Goal: Task Accomplishment & Management: Manage account settings

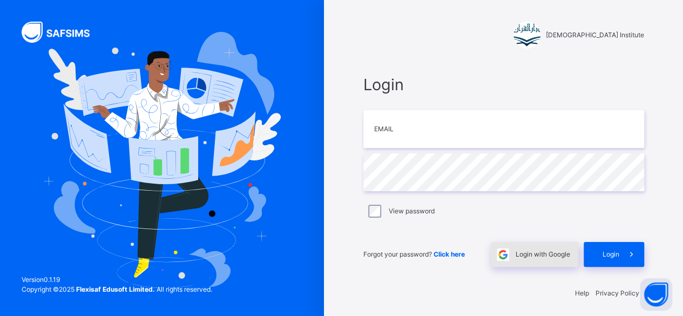
click at [546, 257] on span "Login with Google" at bounding box center [542, 254] width 55 height 10
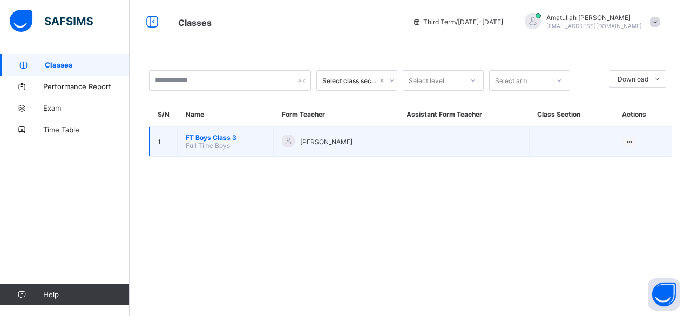
click at [213, 149] on td "FT Boys Class 3 Full Time Boys" at bounding box center [226, 142] width 96 height 30
click at [229, 137] on span "FT Boys Class 3" at bounding box center [225, 137] width 79 height 8
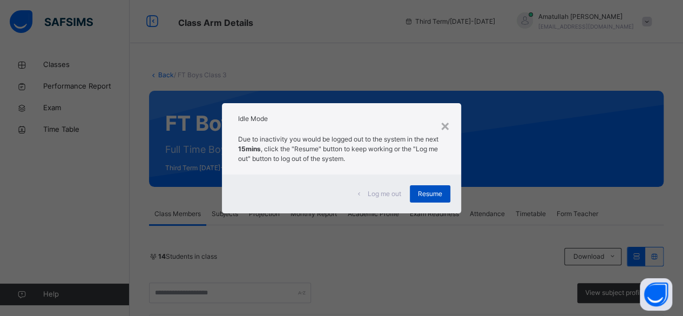
click at [433, 193] on span "Resume" at bounding box center [430, 194] width 24 height 10
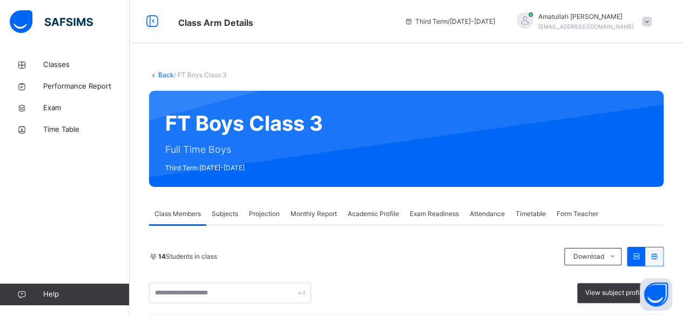
click at [261, 218] on span "Projection" at bounding box center [264, 214] width 31 height 10
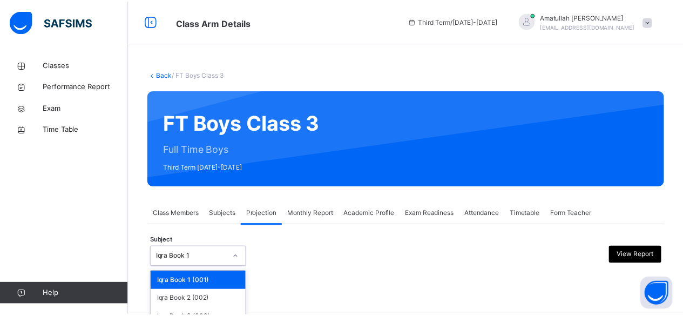
scroll to position [103, 0]
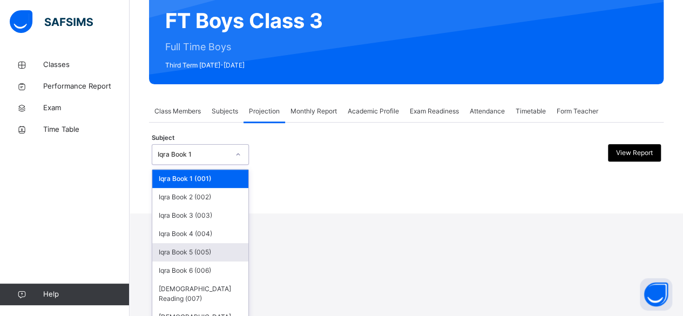
click at [206, 165] on div "option Iqra Book 5 (005) focused, 5 of 8. 8 results available. Use Up and Down …" at bounding box center [200, 154] width 97 height 21
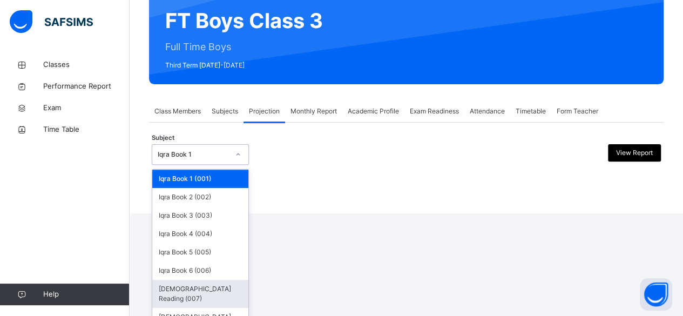
click at [206, 289] on div "[DEMOGRAPHIC_DATA] Reading (007)" at bounding box center [200, 294] width 96 height 28
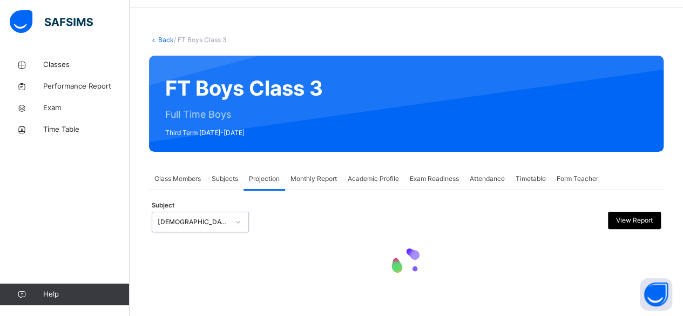
scroll to position [0, 0]
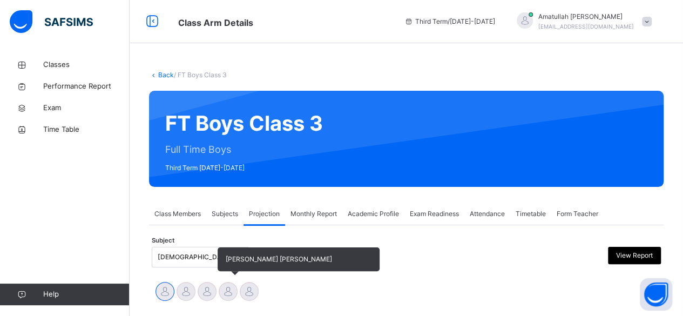
click at [235, 290] on div at bounding box center [228, 291] width 19 height 19
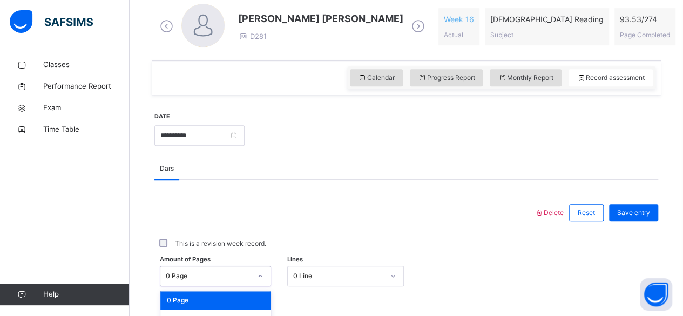
scroll to position [454, 0]
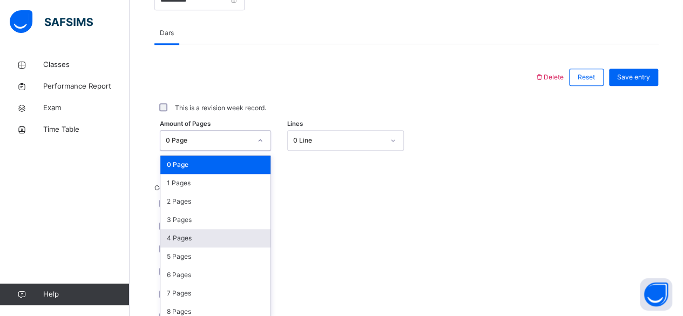
click at [213, 151] on div "option 4 Pages focused, 5 of 275. 275 results available. Use Up and Down to cho…" at bounding box center [215, 140] width 111 height 21
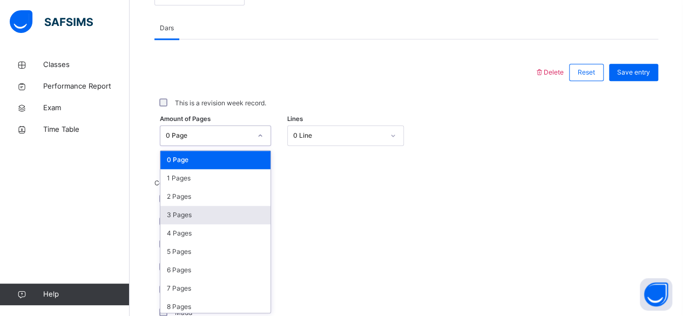
click at [203, 210] on div "3 Pages" at bounding box center [215, 215] width 110 height 18
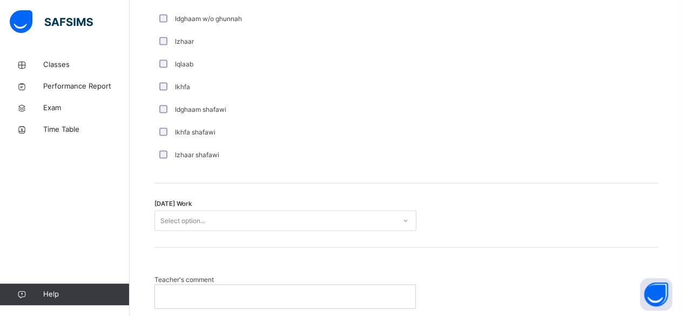
scroll to position [818, 0]
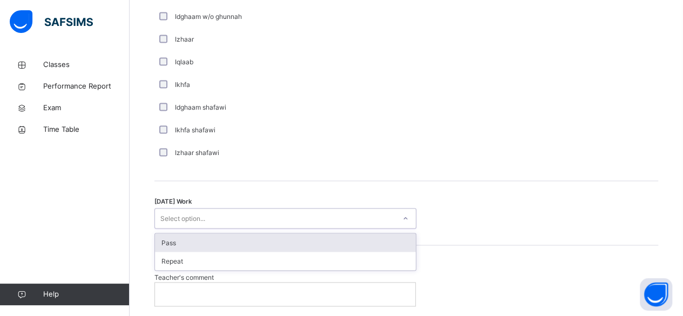
click at [204, 213] on div "Select option..." at bounding box center [182, 218] width 45 height 21
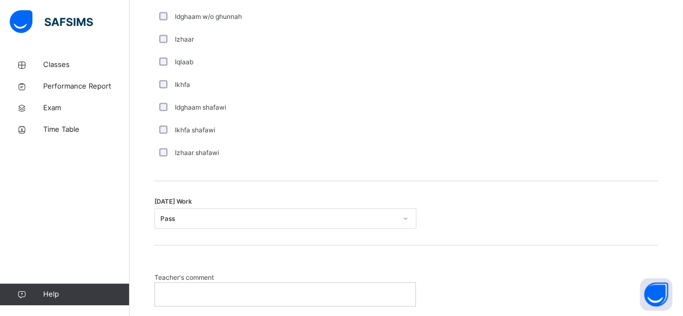
click at [261, 294] on p at bounding box center [285, 294] width 244 height 10
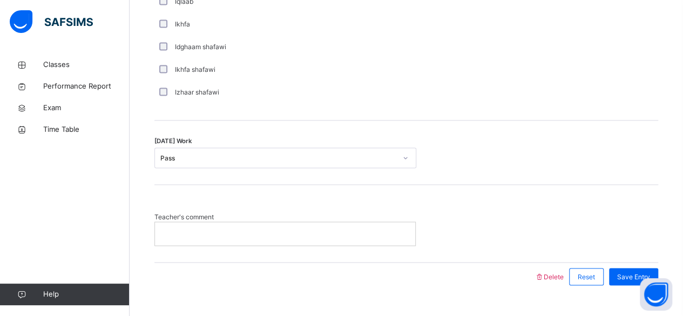
scroll to position [880, 0]
click at [640, 271] on span "Save Entry" at bounding box center [633, 275] width 33 height 10
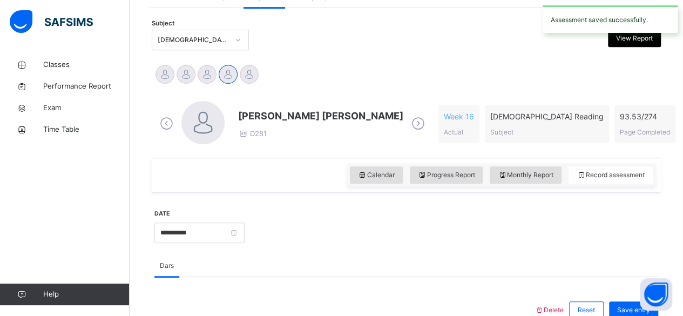
scroll to position [217, 0]
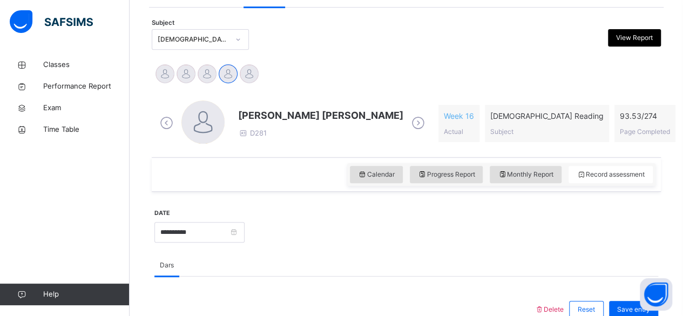
click at [268, 120] on span "[PERSON_NAME] [PERSON_NAME]" at bounding box center [320, 115] width 165 height 15
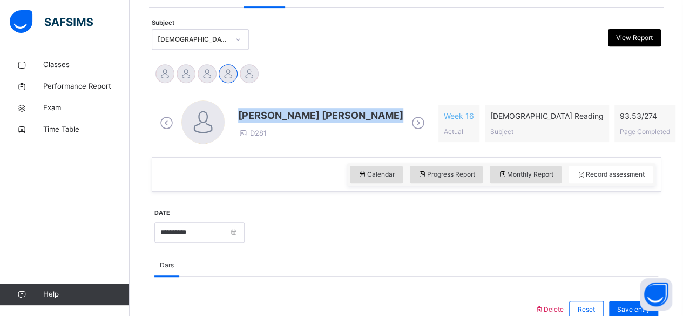
click at [268, 120] on span "[PERSON_NAME] [PERSON_NAME]" at bounding box center [320, 115] width 165 height 15
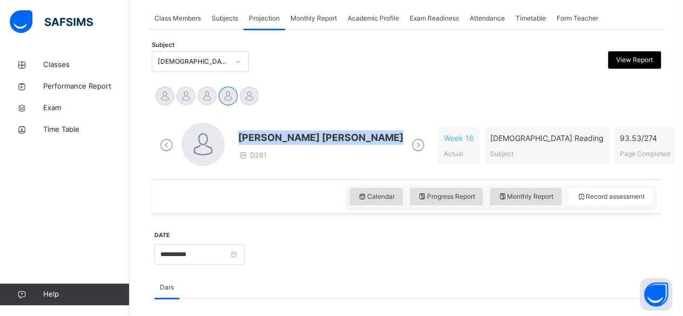
scroll to position [196, 0]
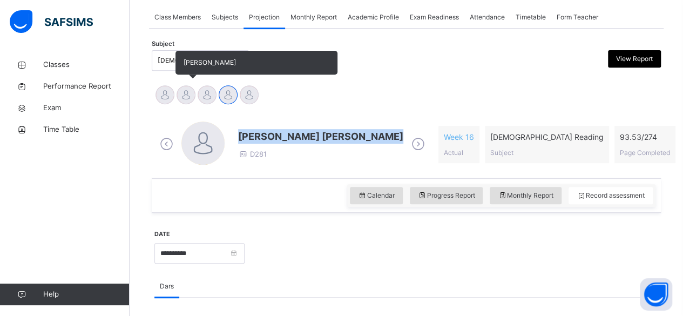
click at [185, 98] on div at bounding box center [185, 94] width 19 height 19
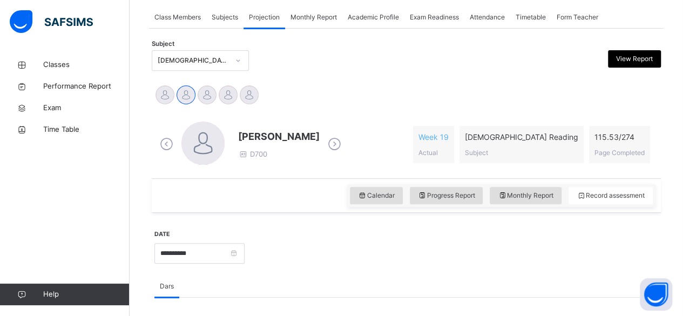
click at [249, 134] on span "[PERSON_NAME]" at bounding box center [278, 136] width 81 height 15
drag, startPoint x: 249, startPoint y: 134, endPoint x: 291, endPoint y: 102, distance: 52.7
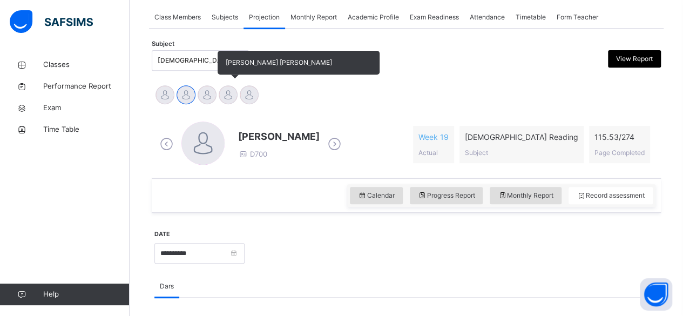
click at [231, 100] on div at bounding box center [228, 94] width 19 height 19
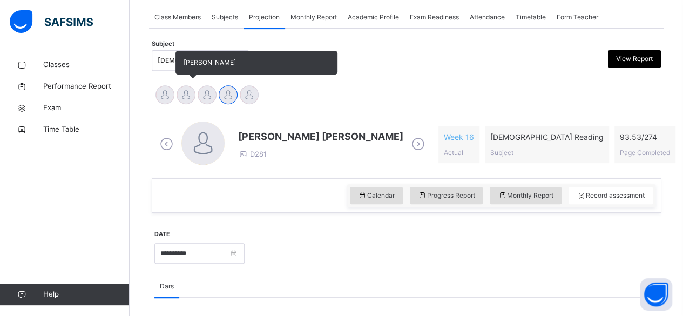
click at [179, 106] on div "[PERSON_NAME]" at bounding box center [185, 96] width 21 height 24
click at [182, 102] on div at bounding box center [185, 94] width 19 height 19
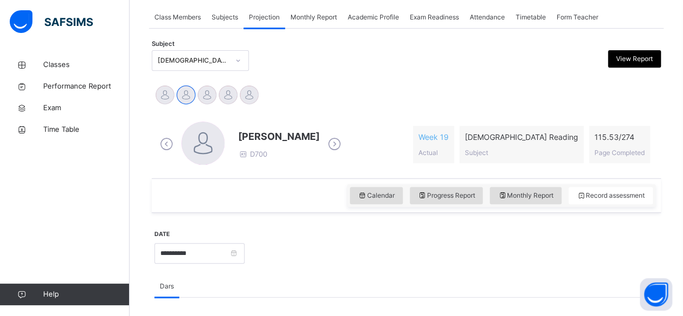
click at [254, 140] on span "[PERSON_NAME]" at bounding box center [278, 136] width 81 height 15
click at [179, 47] on div "Subject [DEMOGRAPHIC_DATA] Reading (007) View Report" at bounding box center [406, 60] width 509 height 31
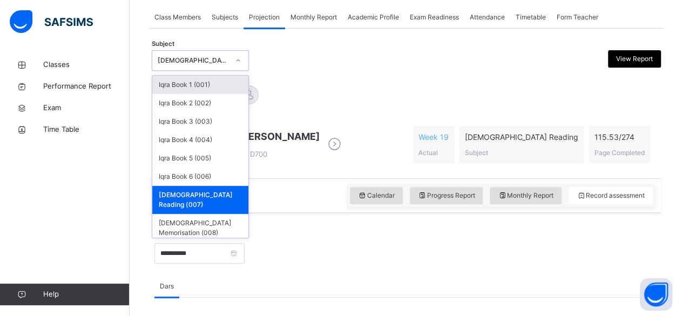
click at [178, 55] on div "[DEMOGRAPHIC_DATA] Reading (007)" at bounding box center [190, 60] width 76 height 17
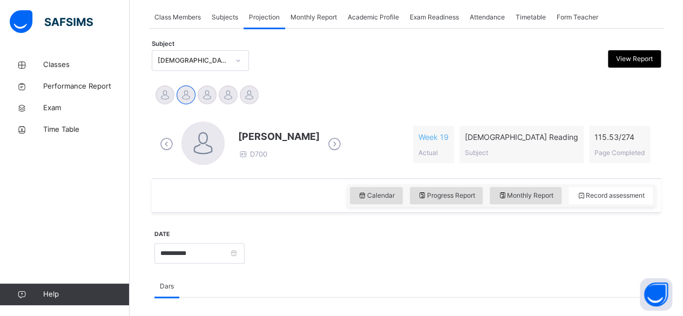
click at [351, 99] on div "[PERSON_NAME] Md [PERSON_NAME][DEMOGRAPHIC_DATA] [PERSON_NAME] [PERSON_NAME] [P…" at bounding box center [406, 96] width 504 height 24
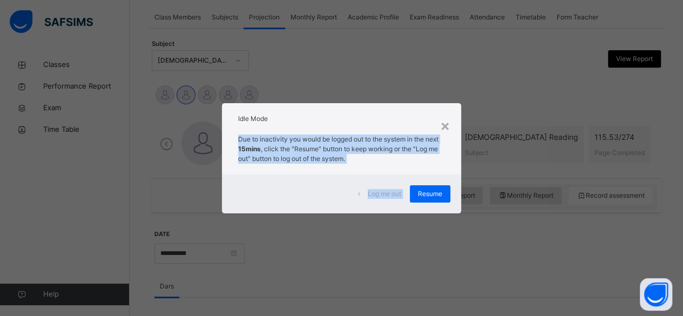
drag, startPoint x: 417, startPoint y: 188, endPoint x: 281, endPoint y: 70, distance: 180.5
click at [281, 70] on div "× Idle Mode Due to inactivity you would be logged out to the system in the next…" at bounding box center [341, 158] width 683 height 316
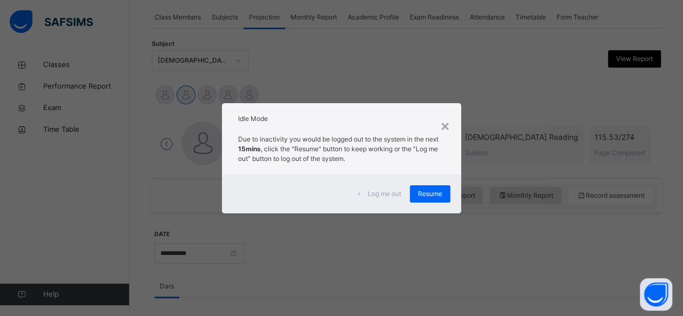
click at [295, 69] on div "× Idle Mode Due to inactivity you would be logged out to the system in the next…" at bounding box center [341, 158] width 683 height 316
click at [432, 194] on span "Resume" at bounding box center [430, 194] width 24 height 10
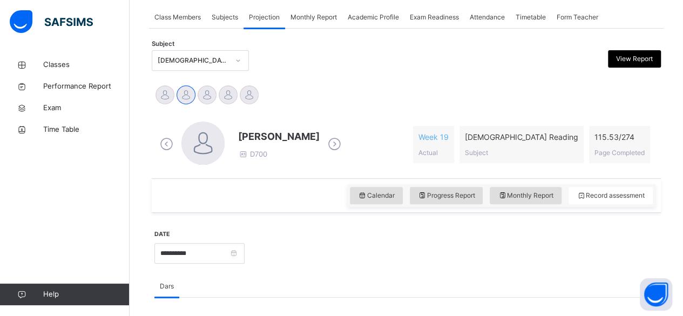
click at [325, 148] on icon at bounding box center [334, 144] width 19 height 16
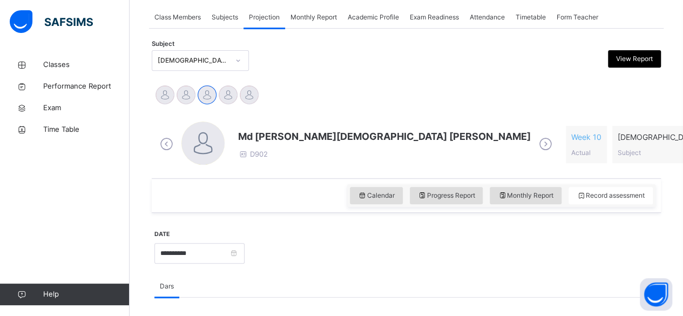
click at [536, 140] on icon at bounding box center [545, 144] width 19 height 16
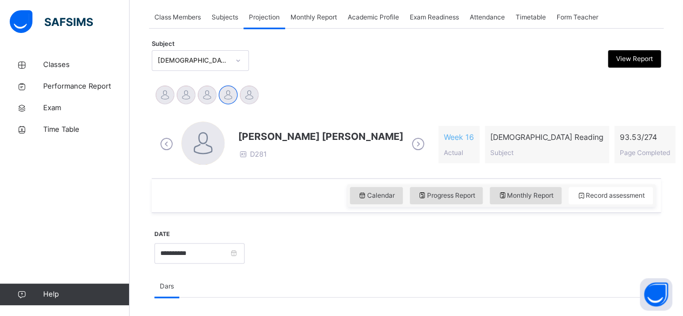
click at [163, 142] on icon at bounding box center [166, 144] width 19 height 16
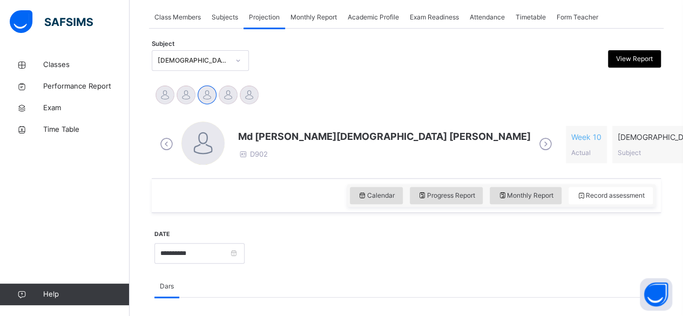
click at [163, 142] on icon at bounding box center [166, 144] width 19 height 16
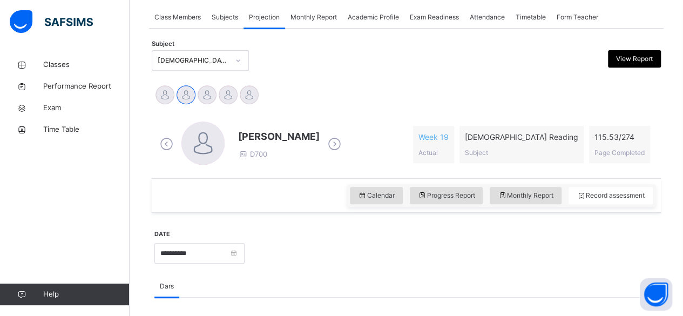
click at [163, 142] on icon at bounding box center [166, 144] width 19 height 16
click at [325, 141] on icon at bounding box center [334, 144] width 19 height 16
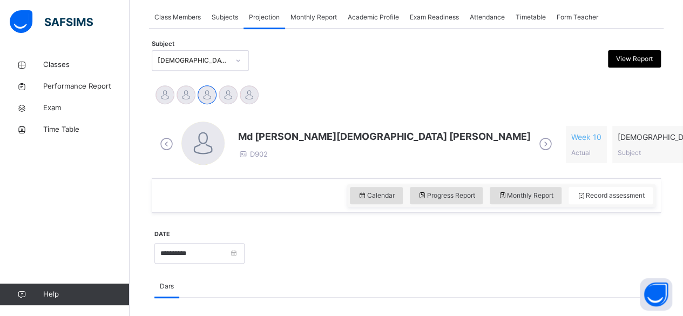
click at [536, 141] on icon at bounding box center [545, 144] width 19 height 16
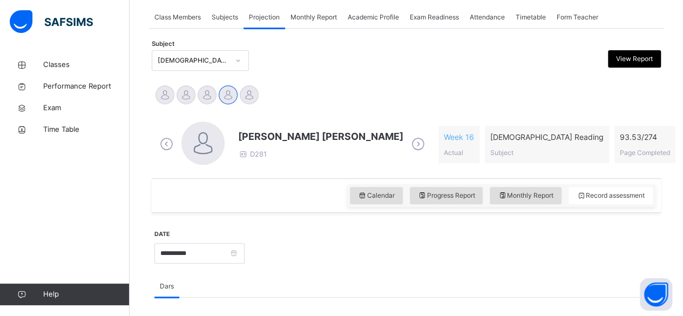
click at [409, 140] on icon at bounding box center [418, 144] width 19 height 16
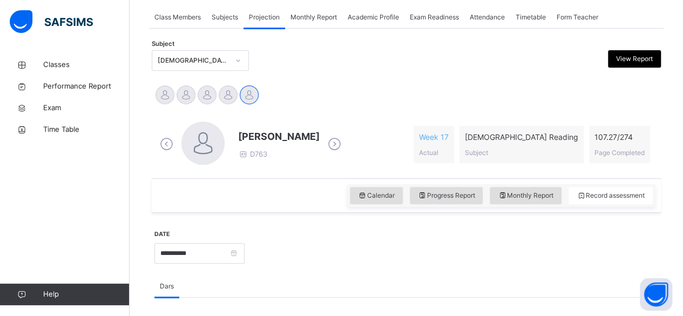
click at [160, 142] on icon at bounding box center [166, 144] width 19 height 16
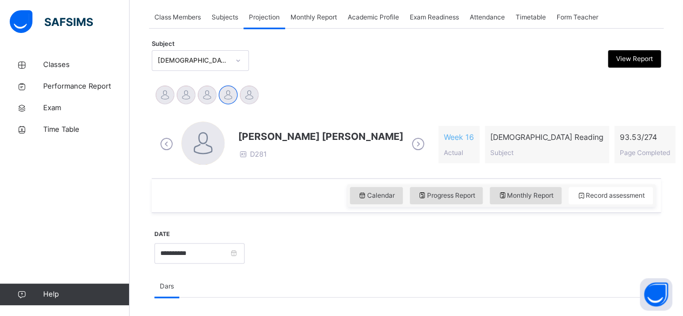
click at [160, 142] on icon at bounding box center [166, 144] width 19 height 16
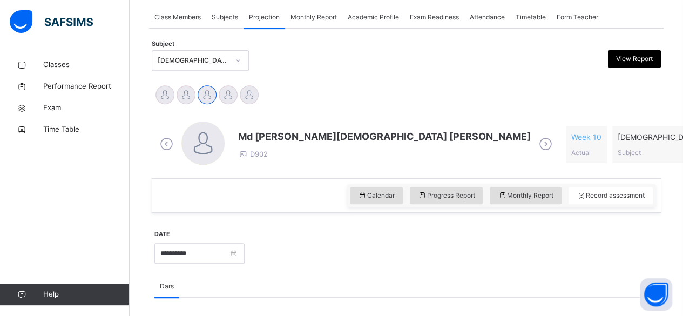
click at [160, 142] on icon at bounding box center [166, 144] width 19 height 16
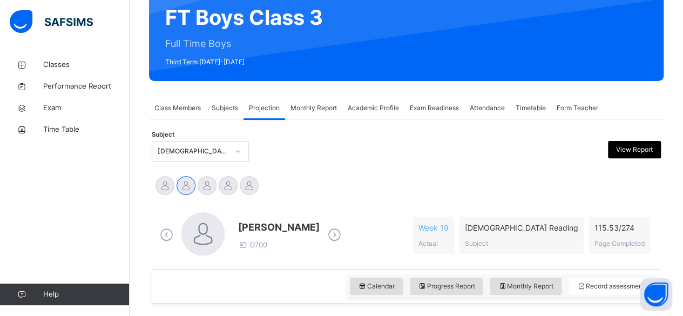
scroll to position [85, 0]
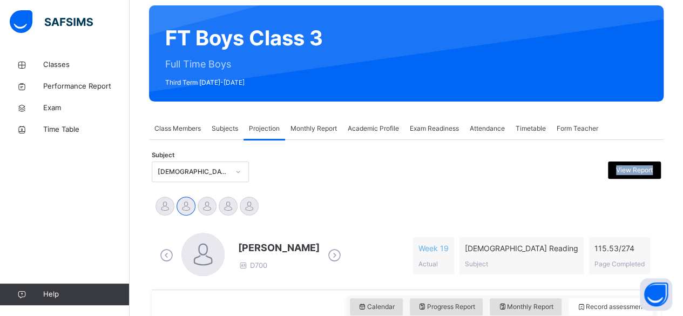
drag, startPoint x: 378, startPoint y: 209, endPoint x: 348, endPoint y: 200, distance: 31.4
click at [348, 200] on div "[PERSON_NAME] Md [PERSON_NAME][DEMOGRAPHIC_DATA] [PERSON_NAME] [PERSON_NAME] [P…" at bounding box center [406, 207] width 504 height 24
click at [352, 180] on div at bounding box center [341, 171] width 123 height 21
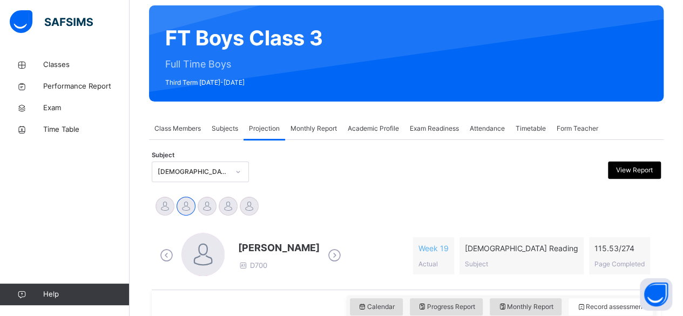
click at [352, 180] on div at bounding box center [341, 171] width 123 height 21
click at [355, 157] on div "Subject [DEMOGRAPHIC_DATA] Reading (007) View Report" at bounding box center [406, 171] width 509 height 31
click at [337, 185] on div "Subject [DEMOGRAPHIC_DATA] Reading (007) View Report" at bounding box center [406, 171] width 509 height 31
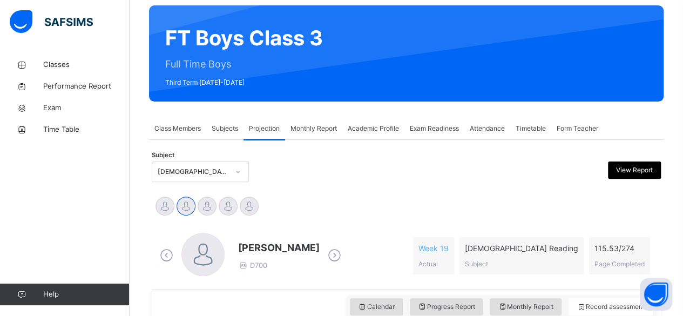
click at [337, 185] on div "Subject [DEMOGRAPHIC_DATA] Reading (007) View Report" at bounding box center [406, 171] width 509 height 31
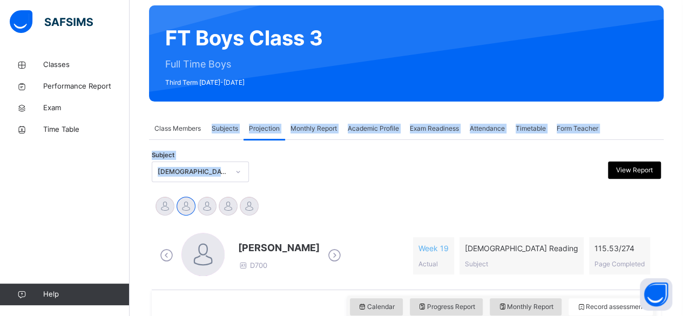
drag, startPoint x: 337, startPoint y: 185, endPoint x: 230, endPoint y: 118, distance: 126.1
click at [352, 161] on div at bounding box center [341, 171] width 123 height 21
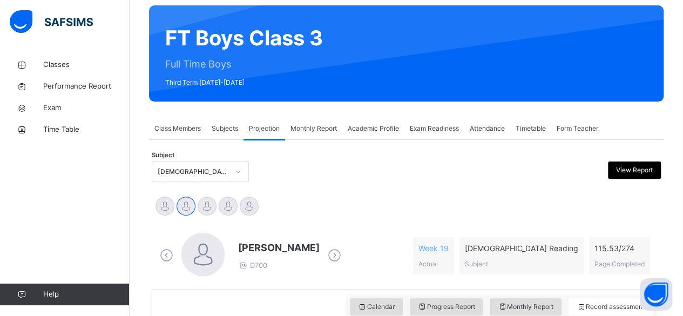
click at [352, 161] on div at bounding box center [341, 171] width 123 height 21
click at [378, 172] on div at bounding box center [341, 171] width 123 height 21
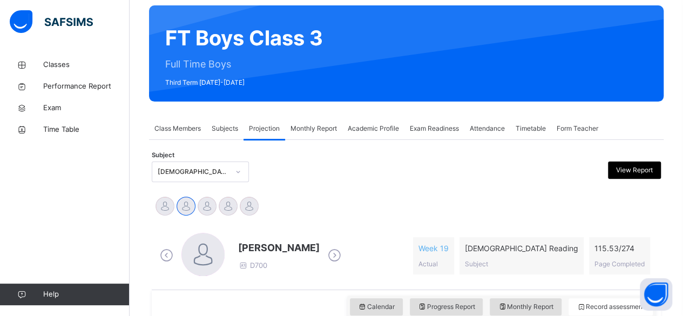
click at [378, 172] on div at bounding box center [341, 171] width 123 height 21
click at [399, 173] on div at bounding box center [341, 171] width 123 height 21
click at [255, 235] on div "Idris Boquizada D700" at bounding box center [250, 256] width 187 height 46
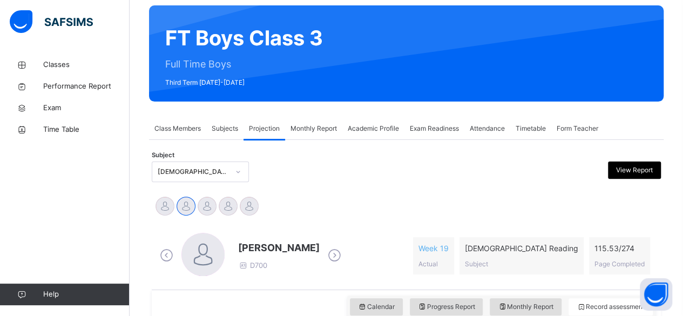
click at [309, 165] on div at bounding box center [341, 171] width 123 height 21
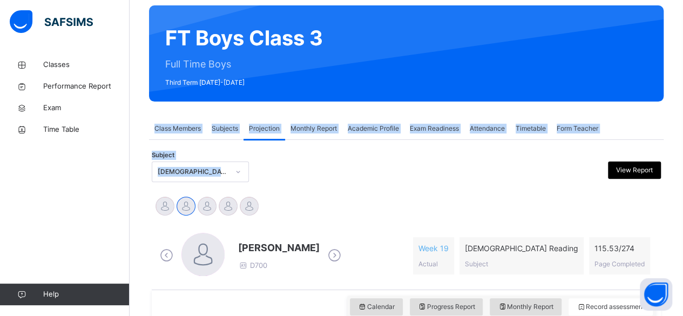
drag, startPoint x: 309, startPoint y: 165, endPoint x: 167, endPoint y: 41, distance: 187.8
drag, startPoint x: 302, startPoint y: 211, endPoint x: 310, endPoint y: 251, distance: 40.6
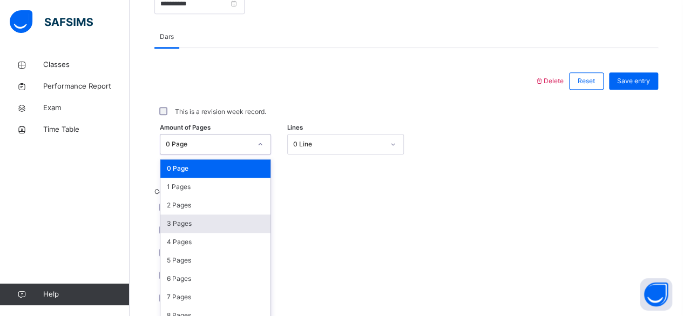
scroll to position [454, 0]
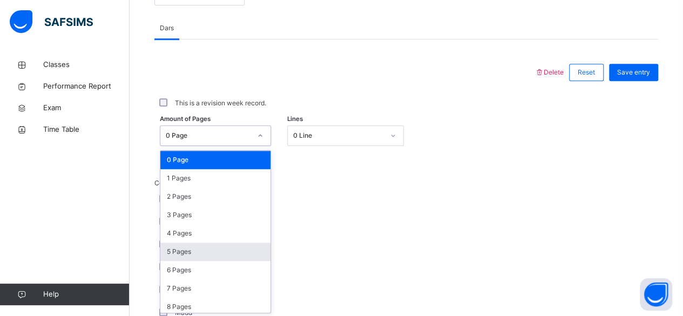
drag, startPoint x: 231, startPoint y: 210, endPoint x: 180, endPoint y: 247, distance: 62.6
click at [180, 247] on div "5 Pages" at bounding box center [215, 251] width 110 height 18
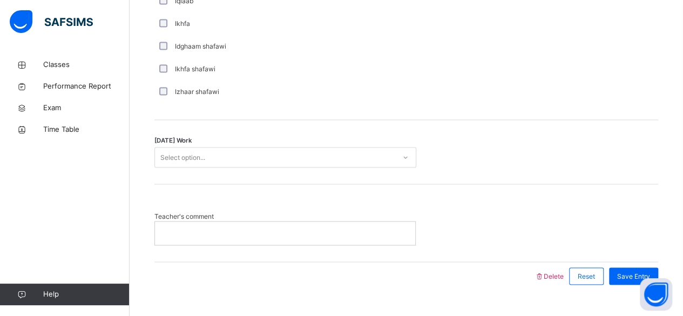
scroll to position [889, 0]
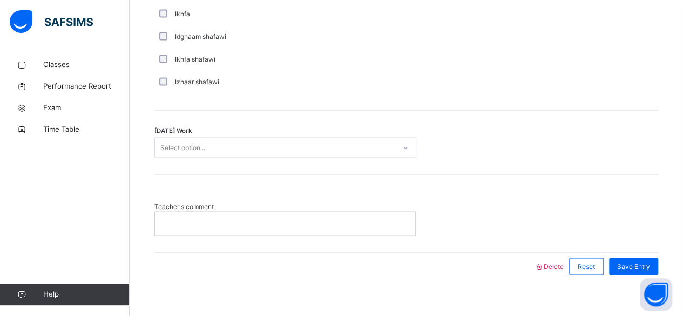
click at [314, 140] on div "Select option..." at bounding box center [275, 147] width 240 height 17
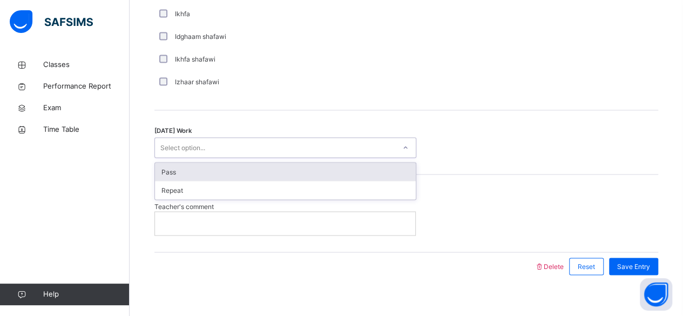
click at [308, 168] on div "Pass" at bounding box center [285, 171] width 261 height 18
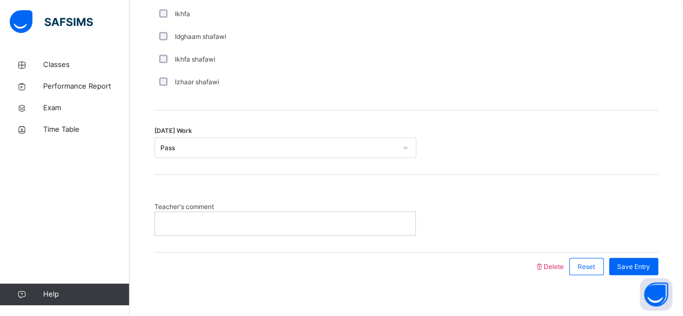
click at [297, 224] on p at bounding box center [285, 223] width 244 height 10
click at [629, 265] on span "Save Entry" at bounding box center [633, 266] width 33 height 10
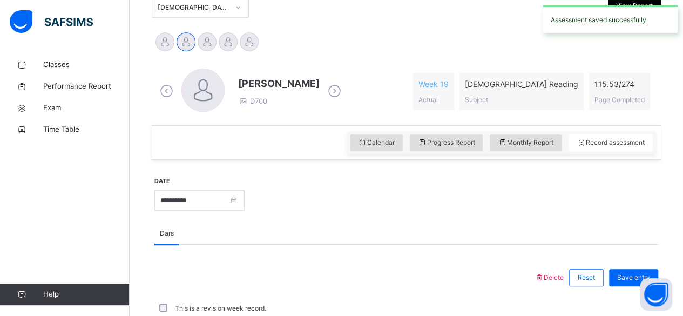
scroll to position [0, 0]
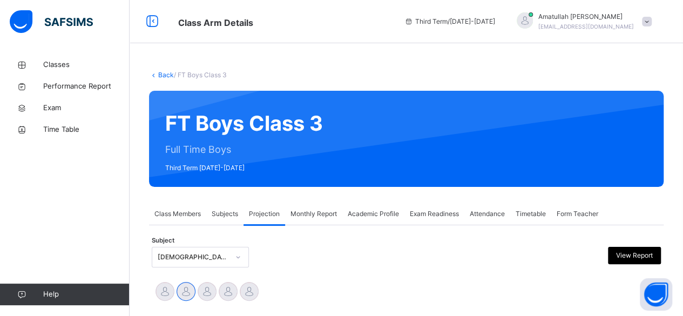
click at [438, 213] on span "Exam Readiness" at bounding box center [434, 214] width 49 height 10
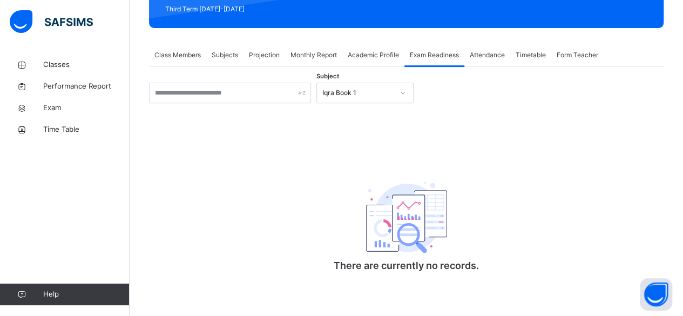
scroll to position [158, 0]
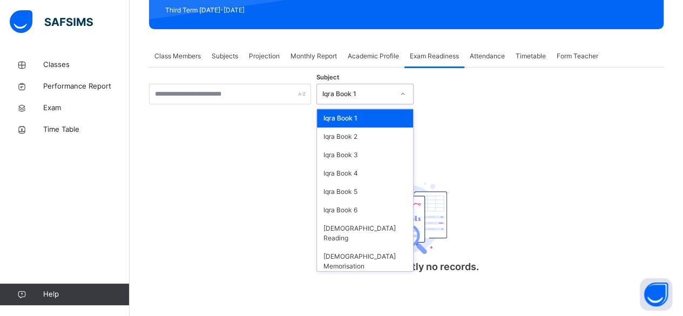
click at [398, 92] on div at bounding box center [402, 93] width 18 height 17
click at [384, 253] on div "[DEMOGRAPHIC_DATA] Memorisation" at bounding box center [365, 261] width 96 height 28
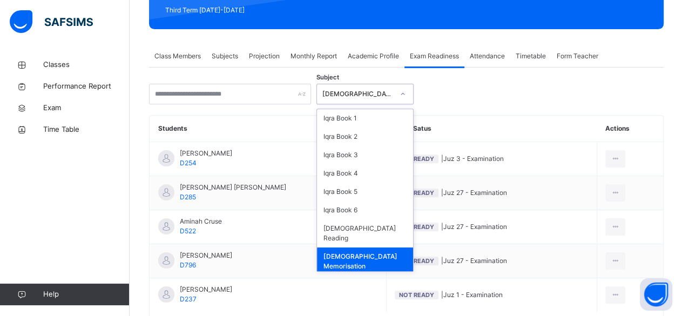
click at [405, 100] on div at bounding box center [402, 93] width 18 height 17
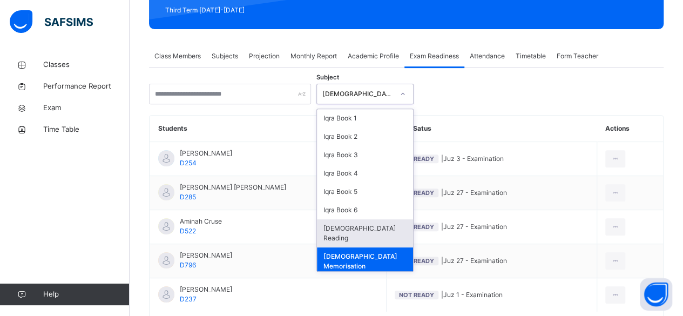
click at [377, 228] on div "[DEMOGRAPHIC_DATA] Reading" at bounding box center [365, 233] width 96 height 28
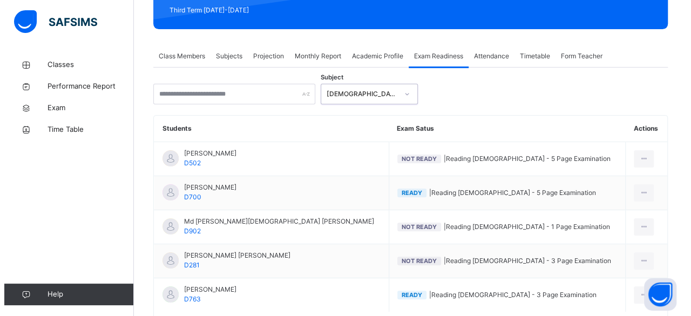
scroll to position [227, 0]
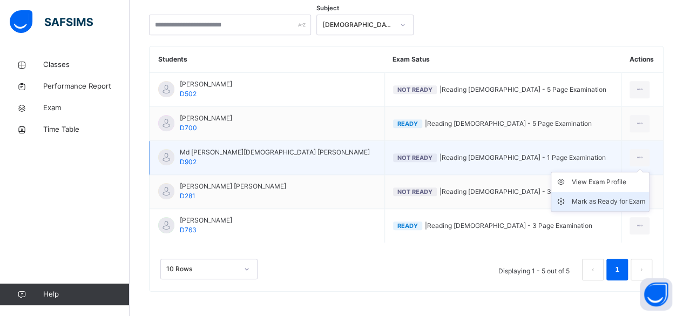
click at [590, 200] on div "Mark as Ready for Exam" at bounding box center [608, 201] width 73 height 11
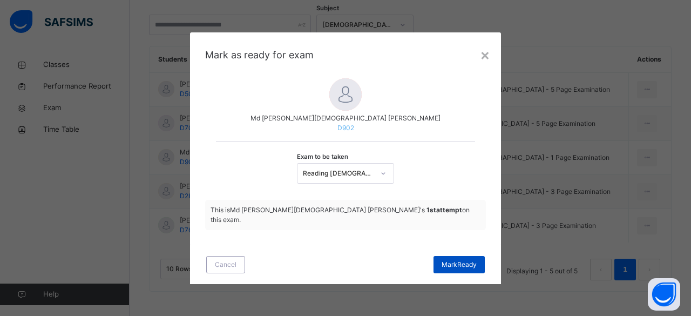
click at [466, 264] on div "Mark Ready" at bounding box center [458, 264] width 51 height 17
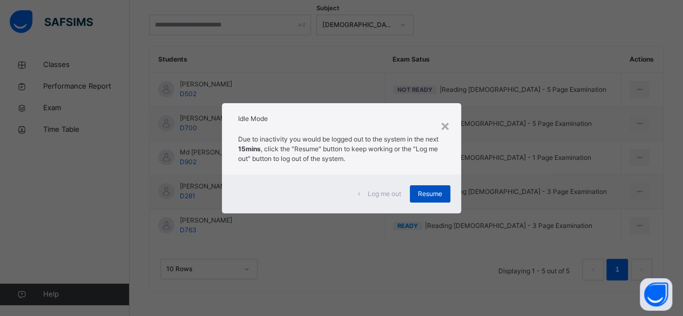
click at [437, 191] on span "Resume" at bounding box center [430, 194] width 24 height 10
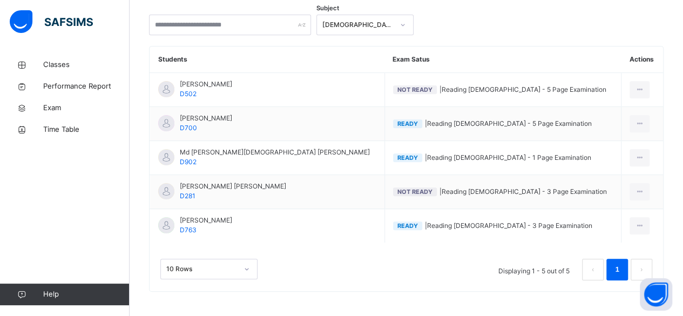
scroll to position [0, 0]
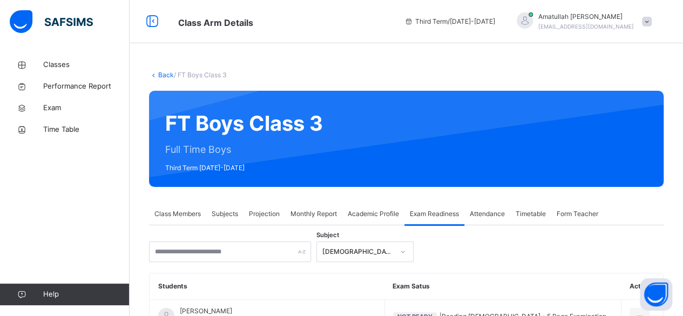
click at [267, 212] on span "Projection" at bounding box center [264, 214] width 31 height 10
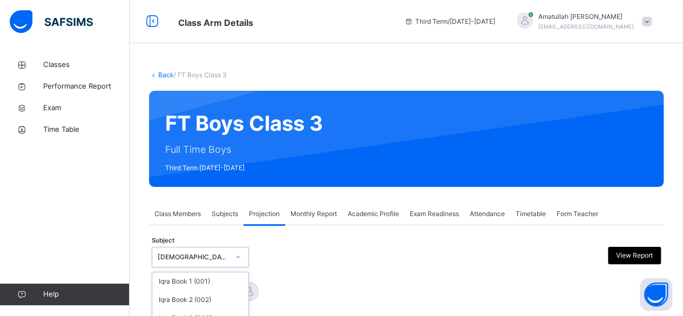
scroll to position [107, 0]
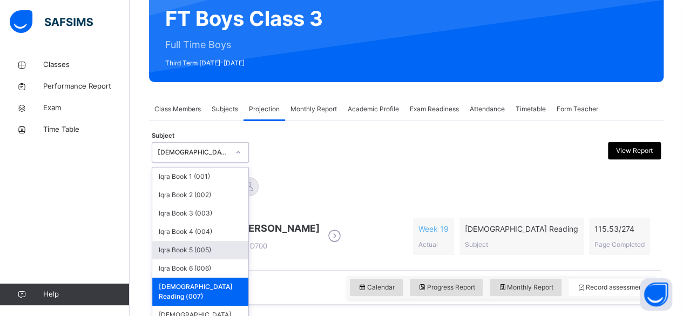
click at [206, 162] on div "option Quran Reading (007), selected. option Iqra Book 5 (005) focused, 5 of 8.…" at bounding box center [200, 152] width 97 height 21
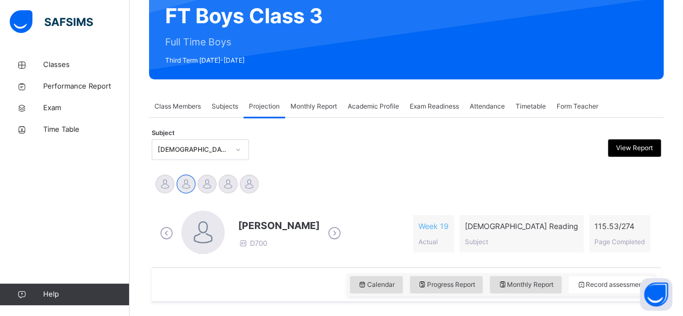
click at [280, 277] on div "Calendar Progress Report Monthly Report Record assessment" at bounding box center [406, 284] width 509 height 35
click at [507, 285] on icon at bounding box center [502, 285] width 9 height 10
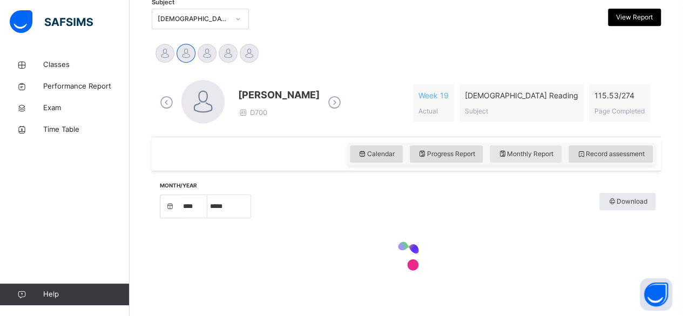
select select "****"
select select "*"
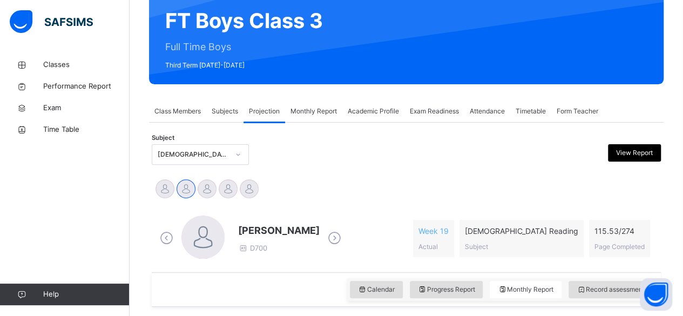
scroll to position [104, 0]
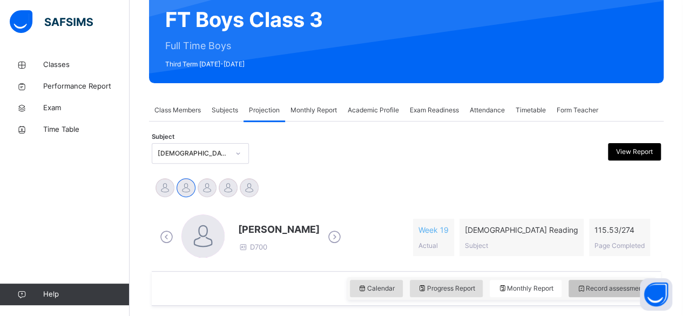
click at [627, 280] on div "Record assessment" at bounding box center [610, 288] width 84 height 17
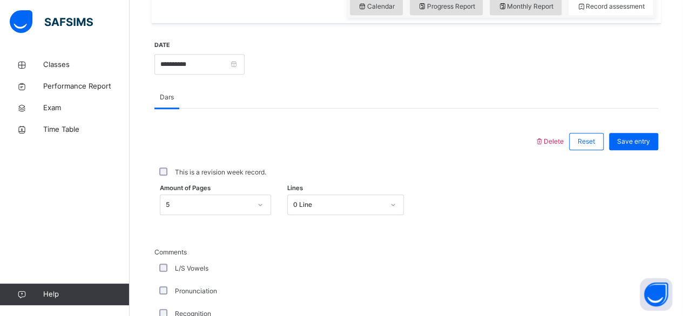
scroll to position [282, 0]
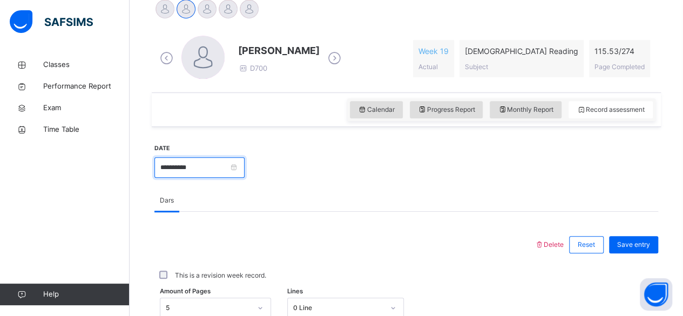
click at [186, 164] on input "**********" at bounding box center [199, 167] width 90 height 21
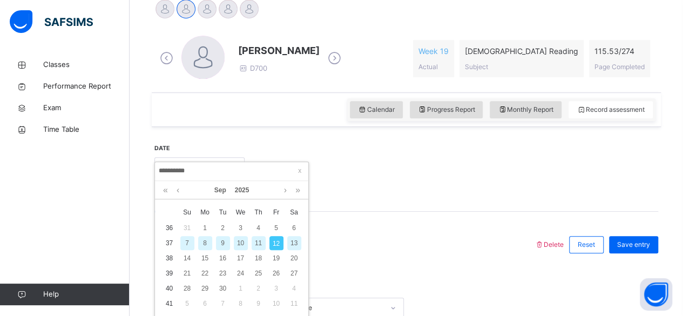
click at [225, 243] on div "9" at bounding box center [223, 243] width 14 height 14
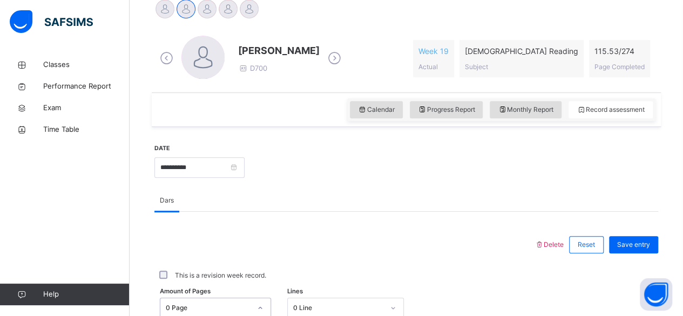
scroll to position [454, 0]
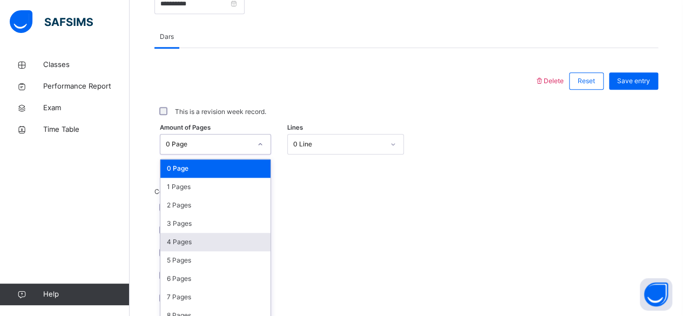
click at [209, 154] on div "option 4 Pages focused, 5 of 275. 275 results available. Use Up and Down to cho…" at bounding box center [215, 144] width 111 height 21
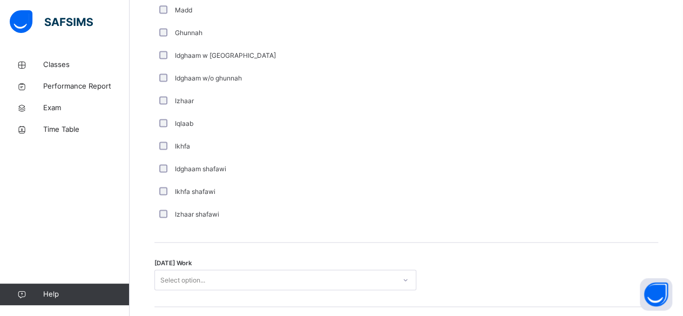
scroll to position [899, 0]
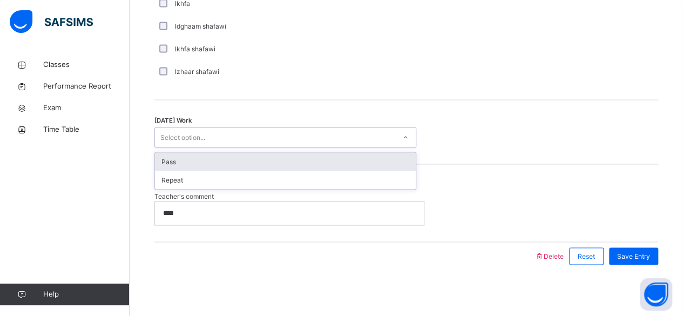
click at [270, 133] on div "Select option..." at bounding box center [275, 137] width 240 height 17
click at [262, 158] on div "Pass" at bounding box center [285, 161] width 261 height 18
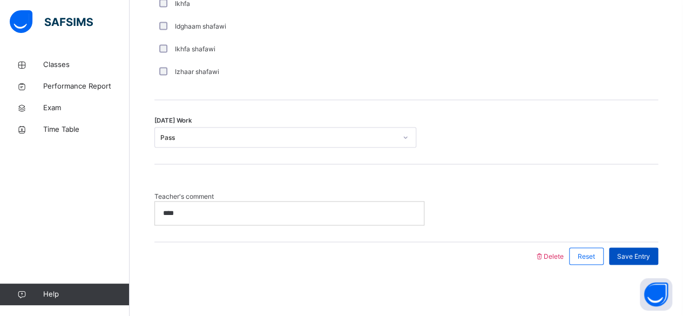
click at [635, 251] on span "Save Entry" at bounding box center [633, 256] width 33 height 10
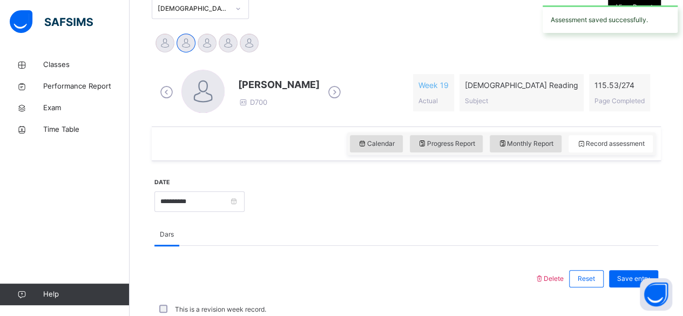
scroll to position [190, 0]
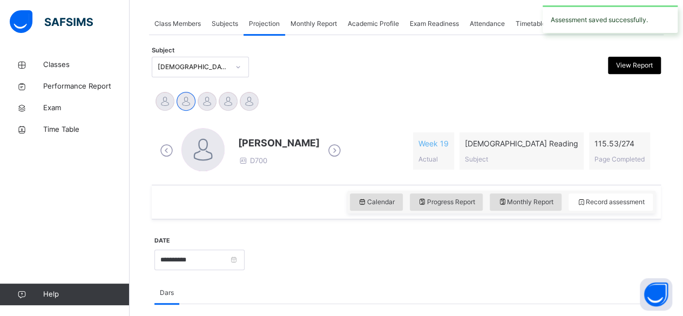
click at [205, 88] on div "[PERSON_NAME] Md [PERSON_NAME][DEMOGRAPHIC_DATA] [PERSON_NAME] [PERSON_NAME] [P…" at bounding box center [406, 102] width 509 height 29
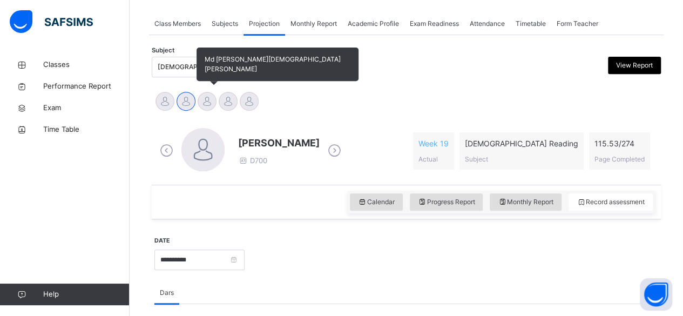
click at [206, 94] on div at bounding box center [207, 101] width 19 height 19
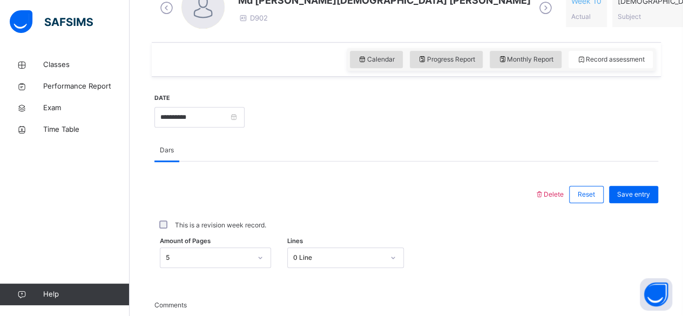
scroll to position [326, 0]
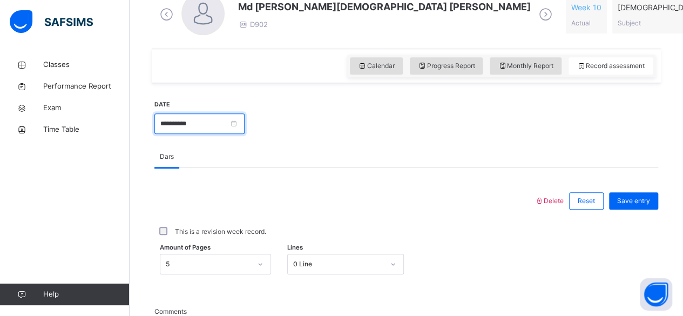
click at [217, 114] on input "**********" at bounding box center [199, 123] width 90 height 21
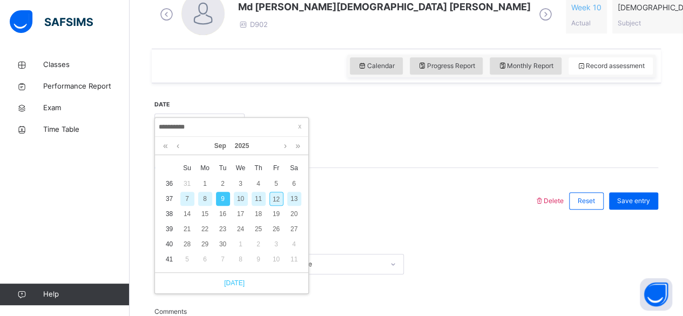
click at [242, 284] on div "Today" at bounding box center [231, 282] width 153 height 21
click at [242, 284] on link "Today" at bounding box center [232, 283] width 26 height 10
type input "**********"
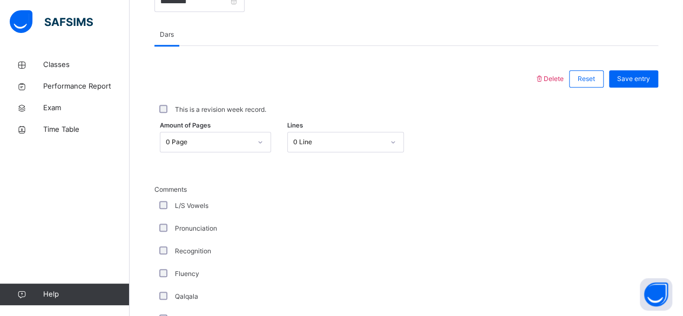
click at [215, 152] on div "0 Page" at bounding box center [215, 142] width 111 height 21
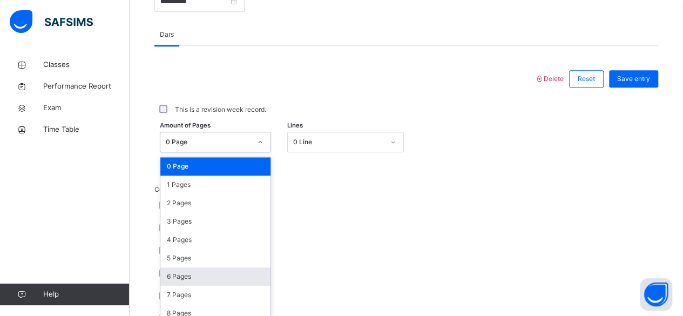
scroll to position [454, 0]
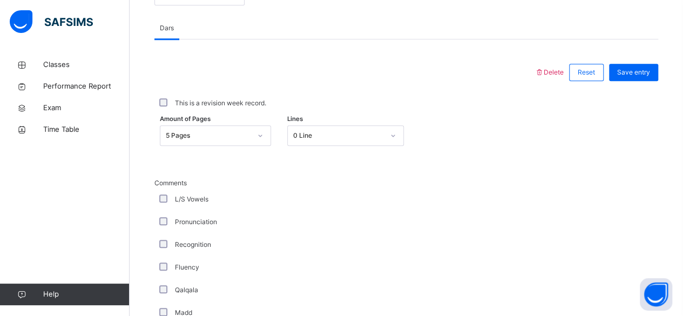
click at [229, 120] on div "Amount of Pages 5 Pages Lines 0 Line" at bounding box center [406, 135] width 504 height 31
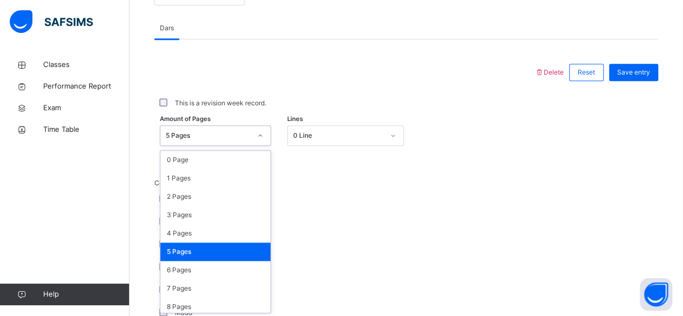
click at [229, 132] on div "5 Pages" at bounding box center [208, 136] width 85 height 10
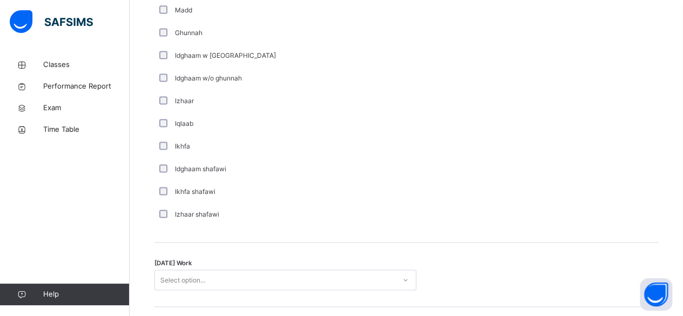
scroll to position [899, 0]
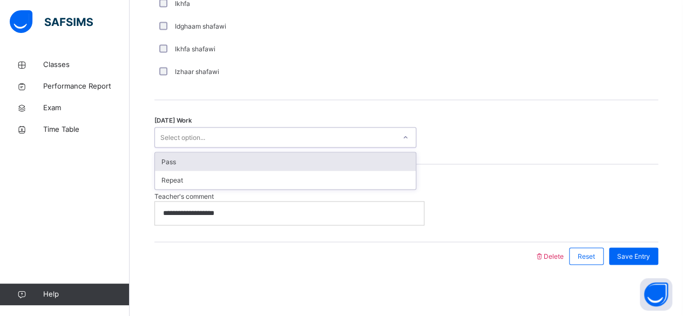
click at [230, 140] on div "Select option..." at bounding box center [275, 137] width 240 height 17
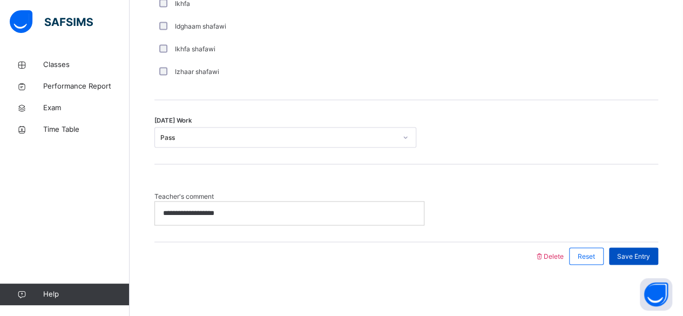
click at [629, 258] on div "Save Entry" at bounding box center [633, 255] width 49 height 17
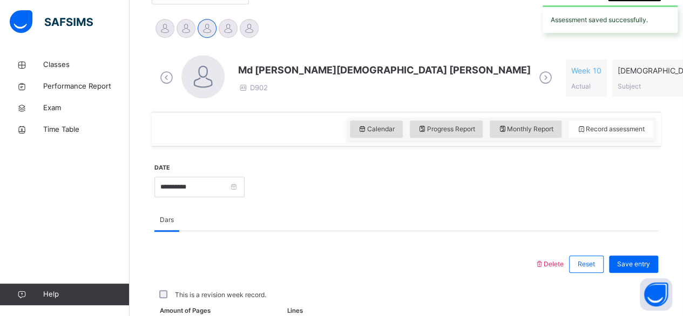
scroll to position [264, 0]
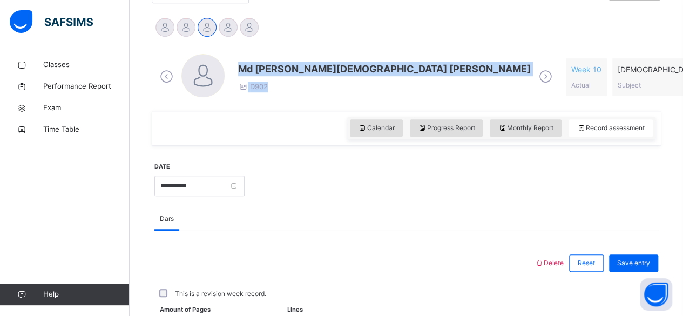
drag, startPoint x: 230, startPoint y: 20, endPoint x: 346, endPoint y: 82, distance: 132.1
click at [317, 36] on div "[PERSON_NAME] Md [PERSON_NAME][DEMOGRAPHIC_DATA] [PERSON_NAME] [PERSON_NAME] [P…" at bounding box center [406, 29] width 504 height 24
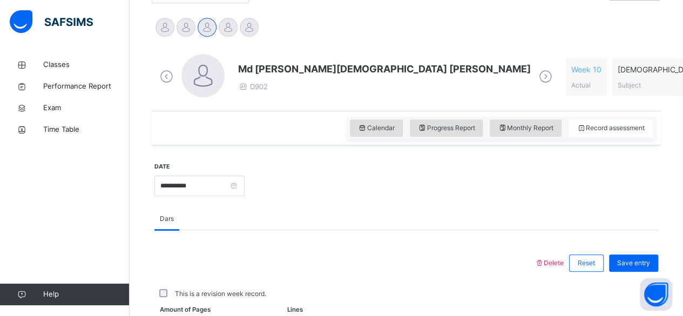
scroll to position [216, 0]
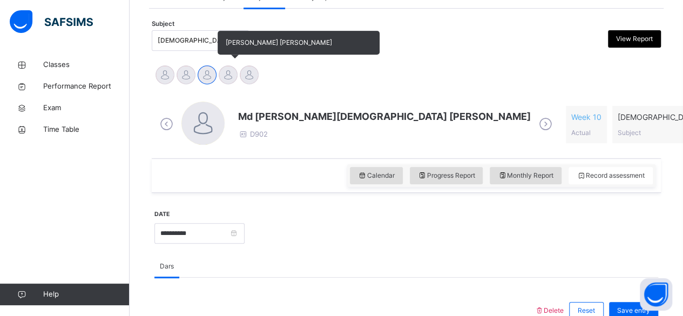
click at [220, 77] on div at bounding box center [228, 74] width 19 height 19
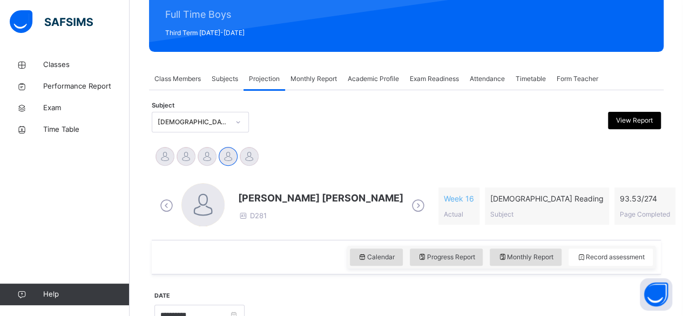
scroll to position [135, 0]
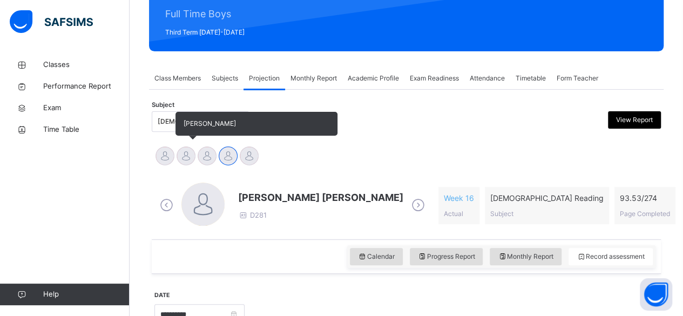
click at [182, 158] on div at bounding box center [185, 155] width 19 height 19
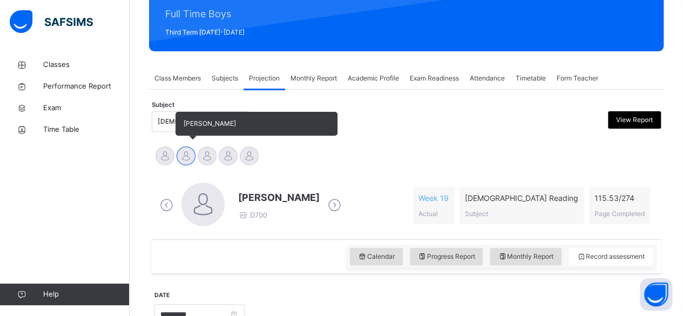
scroll to position [124, 0]
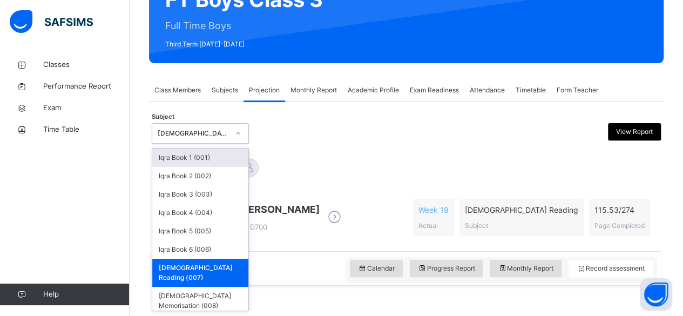
click at [184, 127] on div "[DEMOGRAPHIC_DATA] Reading (007)" at bounding box center [190, 133] width 76 height 17
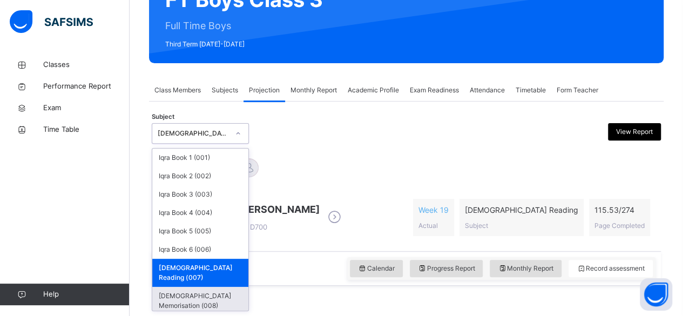
click at [183, 287] on div "[DEMOGRAPHIC_DATA] Memorisation (008)" at bounding box center [200, 301] width 96 height 28
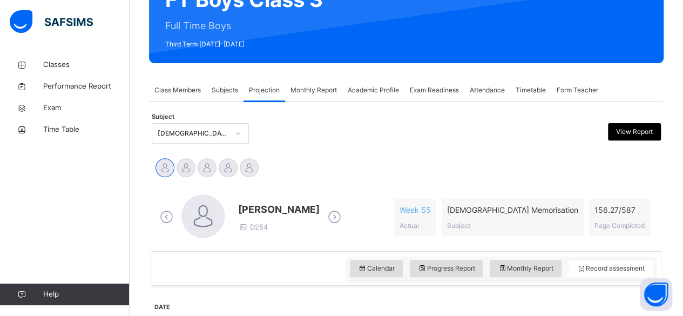
click at [337, 218] on icon at bounding box center [334, 217] width 19 height 16
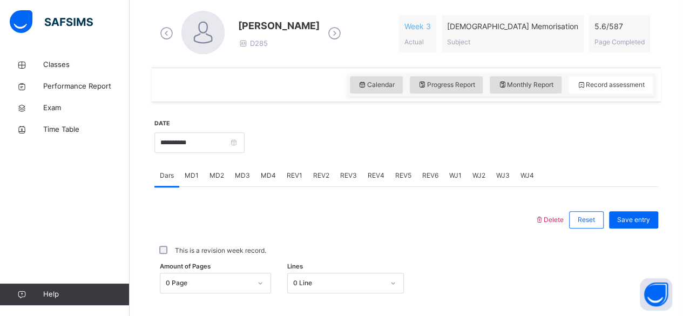
scroll to position [308, 0]
click at [265, 182] on div "MD4" at bounding box center [268, 175] width 26 height 22
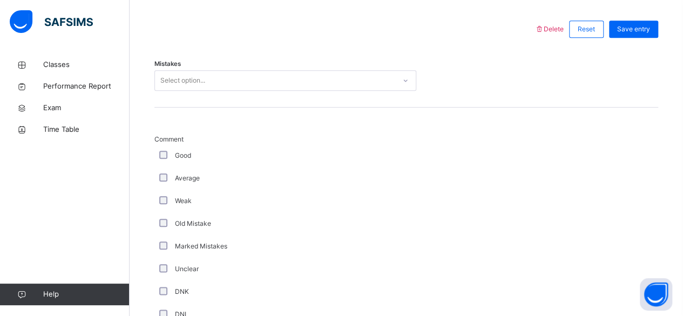
scroll to position [531, 0]
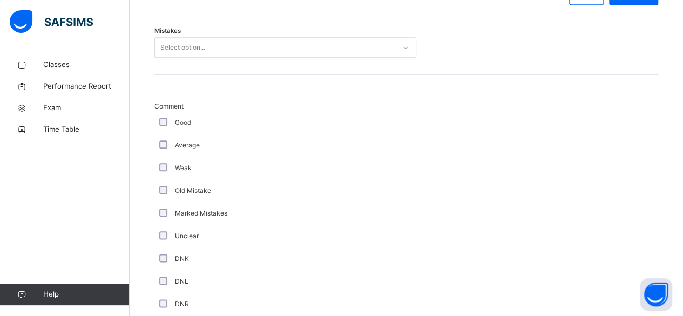
click at [321, 39] on div "Select option..." at bounding box center [275, 47] width 240 height 17
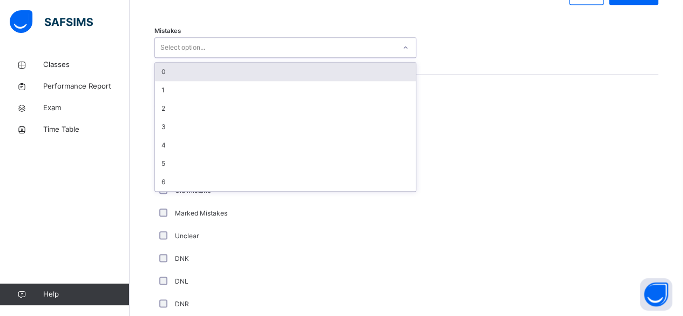
click at [280, 75] on div "0" at bounding box center [285, 72] width 261 height 18
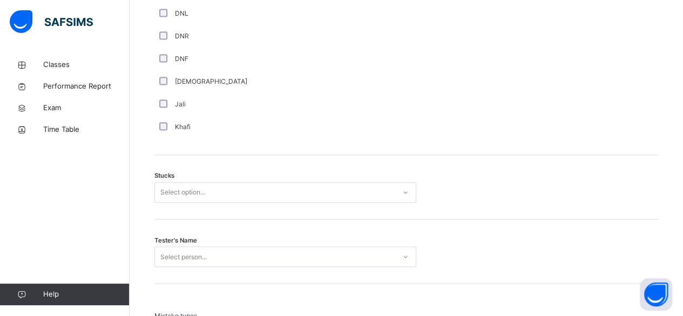
scroll to position [800, 0]
drag, startPoint x: 364, startPoint y: 188, endPoint x: 353, endPoint y: 186, distance: 11.1
click at [364, 188] on div "Select option..." at bounding box center [275, 190] width 240 height 17
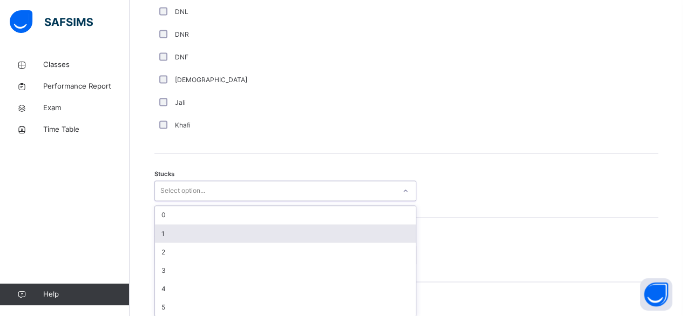
click at [160, 236] on div "1" at bounding box center [285, 233] width 261 height 18
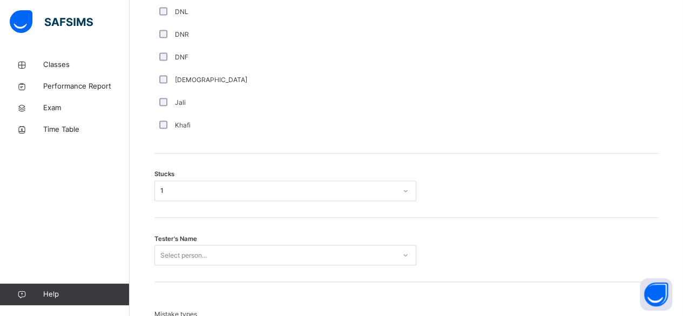
click at [216, 242] on div "Tester's Name Select person..." at bounding box center [406, 249] width 504 height 64
click at [216, 243] on div "Tester's Name Select person..." at bounding box center [406, 249] width 504 height 64
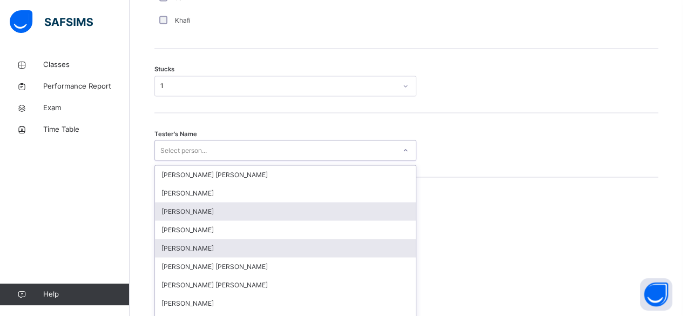
click at [215, 160] on div "option Ahmed Selami focused, 3 of 90. 90 results available. Use Up and Down to …" at bounding box center [285, 150] width 262 height 21
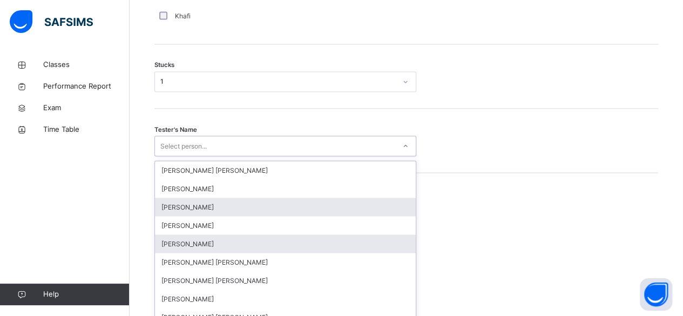
scroll to position [919, 0]
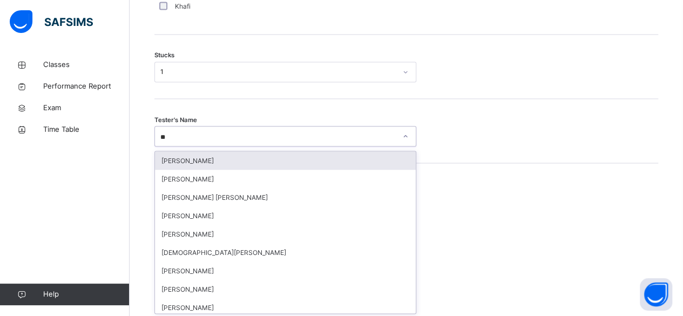
type input "*"
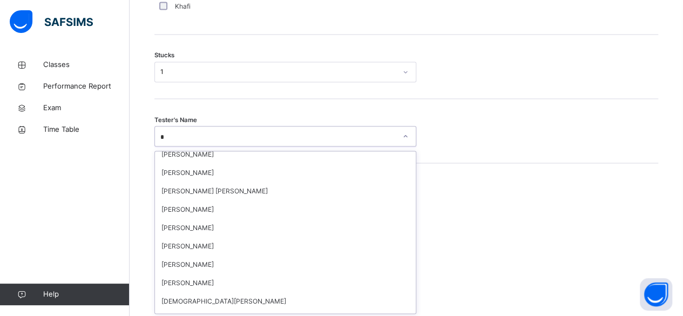
scroll to position [0, 0]
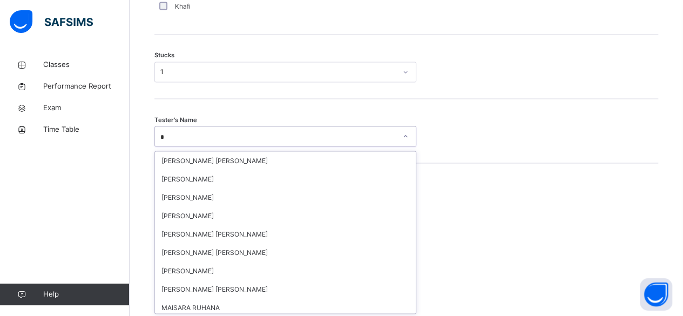
type input "*"
click at [490, 266] on div "Mistake types Old Mistake Marked Mistake Mutashabihat Jali Khafi Unclear Changi…" at bounding box center [406, 274] width 504 height 168
click at [484, 253] on div "Mistake types Old Mistake Marked Mistake Mutashabihat Jali Khafi Unclear Changi…" at bounding box center [406, 274] width 504 height 168
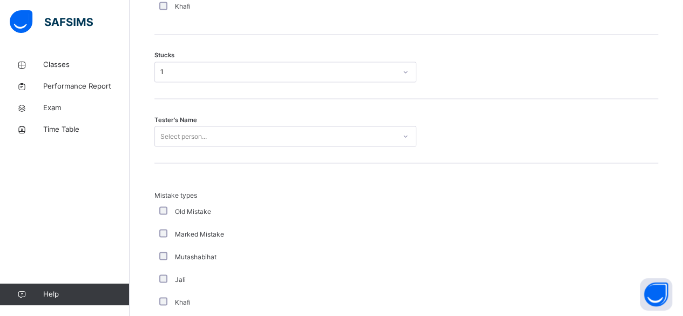
click at [477, 264] on div "Mistake types Old Mistake Marked Mistake Mutashabihat Jali Khafi Unclear Changi…" at bounding box center [406, 274] width 504 height 168
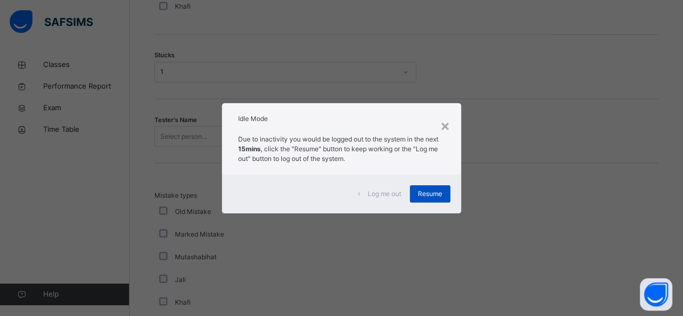
click at [425, 199] on div "Resume" at bounding box center [430, 193] width 40 height 17
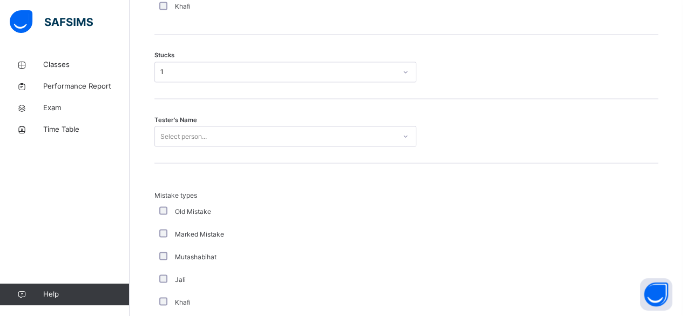
click at [425, 199] on div "Mistake types Old Mistake Marked Mistake Mutashabihat Jali Khafi Unclear Changi…" at bounding box center [406, 274] width 504 height 168
click at [429, 167] on div "Mistake types Old Mistake Marked Mistake Mutashabihat Jali Khafi Unclear Changi…" at bounding box center [406, 269] width 504 height 212
click at [423, 163] on div "Mistake types Old Mistake Marked Mistake Mutashabihat Jali Khafi Unclear Changi…" at bounding box center [406, 269] width 504 height 212
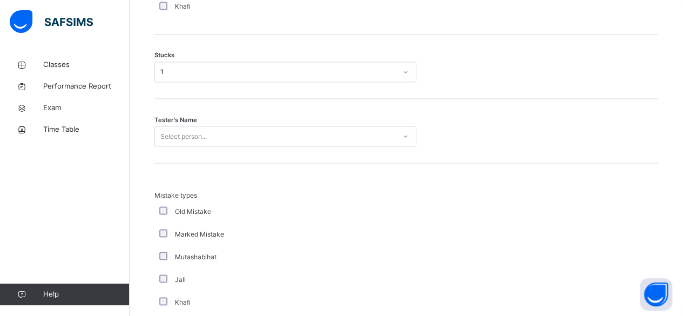
click at [423, 163] on div "Mistake types Old Mistake Marked Mistake Mutashabihat Jali Khafi Unclear Changi…" at bounding box center [406, 269] width 504 height 212
click at [426, 163] on div "Mistake types Old Mistake Marked Mistake Mutashabihat Jali Khafi Unclear Changi…" at bounding box center [406, 269] width 504 height 212
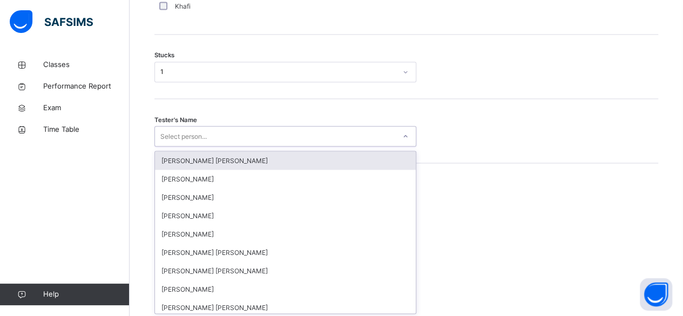
click at [348, 131] on div "Select person..." at bounding box center [275, 136] width 240 height 17
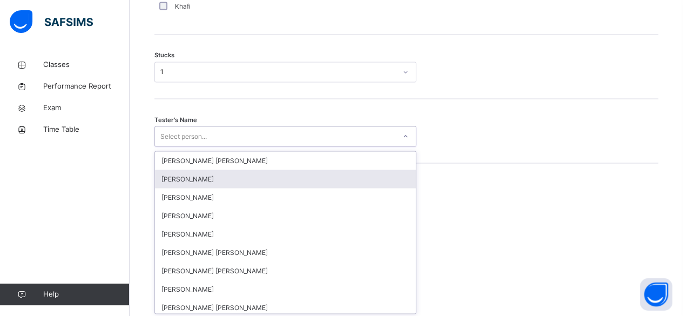
click at [203, 177] on div "[PERSON_NAME]" at bounding box center [285, 178] width 261 height 18
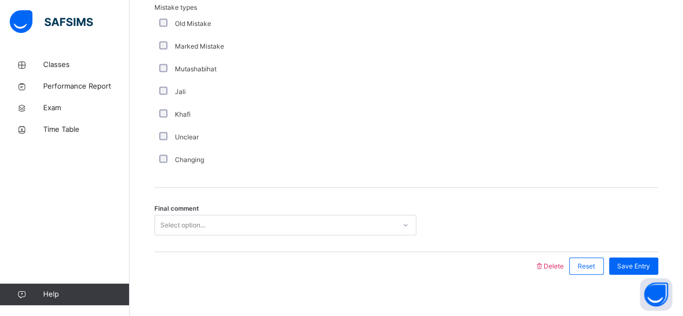
scroll to position [1116, 0]
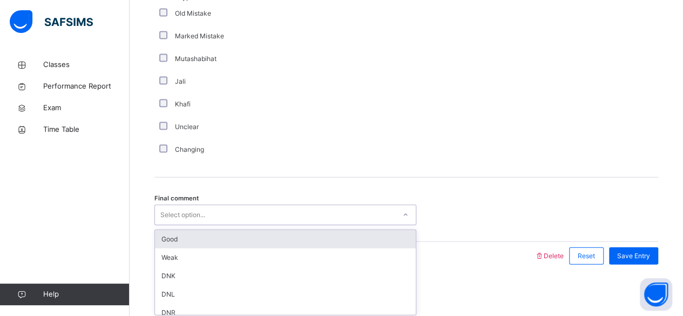
click at [200, 210] on div "Select option..." at bounding box center [182, 215] width 45 height 21
click at [187, 232] on div "Good" at bounding box center [285, 239] width 261 height 18
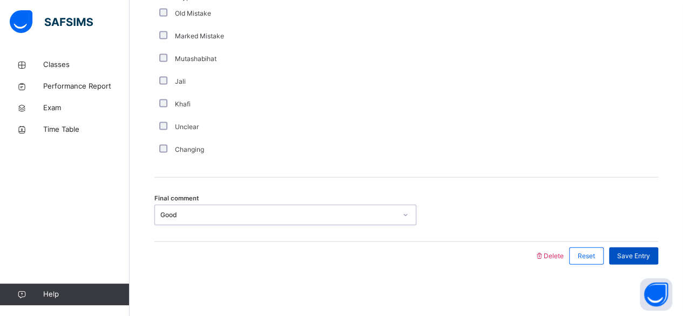
click at [647, 256] on span "Save Entry" at bounding box center [633, 256] width 33 height 10
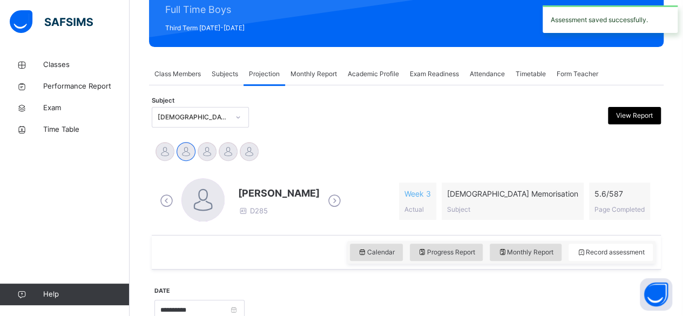
scroll to position [223, 0]
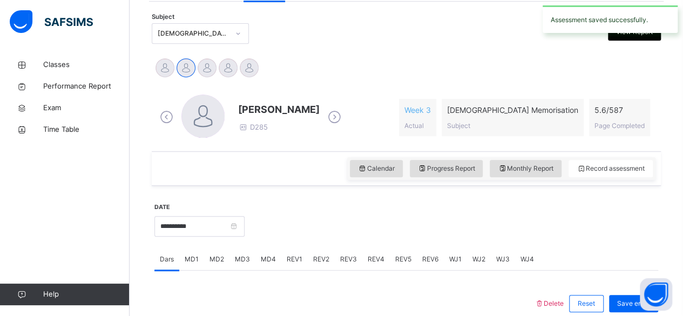
click at [533, 175] on div "Monthly Report" at bounding box center [525, 168] width 72 height 17
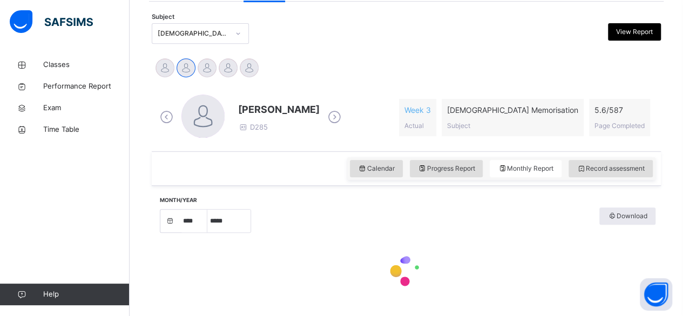
select select "****"
select select "*"
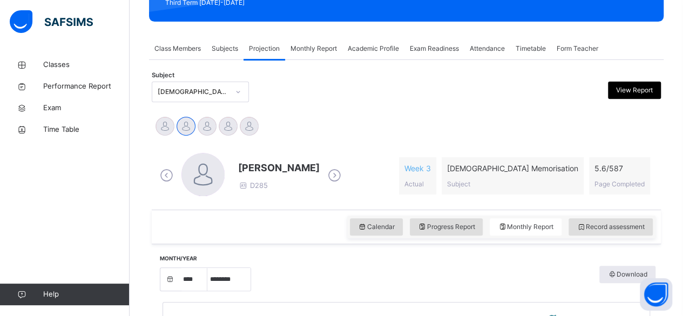
scroll to position [153, 0]
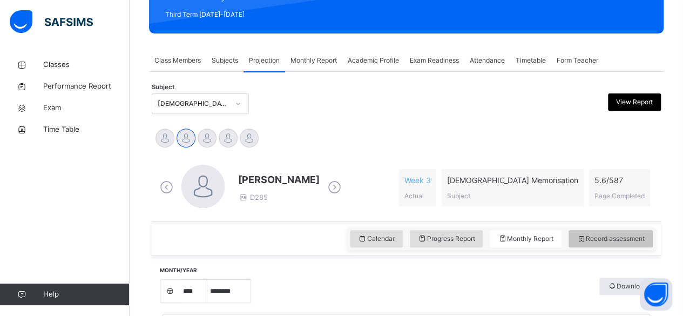
click at [636, 230] on div "Calendar Progress Report Monthly Report Record assessment" at bounding box center [501, 238] width 308 height 23
click at [607, 219] on div "Ahmed Selami D285 Week 3 Actual Quran Memorisation Subject 5.6 / 587 Page Compl…" at bounding box center [406, 187] width 509 height 67
drag, startPoint x: 609, startPoint y: 224, endPoint x: 609, endPoint y: 230, distance: 6.5
click at [609, 228] on div "Calendar Progress Report Monthly Report Record assessment" at bounding box center [406, 238] width 509 height 35
click at [610, 232] on div "Record assessment" at bounding box center [610, 238] width 84 height 17
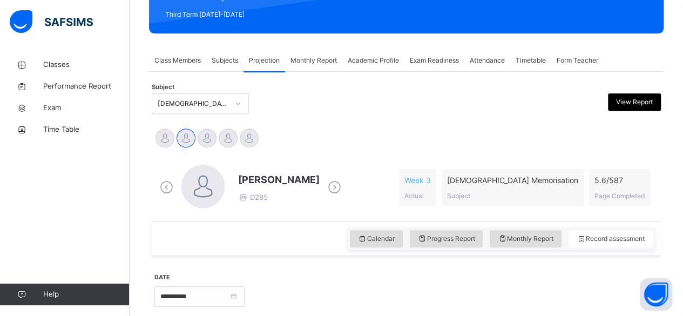
click at [164, 103] on div "[DEMOGRAPHIC_DATA] Memorisation (008)" at bounding box center [193, 104] width 71 height 10
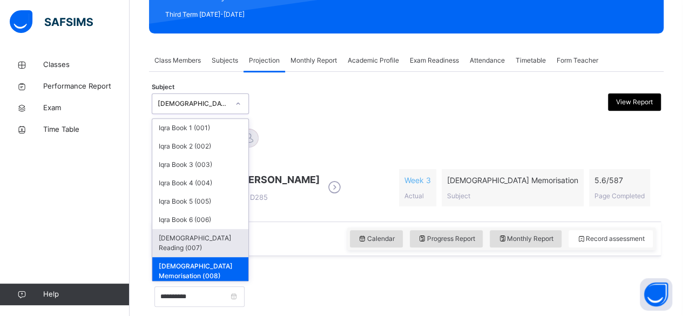
click at [179, 240] on div "[DEMOGRAPHIC_DATA] Reading (007)" at bounding box center [200, 243] width 96 height 28
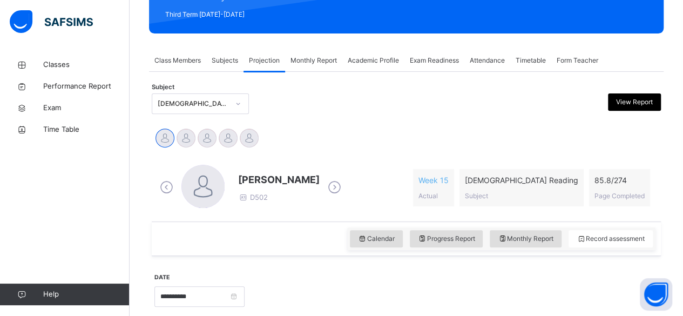
click at [276, 175] on span "[PERSON_NAME]" at bounding box center [278, 179] width 81 height 15
click at [275, 176] on span "[PERSON_NAME]" at bounding box center [278, 179] width 81 height 15
click at [274, 176] on span "[PERSON_NAME]" at bounding box center [278, 179] width 81 height 15
click at [273, 175] on span "[PERSON_NAME]" at bounding box center [278, 179] width 81 height 15
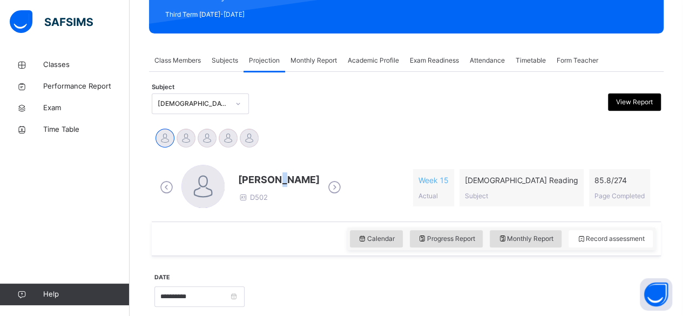
click at [273, 176] on span "[PERSON_NAME]" at bounding box center [278, 179] width 81 height 15
click at [275, 180] on span "[PERSON_NAME]" at bounding box center [278, 179] width 81 height 15
click at [274, 179] on span "[PERSON_NAME]" at bounding box center [278, 179] width 81 height 15
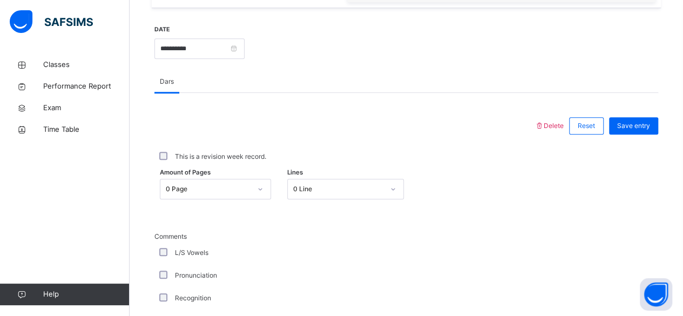
scroll to position [474, 0]
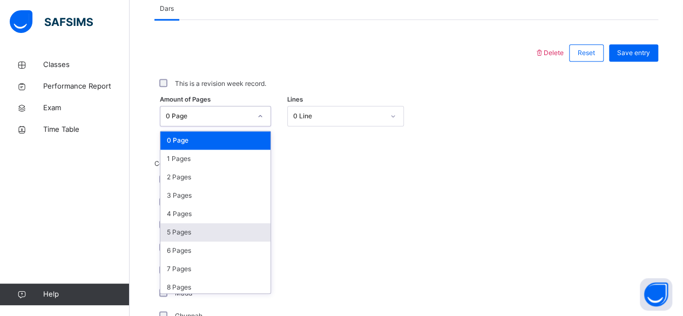
click at [180, 232] on div "5 Pages" at bounding box center [215, 232] width 110 height 18
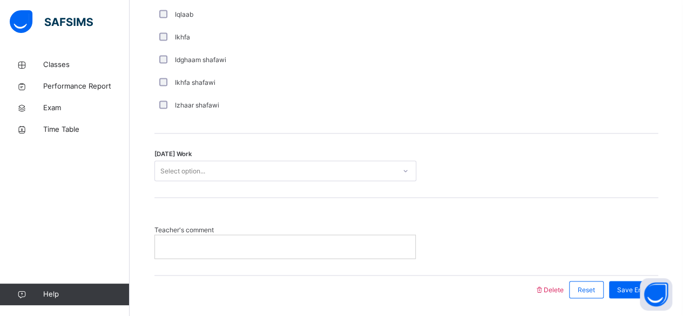
scroll to position [899, 0]
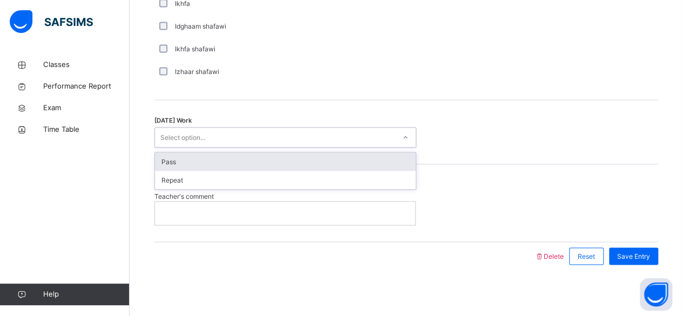
click at [227, 157] on div "Pass" at bounding box center [285, 161] width 261 height 18
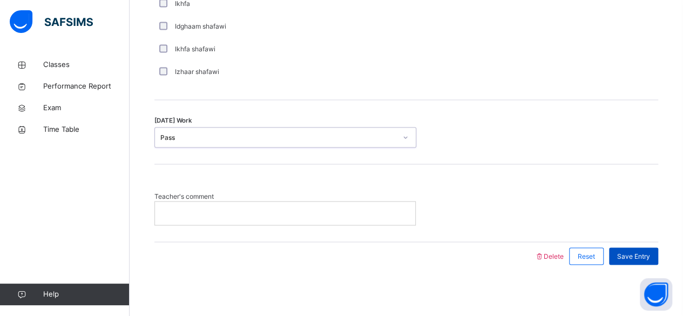
click at [645, 259] on div "Save Entry" at bounding box center [633, 255] width 49 height 17
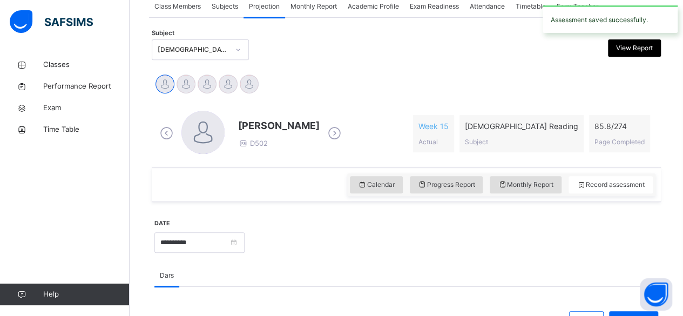
scroll to position [206, 0]
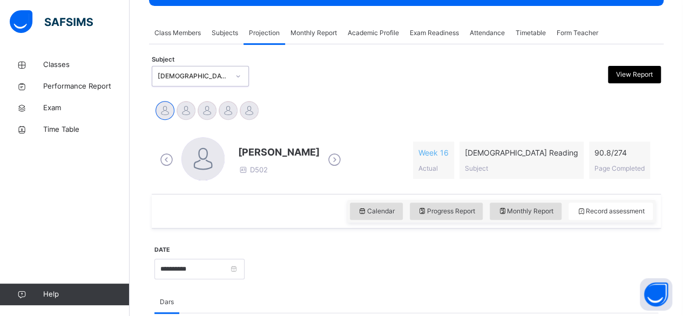
scroll to position [189, 0]
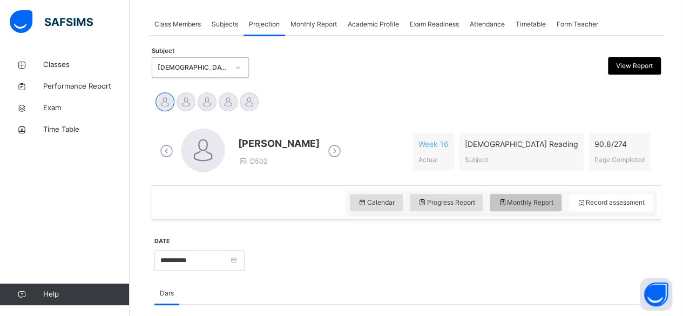
click at [544, 204] on span "Monthly Report" at bounding box center [526, 203] width 56 height 10
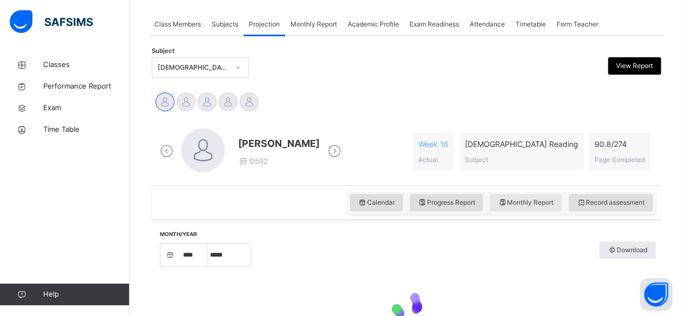
select select "****"
select select "*"
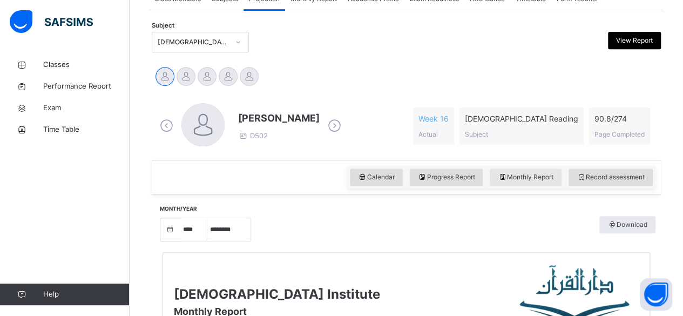
scroll to position [213, 0]
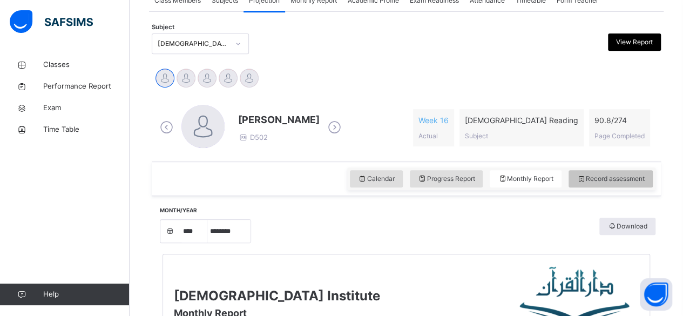
click at [606, 181] on span "Record assessment" at bounding box center [610, 179] width 68 height 10
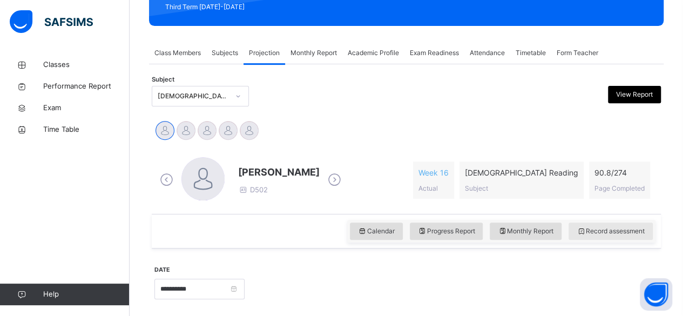
scroll to position [160, 0]
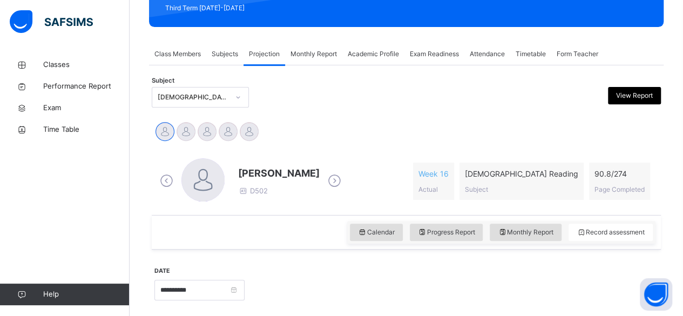
click at [187, 119] on div "[PERSON_NAME] Md [PERSON_NAME][DEMOGRAPHIC_DATA] [PERSON_NAME] [PERSON_NAME] [P…" at bounding box center [406, 132] width 509 height 29
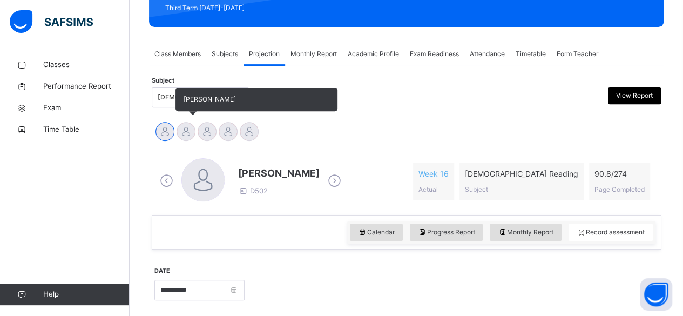
click at [183, 133] on div at bounding box center [185, 131] width 19 height 19
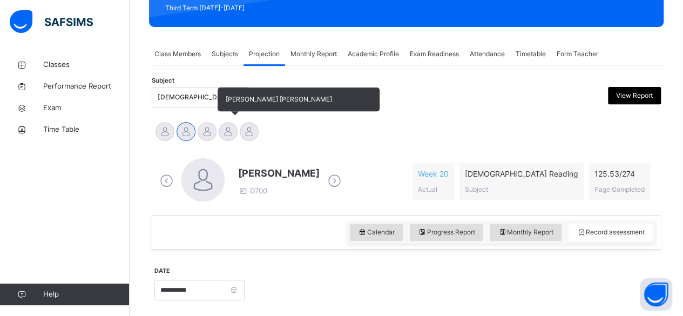
click at [229, 131] on div at bounding box center [228, 131] width 19 height 19
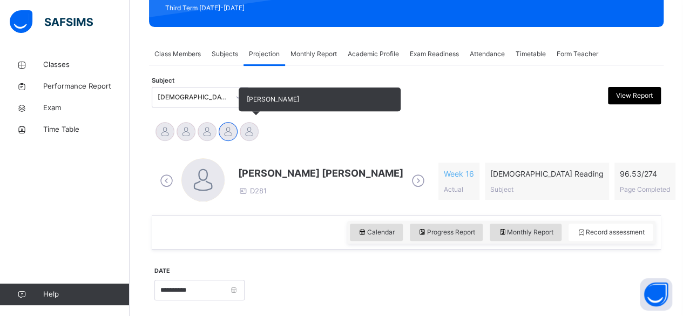
click at [253, 133] on div at bounding box center [249, 131] width 19 height 19
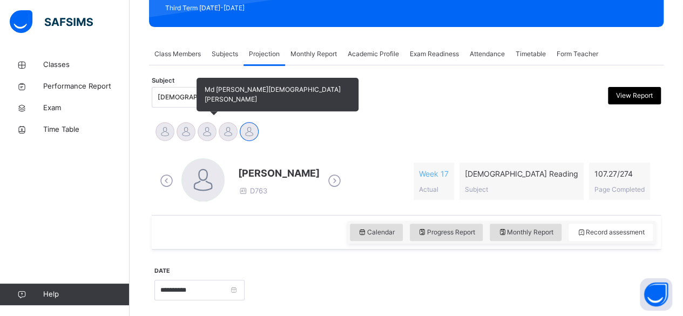
click at [202, 132] on div at bounding box center [207, 131] width 19 height 19
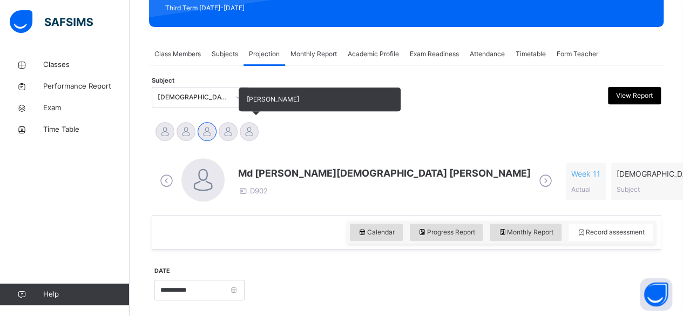
click at [245, 138] on div at bounding box center [249, 131] width 19 height 19
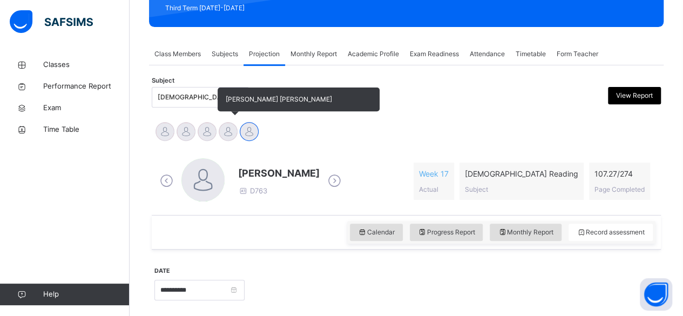
click at [233, 139] on div "[PERSON_NAME] [PERSON_NAME]" at bounding box center [227, 133] width 21 height 24
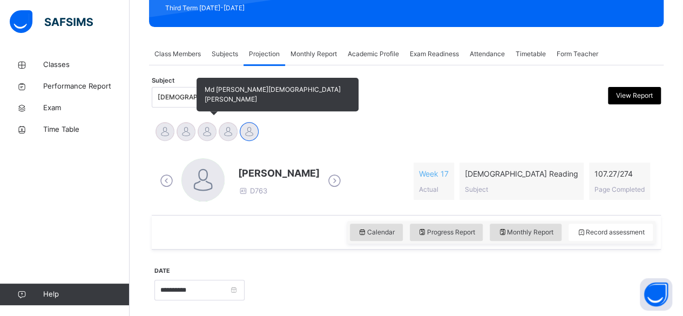
click at [204, 133] on div at bounding box center [207, 131] width 19 height 19
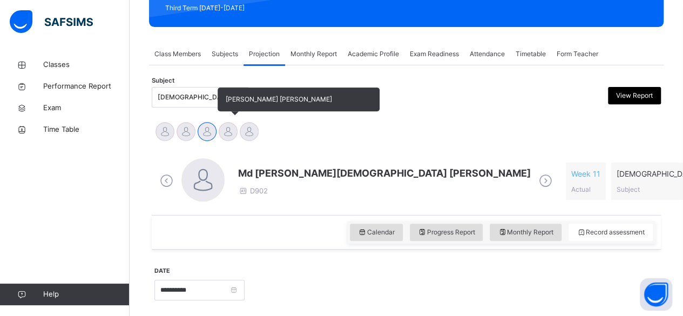
click at [226, 138] on div at bounding box center [228, 131] width 19 height 19
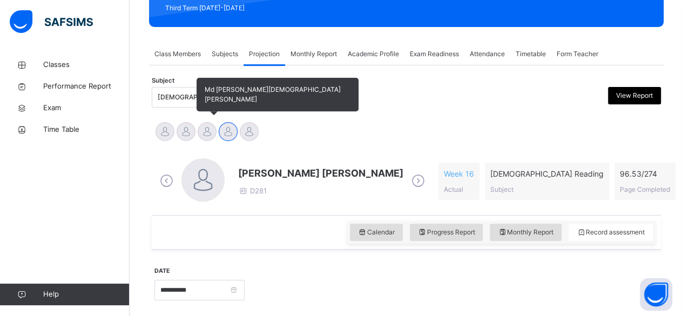
click at [207, 137] on div at bounding box center [207, 131] width 19 height 19
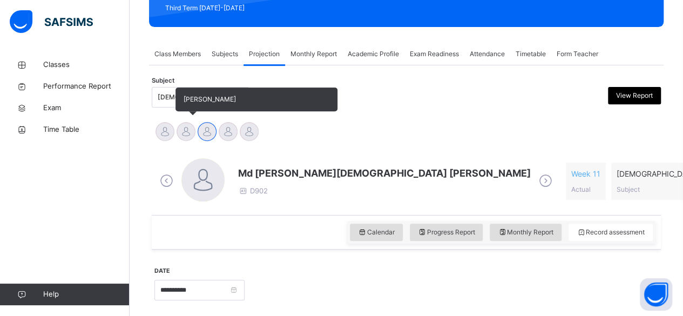
click at [189, 136] on div at bounding box center [185, 131] width 19 height 19
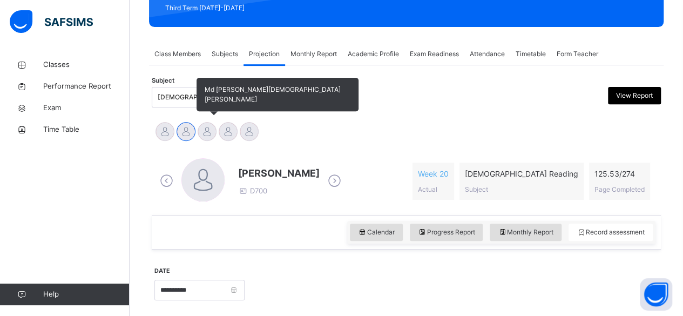
click at [207, 138] on div at bounding box center [207, 131] width 19 height 19
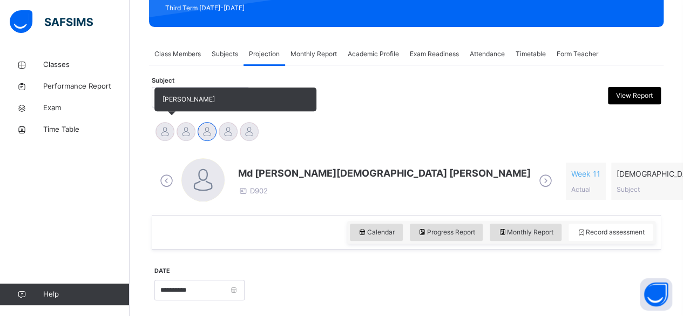
click at [158, 138] on div "[PERSON_NAME]" at bounding box center [164, 133] width 21 height 24
click at [159, 134] on div at bounding box center [164, 131] width 19 height 19
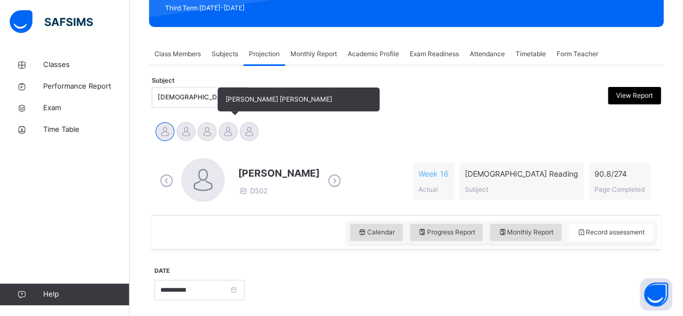
click at [222, 138] on div at bounding box center [228, 131] width 19 height 19
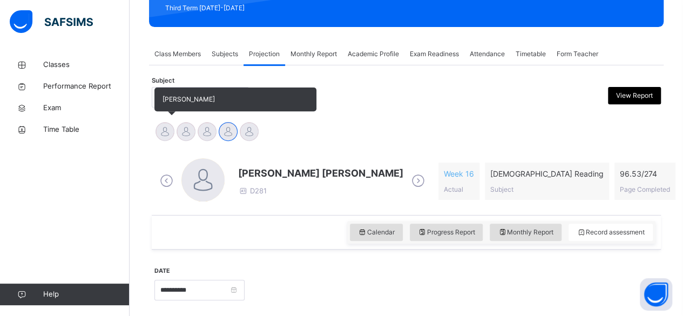
click at [173, 135] on div at bounding box center [164, 131] width 19 height 19
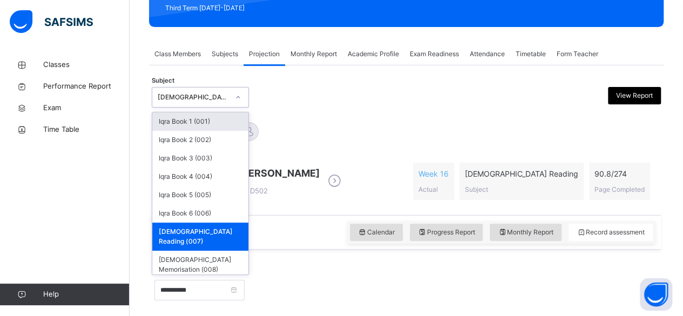
click at [302, 119] on div "[PERSON_NAME] Md [PERSON_NAME][DEMOGRAPHIC_DATA] [PERSON_NAME] [PERSON_NAME] [P…" at bounding box center [406, 132] width 509 height 29
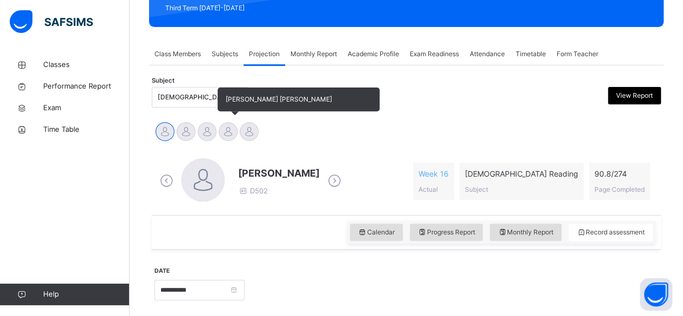
click at [228, 127] on div at bounding box center [228, 131] width 19 height 19
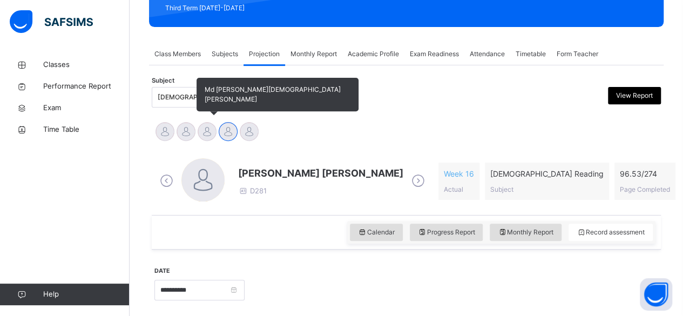
click at [212, 128] on div at bounding box center [207, 131] width 19 height 19
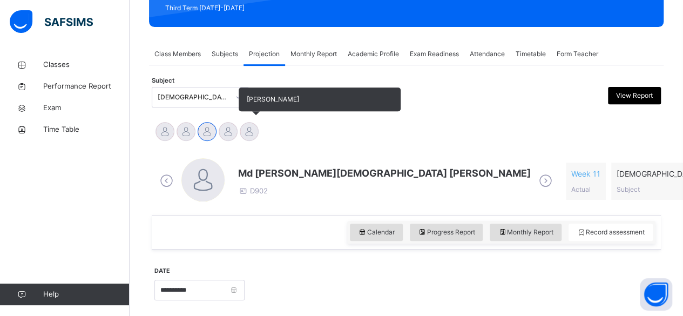
click at [253, 133] on div at bounding box center [249, 131] width 19 height 19
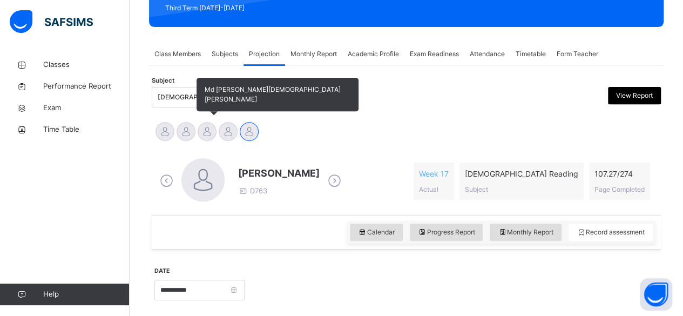
click at [211, 137] on div at bounding box center [207, 131] width 19 height 19
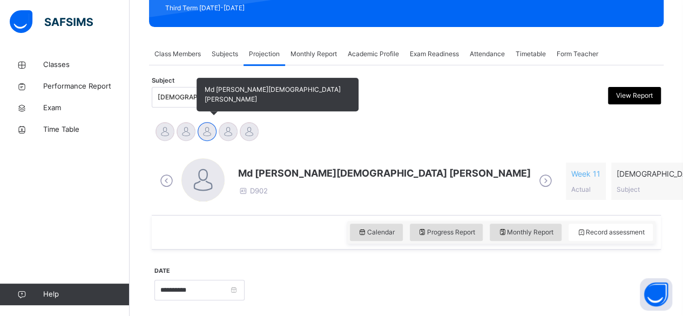
click at [380, 104] on div at bounding box center [341, 97] width 123 height 21
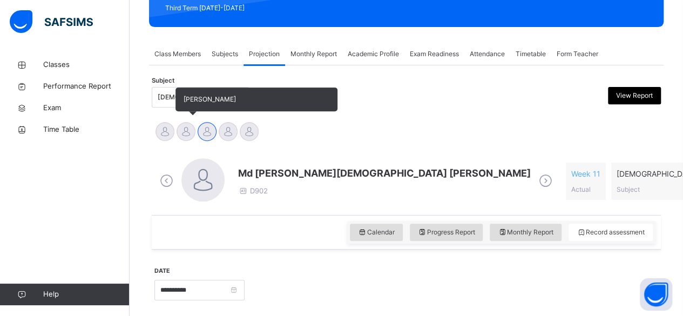
click at [180, 135] on div at bounding box center [185, 131] width 19 height 19
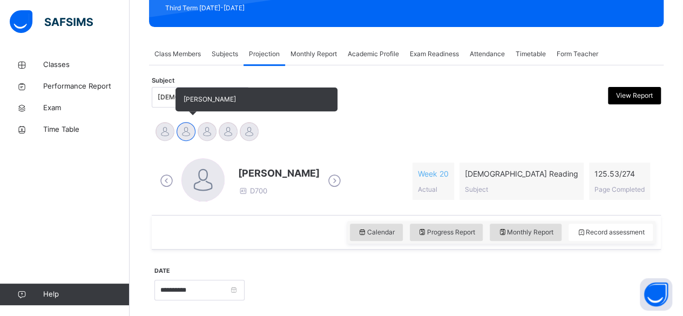
click at [380, 104] on div at bounding box center [341, 97] width 123 height 21
click at [163, 132] on div at bounding box center [164, 131] width 19 height 19
click at [380, 104] on div at bounding box center [341, 97] width 123 height 21
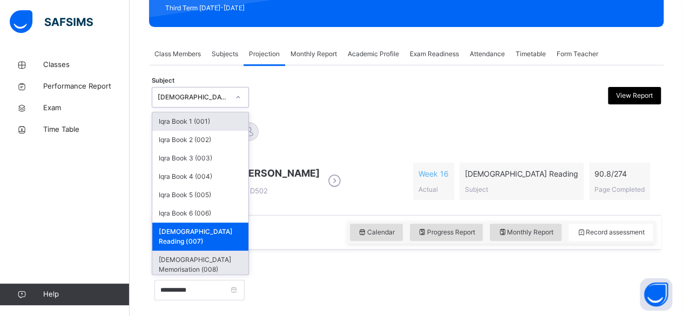
click at [219, 250] on div "[DEMOGRAPHIC_DATA] Memorisation (008)" at bounding box center [200, 264] width 96 height 28
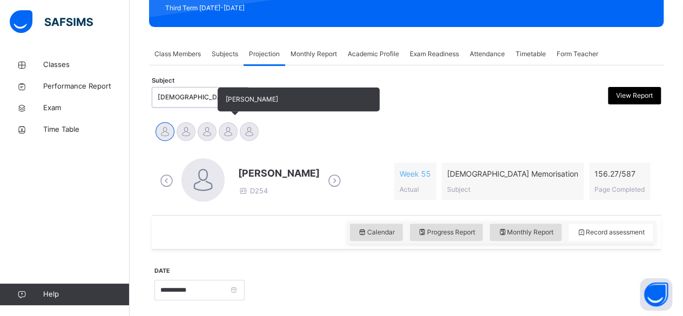
click at [232, 133] on div at bounding box center [228, 131] width 19 height 19
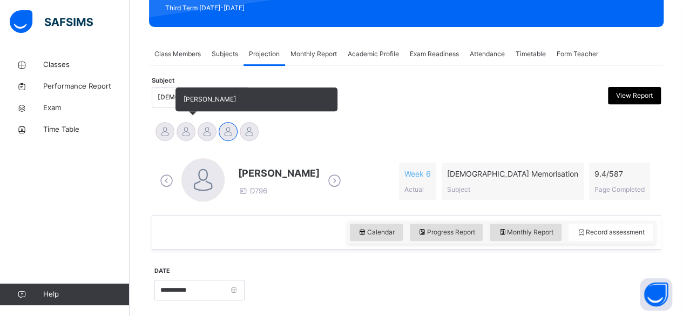
click at [187, 128] on div at bounding box center [185, 131] width 19 height 19
click at [380, 104] on div at bounding box center [341, 97] width 123 height 21
click at [212, 134] on div at bounding box center [207, 131] width 19 height 19
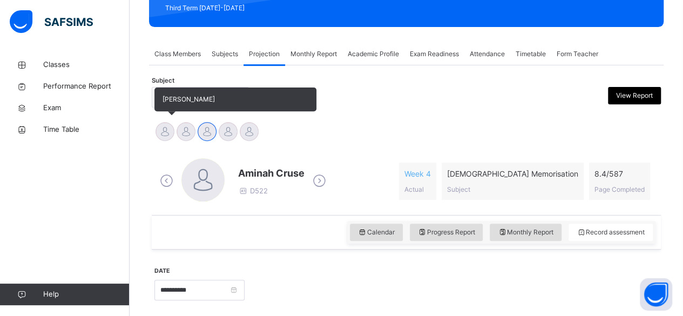
click at [157, 137] on div "[PERSON_NAME]" at bounding box center [164, 133] width 21 height 24
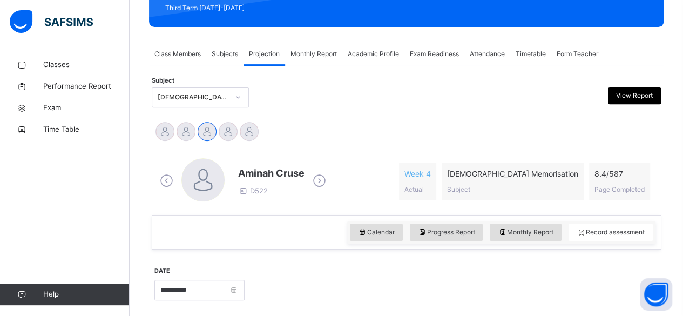
click at [164, 186] on icon at bounding box center [166, 181] width 19 height 16
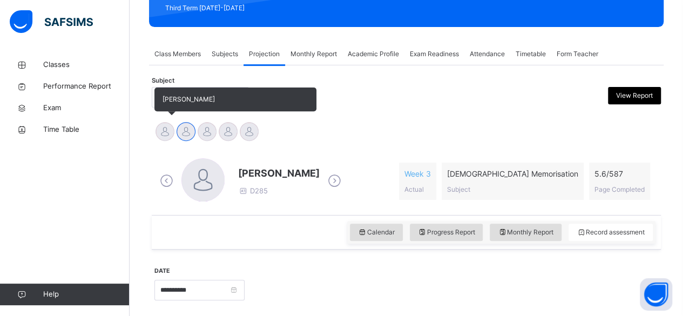
click at [165, 133] on div at bounding box center [164, 131] width 19 height 19
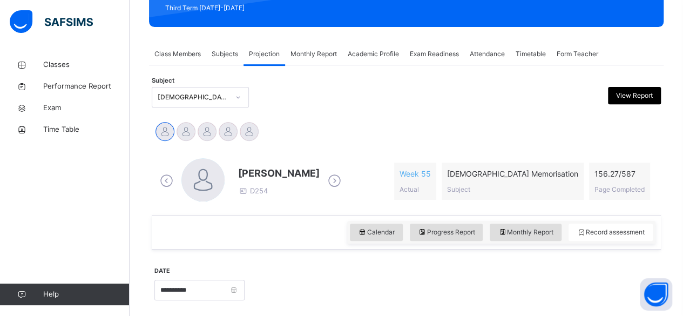
click at [356, 125] on div "Abubakr [PERSON_NAME] [PERSON_NAME] [PERSON_NAME] [PERSON_NAME] [PERSON_NAME]" at bounding box center [406, 133] width 504 height 24
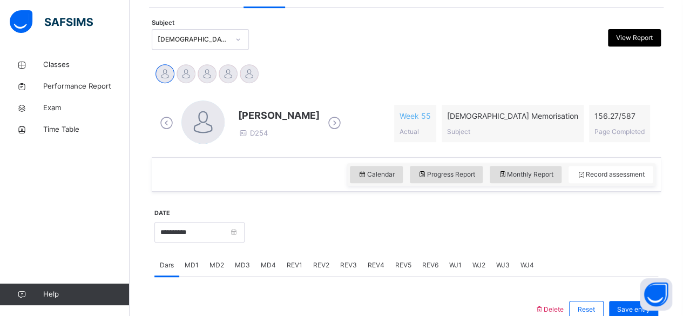
scroll to position [159, 0]
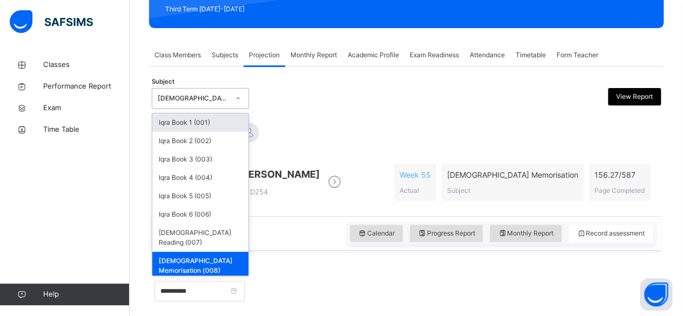
click at [303, 100] on div at bounding box center [341, 98] width 123 height 21
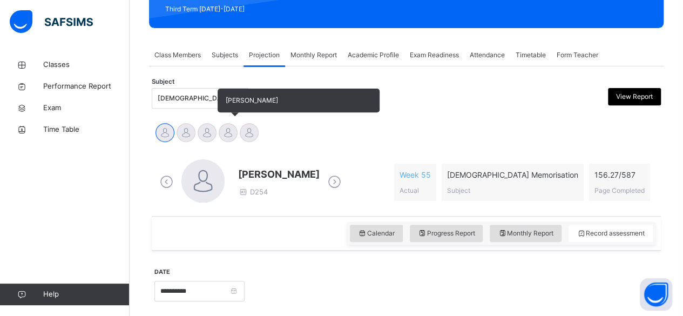
click at [233, 132] on div at bounding box center [228, 132] width 19 height 19
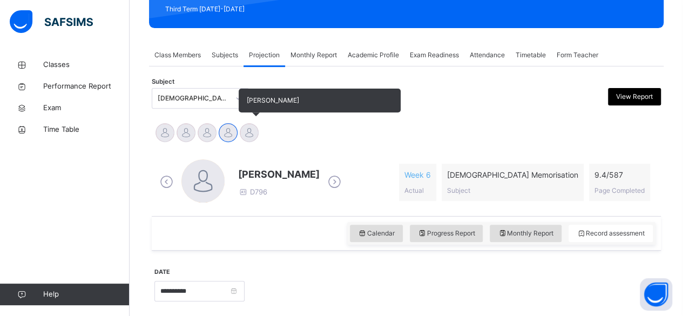
click at [248, 132] on div at bounding box center [249, 132] width 19 height 19
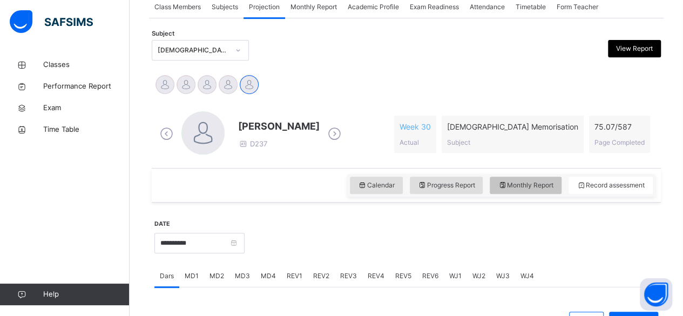
scroll to position [208, 0]
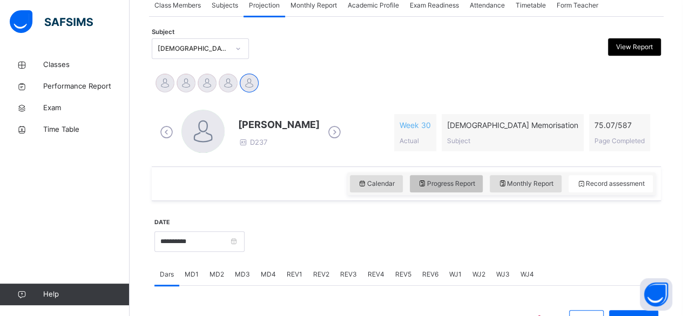
click at [441, 179] on span "Progress Report" at bounding box center [446, 184] width 57 height 10
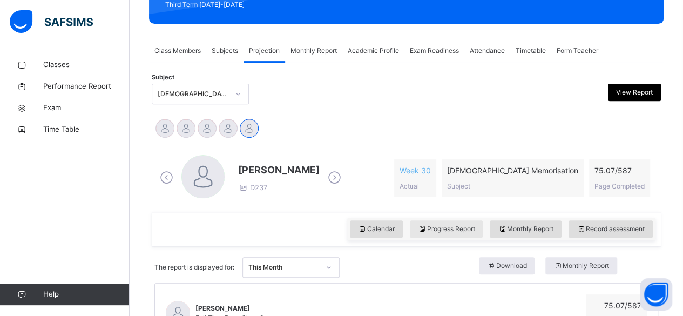
scroll to position [0, 0]
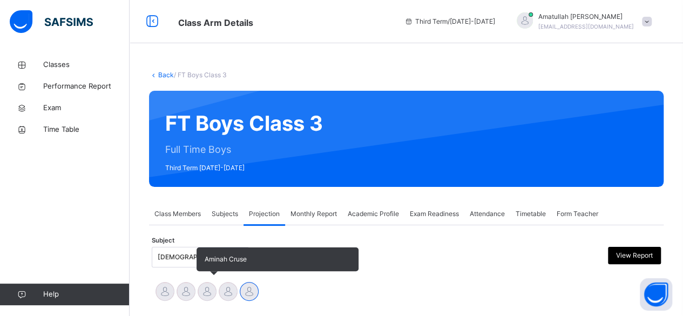
click at [216, 298] on div "Aminah Cruse" at bounding box center [206, 293] width 21 height 24
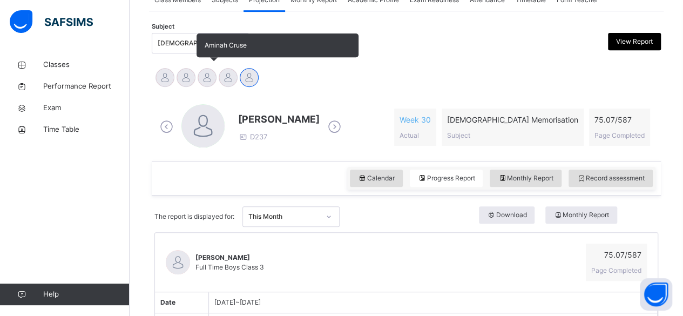
scroll to position [241, 0]
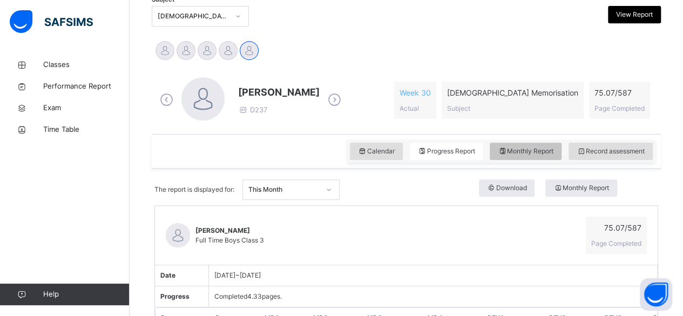
click at [540, 154] on span "Monthly Report" at bounding box center [526, 151] width 56 height 10
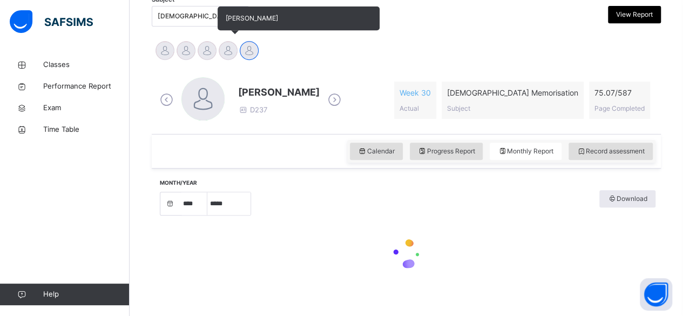
click at [236, 51] on div at bounding box center [228, 50] width 19 height 19
select select "****"
select select "*"
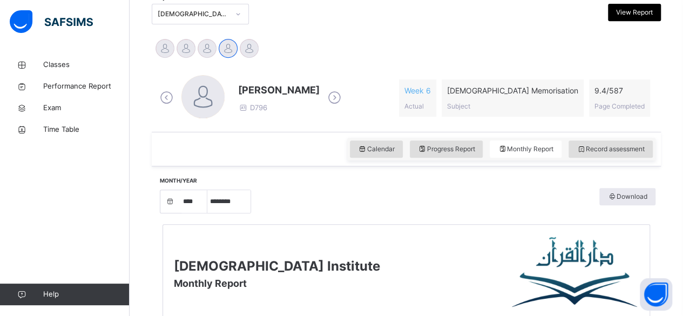
scroll to position [242, 0]
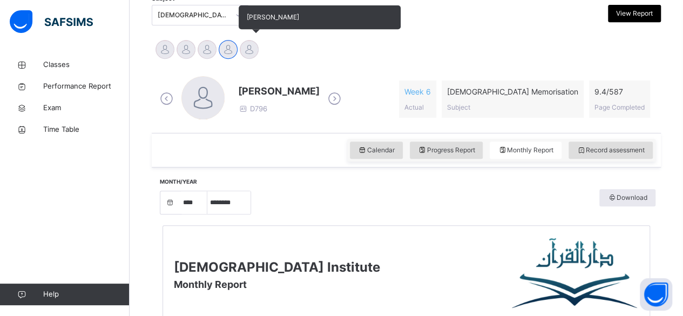
click at [244, 56] on div at bounding box center [249, 49] width 19 height 19
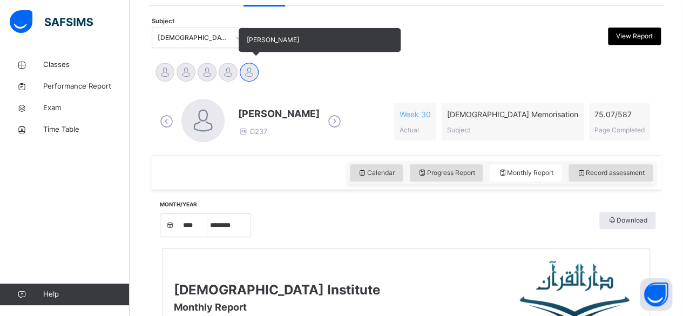
scroll to position [216, 0]
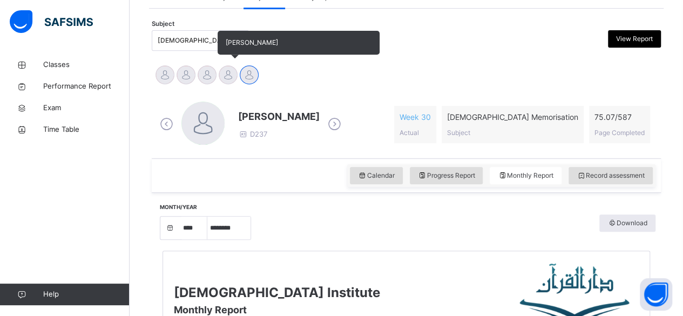
click at [218, 74] on div "[PERSON_NAME]" at bounding box center [227, 76] width 21 height 24
click at [228, 75] on div at bounding box center [228, 74] width 19 height 19
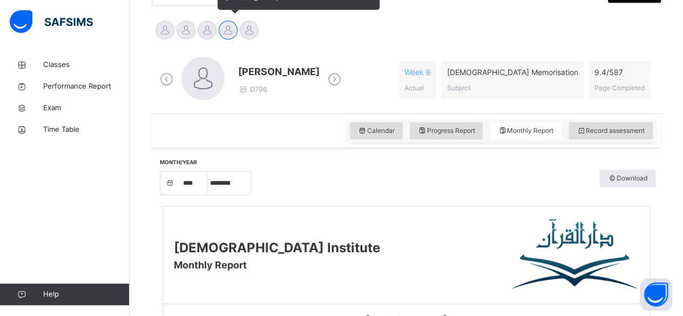
scroll to position [260, 0]
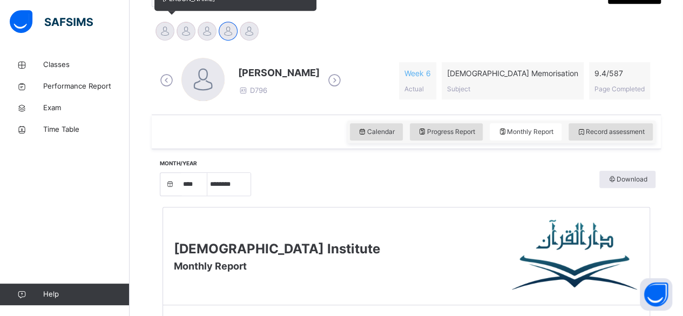
click at [157, 27] on div at bounding box center [164, 31] width 19 height 19
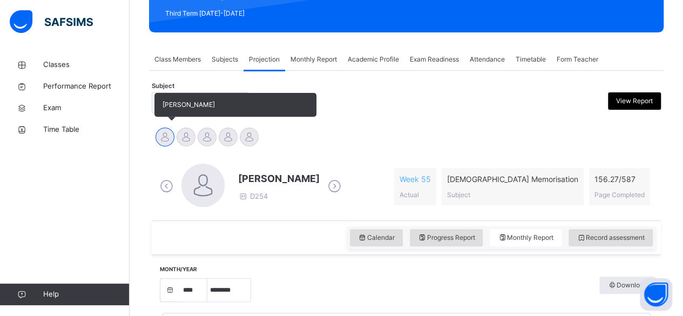
scroll to position [156, 0]
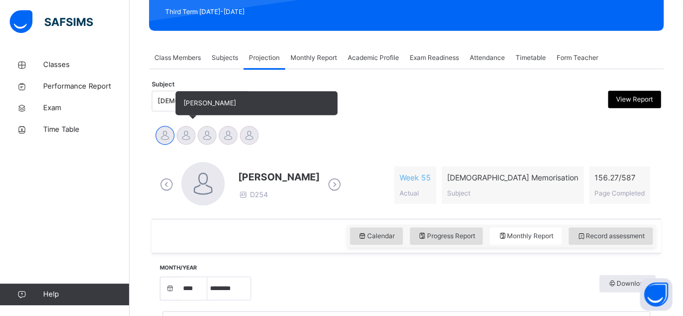
click at [193, 138] on div at bounding box center [185, 135] width 19 height 19
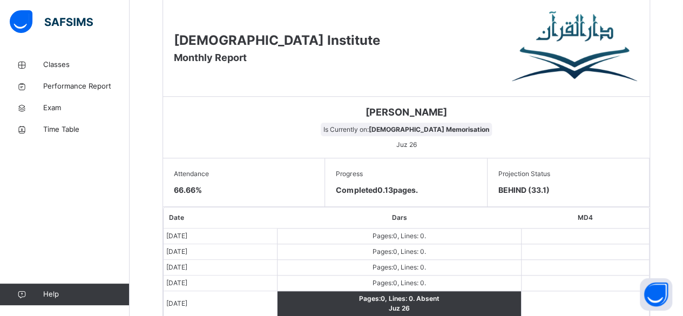
scroll to position [513, 0]
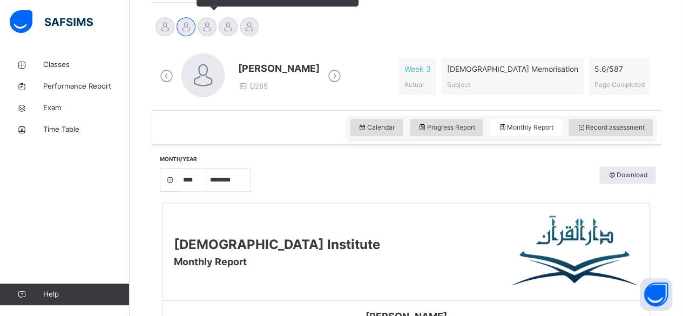
click at [209, 31] on div at bounding box center [207, 26] width 19 height 19
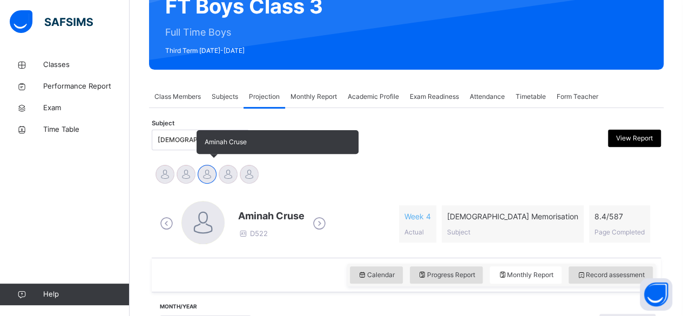
scroll to position [150, 0]
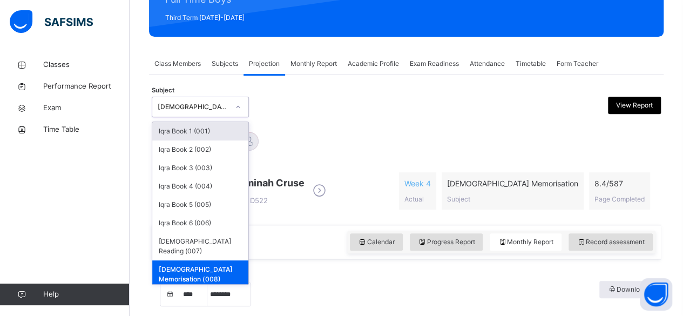
click at [369, 151] on div "Abubakr [PERSON_NAME] [PERSON_NAME] [PERSON_NAME] [PERSON_NAME] [PERSON_NAME]" at bounding box center [406, 143] width 504 height 24
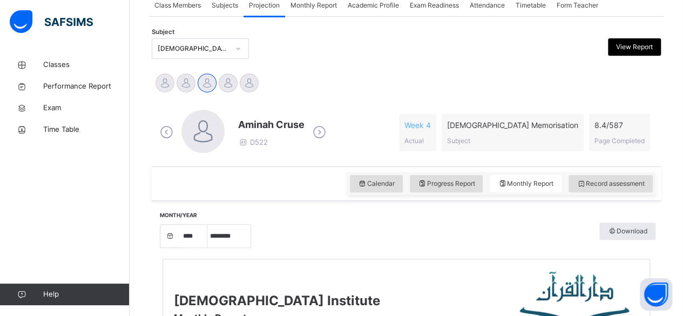
scroll to position [208, 0]
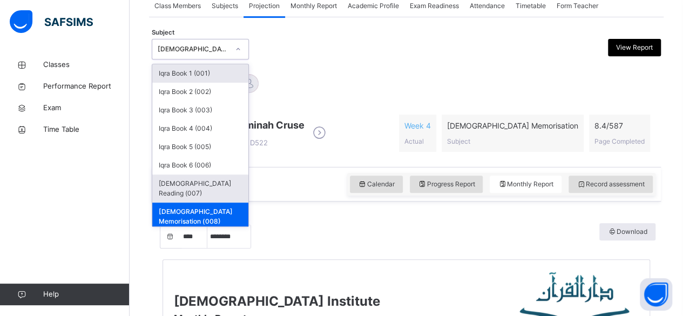
click at [192, 181] on div "[DEMOGRAPHIC_DATA] Reading (007)" at bounding box center [200, 188] width 96 height 28
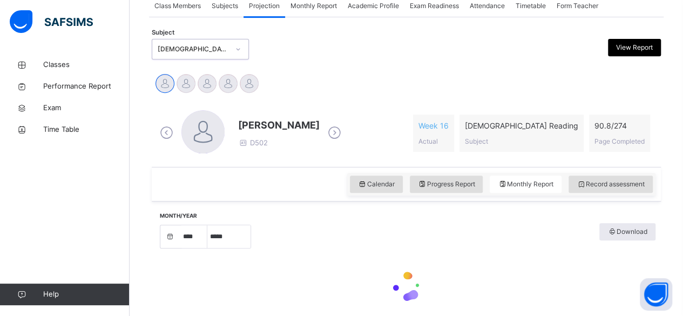
select select "****"
select select "*"
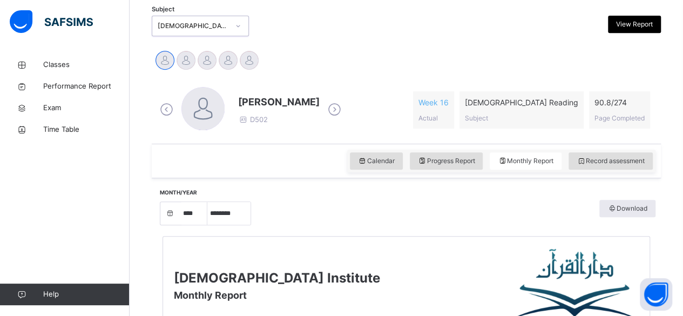
scroll to position [230, 0]
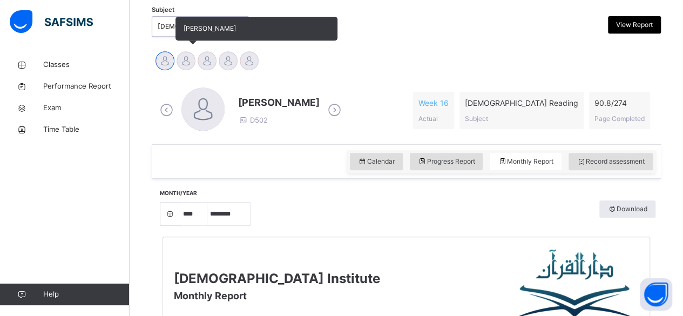
click at [180, 65] on div at bounding box center [185, 60] width 19 height 19
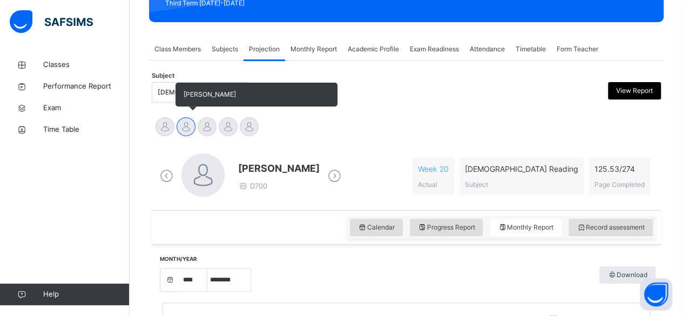
scroll to position [159, 0]
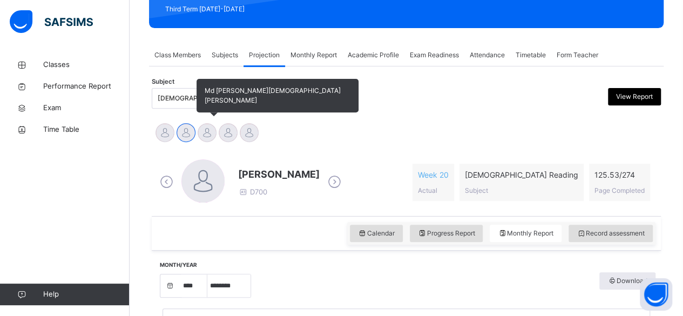
click at [207, 133] on div at bounding box center [207, 132] width 19 height 19
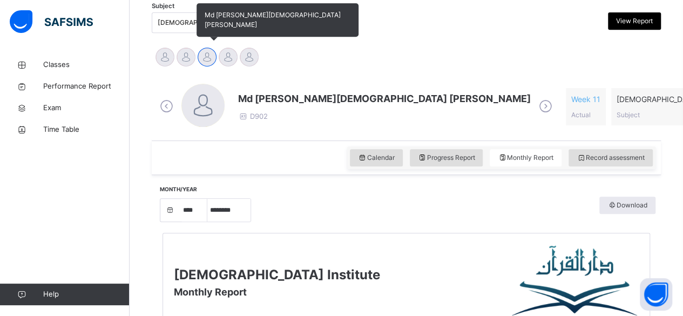
scroll to position [234, 0]
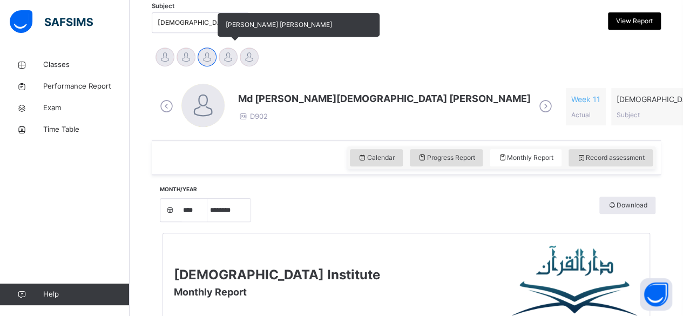
click at [228, 58] on div at bounding box center [228, 56] width 19 height 19
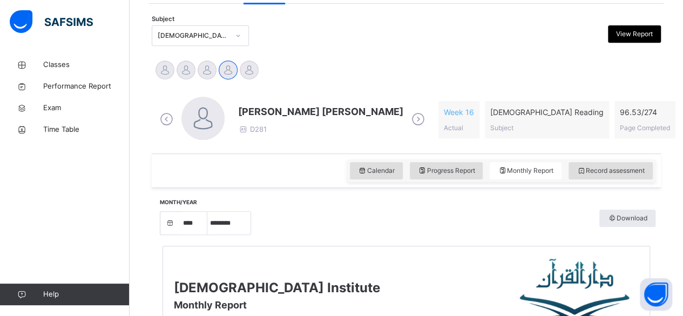
scroll to position [198, 0]
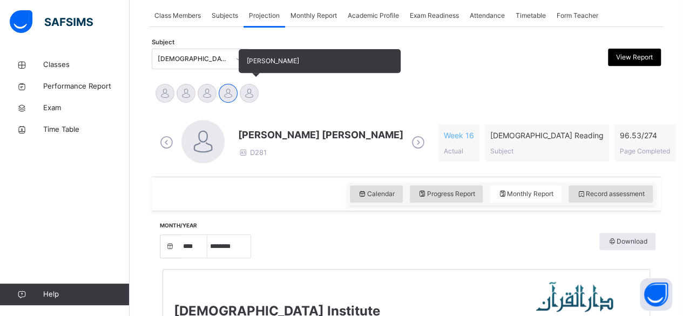
click at [242, 89] on div at bounding box center [249, 93] width 19 height 19
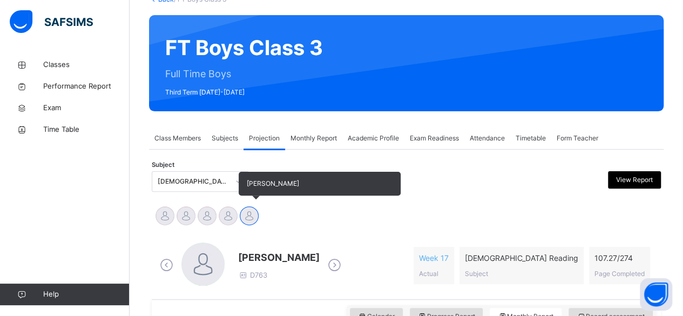
scroll to position [72, 0]
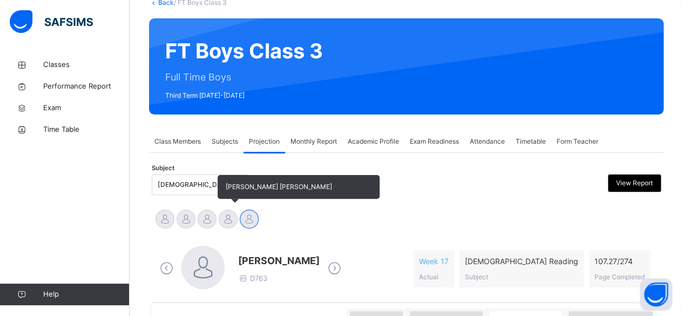
click at [223, 215] on div at bounding box center [228, 218] width 19 height 19
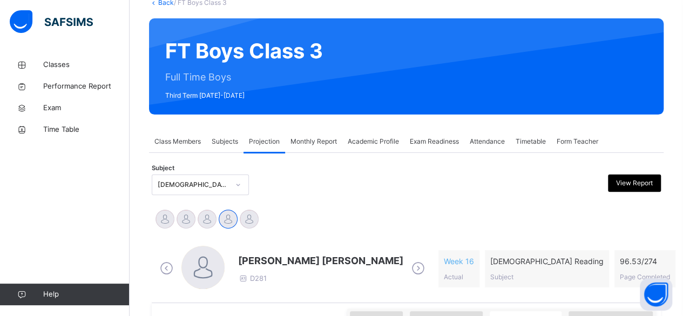
click at [259, 256] on span "[PERSON_NAME] [PERSON_NAME]" at bounding box center [320, 260] width 165 height 15
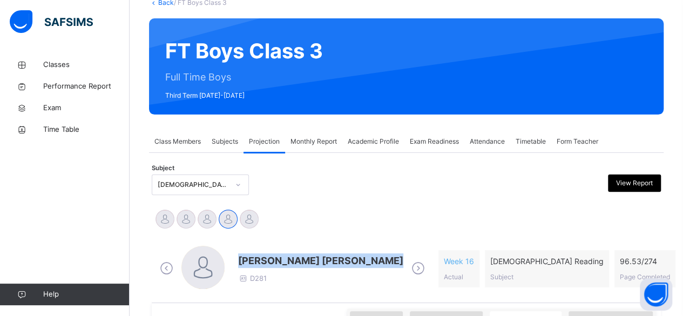
click at [259, 256] on span "[PERSON_NAME] [PERSON_NAME]" at bounding box center [320, 260] width 165 height 15
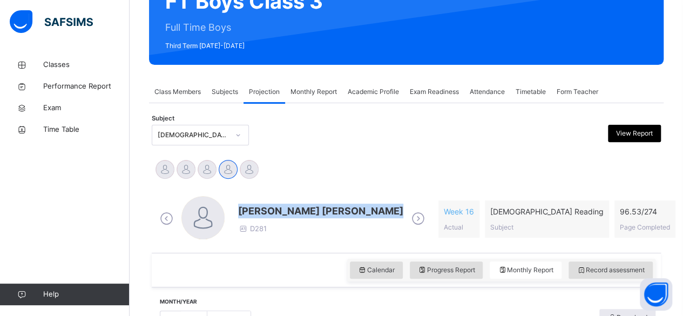
scroll to position [123, 0]
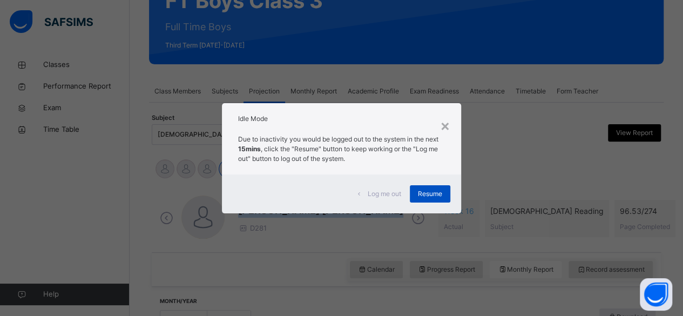
click at [449, 196] on div "Resume" at bounding box center [430, 193] width 40 height 17
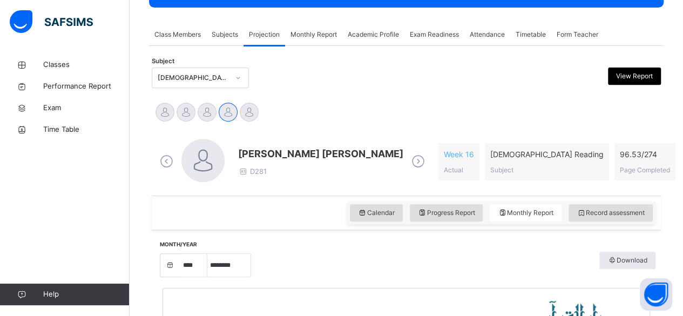
scroll to position [173, 0]
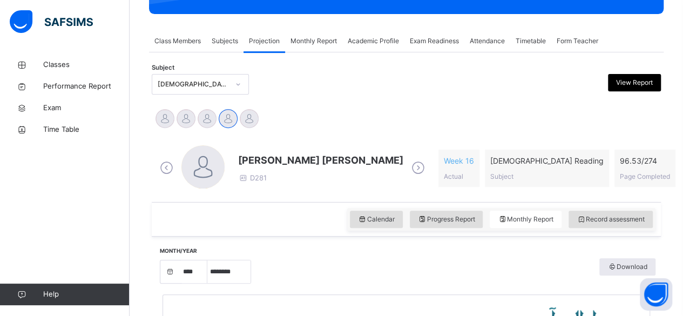
click at [265, 153] on span "[PERSON_NAME] [PERSON_NAME]" at bounding box center [320, 160] width 165 height 15
click at [264, 154] on span "[PERSON_NAME] [PERSON_NAME]" at bounding box center [320, 160] width 165 height 15
click at [295, 166] on span "[PERSON_NAME] [PERSON_NAME]" at bounding box center [320, 160] width 165 height 15
click at [356, 162] on span "[PERSON_NAME] [PERSON_NAME]" at bounding box center [320, 160] width 165 height 15
click at [387, 139] on div "[PERSON_NAME] [PERSON_NAME] D281 Week 16 Actual [DEMOGRAPHIC_DATA] Reading Subj…" at bounding box center [406, 168] width 504 height 62
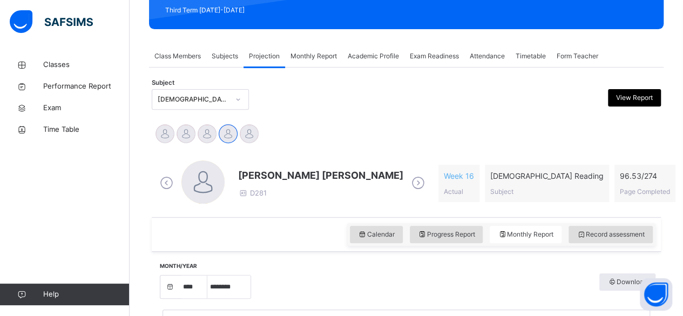
scroll to position [161, 0]
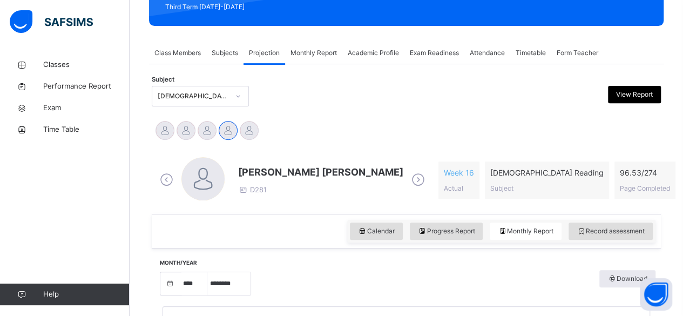
click at [307, 165] on span "[PERSON_NAME] [PERSON_NAME]" at bounding box center [320, 172] width 165 height 15
click at [336, 136] on div "[PERSON_NAME] Md [PERSON_NAME][DEMOGRAPHIC_DATA] [PERSON_NAME] [PERSON_NAME] [P…" at bounding box center [406, 132] width 504 height 24
click at [387, 119] on div "[PERSON_NAME] Md [PERSON_NAME][DEMOGRAPHIC_DATA] [PERSON_NAME] [PERSON_NAME] [P…" at bounding box center [406, 131] width 509 height 29
click at [343, 150] on div "[PERSON_NAME] [PERSON_NAME] D281 Week 16 Actual [DEMOGRAPHIC_DATA] Reading Subj…" at bounding box center [406, 180] width 504 height 62
click at [428, 135] on div "[PERSON_NAME] Md [PERSON_NAME][DEMOGRAPHIC_DATA] [PERSON_NAME] [PERSON_NAME] [P…" at bounding box center [406, 132] width 504 height 24
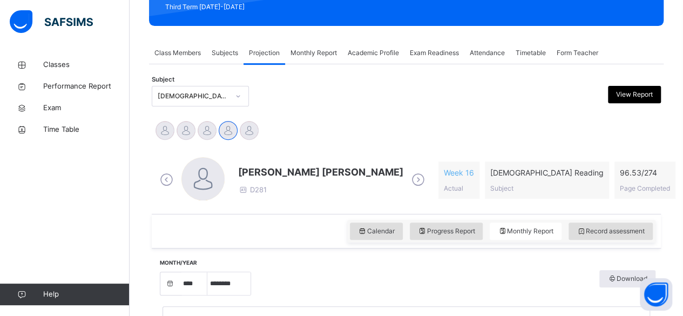
click at [414, 103] on div at bounding box center [470, 96] width 123 height 21
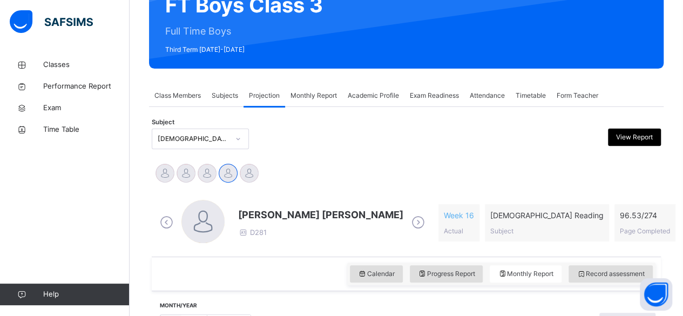
scroll to position [118, 0]
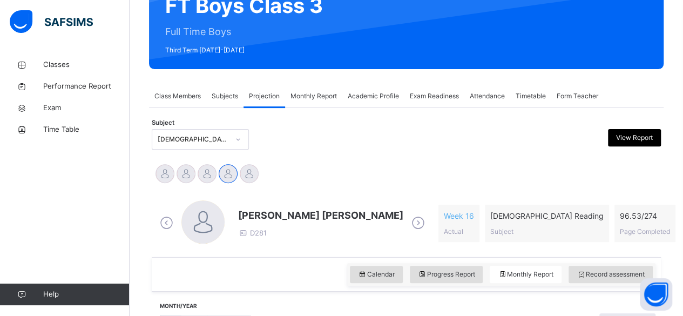
click at [361, 164] on div "[PERSON_NAME] Md [PERSON_NAME][DEMOGRAPHIC_DATA] [PERSON_NAME] [PERSON_NAME] [P…" at bounding box center [406, 175] width 504 height 24
click at [315, 142] on div at bounding box center [341, 139] width 123 height 21
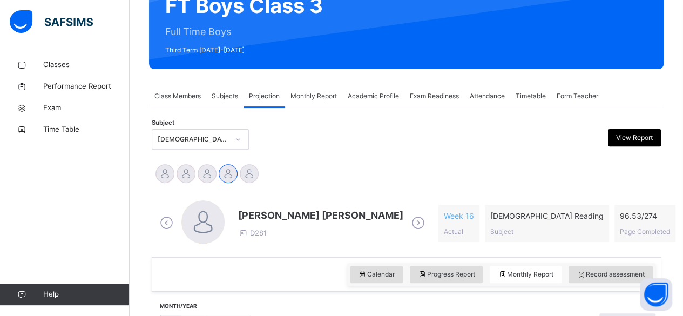
click at [315, 142] on div at bounding box center [341, 139] width 123 height 21
click at [323, 167] on div "[PERSON_NAME] Md [PERSON_NAME][DEMOGRAPHIC_DATA] [PERSON_NAME] [PERSON_NAME] [P…" at bounding box center [406, 175] width 504 height 24
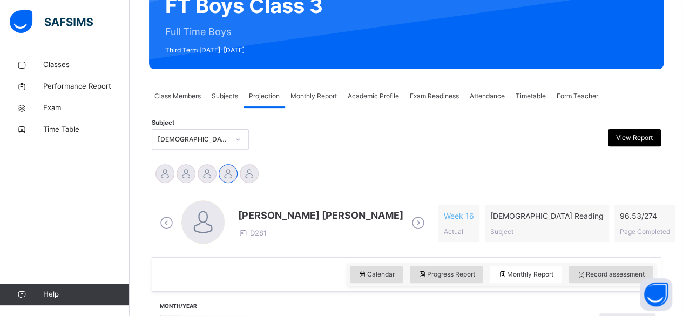
click at [323, 167] on div "[PERSON_NAME] Md [PERSON_NAME][DEMOGRAPHIC_DATA] [PERSON_NAME] [PERSON_NAME] [P…" at bounding box center [406, 175] width 504 height 24
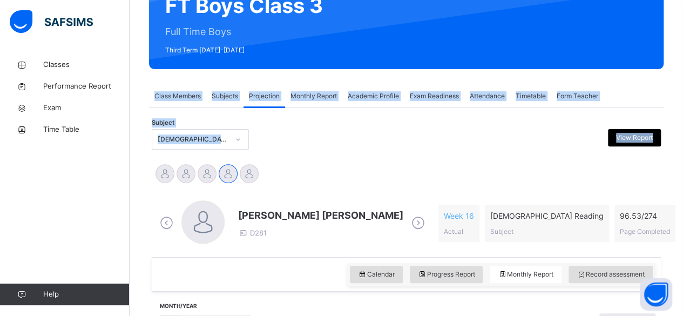
drag, startPoint x: 323, startPoint y: 167, endPoint x: 173, endPoint y: 51, distance: 189.3
click at [317, 149] on div "Subject [DEMOGRAPHIC_DATA] Reading (007) View Report" at bounding box center [406, 139] width 509 height 31
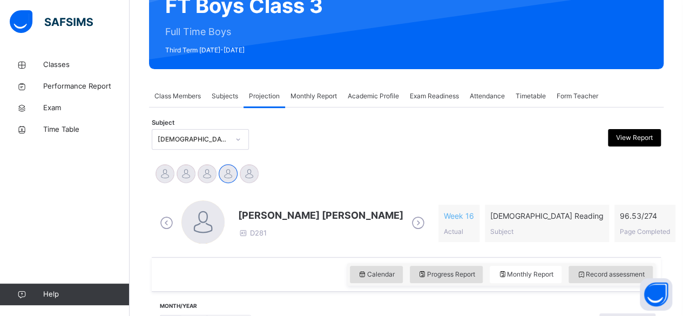
click at [281, 215] on span "[PERSON_NAME] [PERSON_NAME]" at bounding box center [320, 215] width 165 height 15
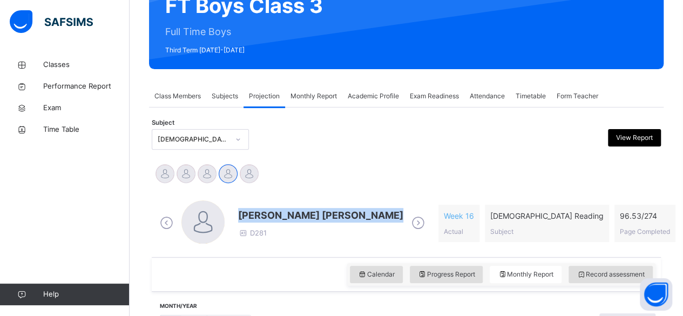
click at [281, 215] on span "[PERSON_NAME] [PERSON_NAME]" at bounding box center [320, 215] width 165 height 15
click at [65, 62] on span "Classes" at bounding box center [86, 64] width 86 height 11
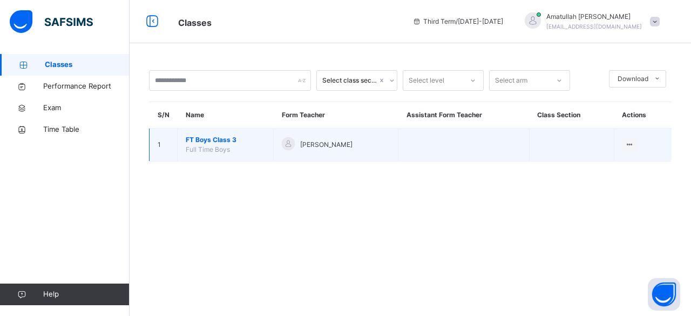
click at [221, 140] on span "FT Boys Class 3" at bounding box center [225, 140] width 79 height 10
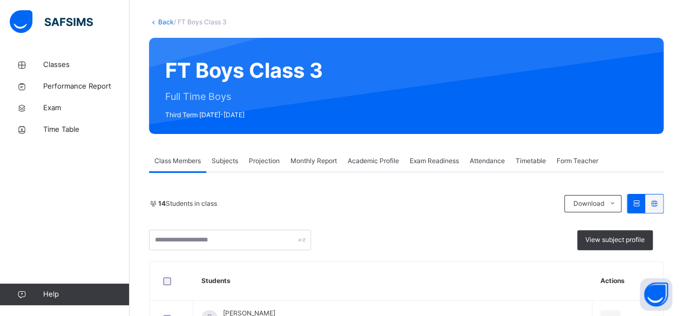
scroll to position [53, 0]
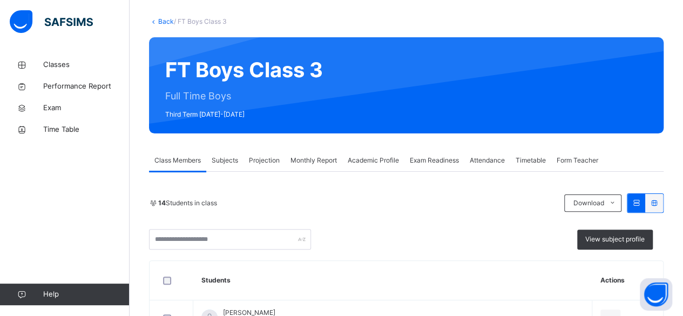
click at [236, 166] on div "Subjects" at bounding box center [224, 160] width 37 height 22
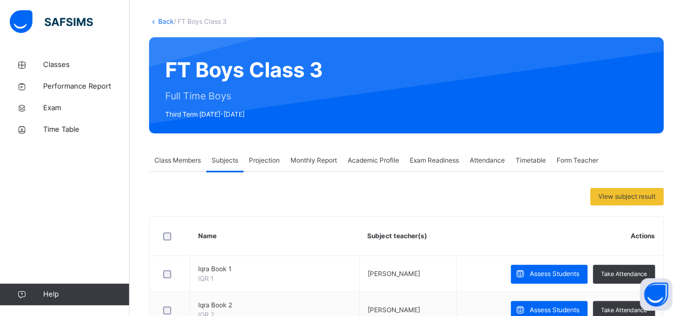
click at [266, 166] on div "Projection" at bounding box center [264, 160] width 42 height 22
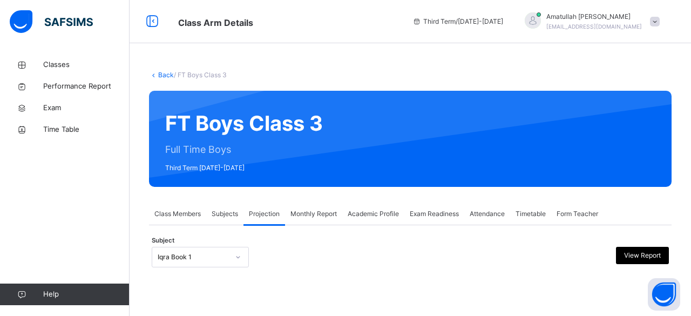
click at [324, 218] on span "Monthly Report" at bounding box center [313, 214] width 46 height 10
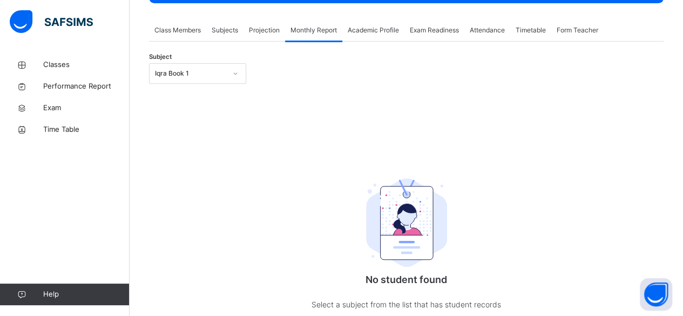
scroll to position [180, 0]
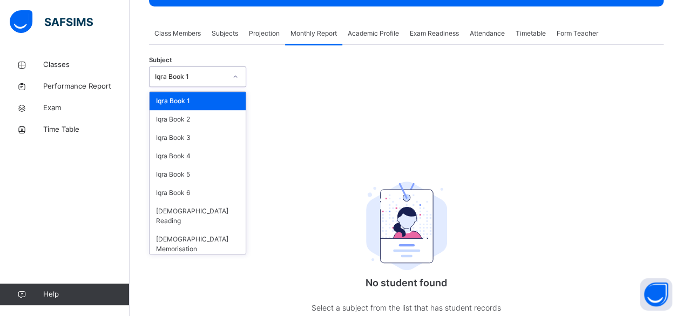
click at [198, 76] on div "Iqra Book 1" at bounding box center [190, 77] width 71 height 10
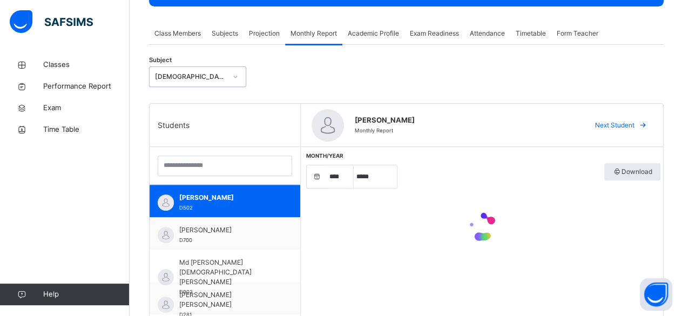
select select "****"
select select "*"
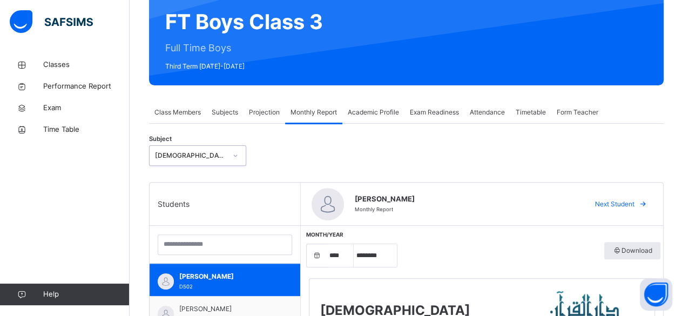
scroll to position [98, 0]
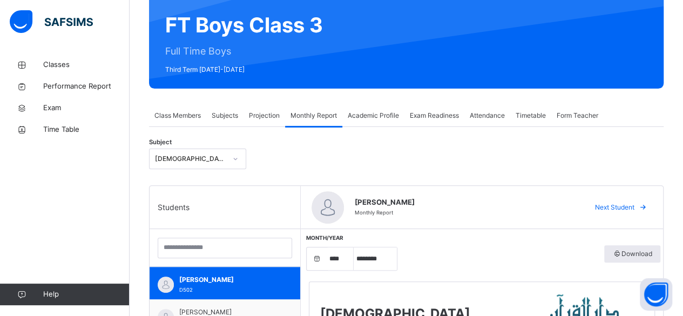
click at [261, 117] on span "Projection" at bounding box center [264, 116] width 31 height 10
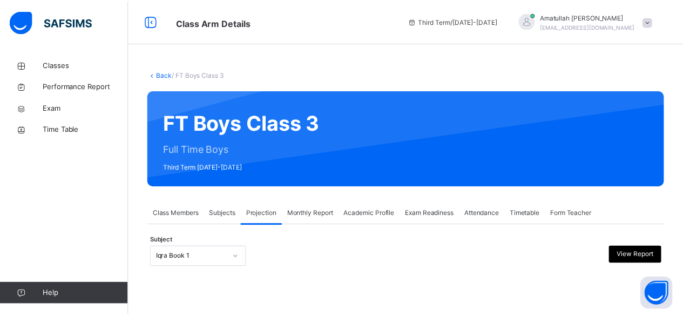
scroll to position [103, 0]
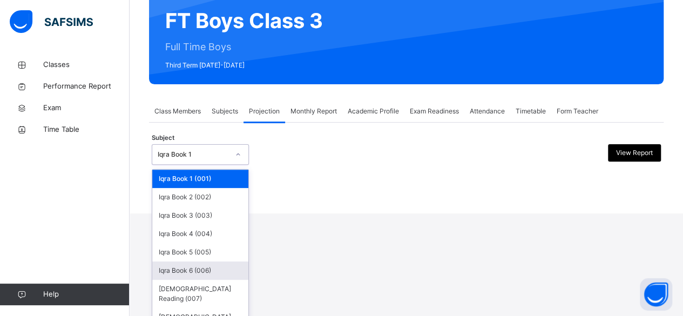
click at [209, 165] on div "option Iqra Book 6 (006) focused, 6 of 8. 8 results available. Use Up and Down …" at bounding box center [200, 154] width 97 height 21
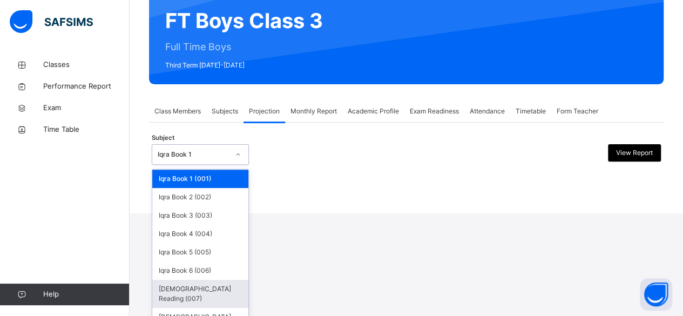
scroll to position [0, 0]
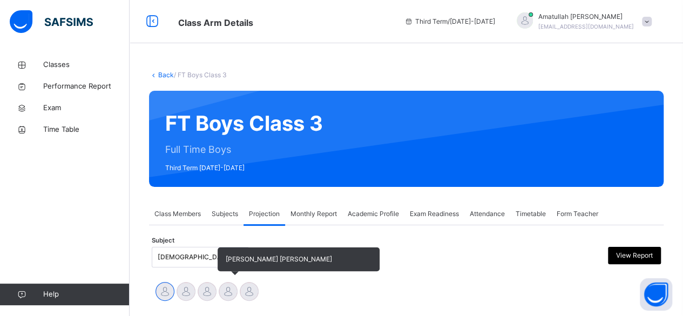
click at [222, 288] on div at bounding box center [228, 291] width 19 height 19
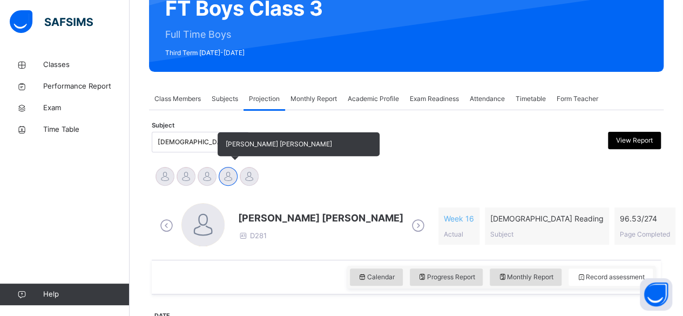
scroll to position [117, 0]
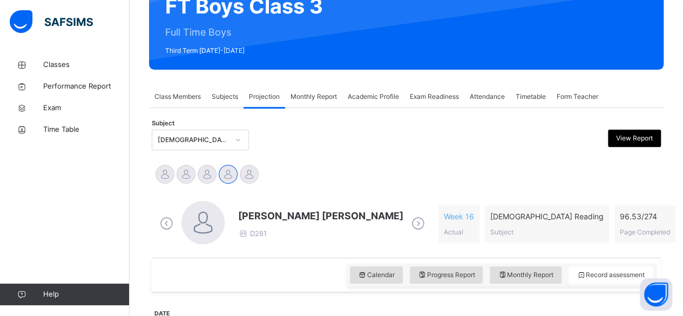
click at [251, 217] on span "[PERSON_NAME] [PERSON_NAME]" at bounding box center [320, 215] width 165 height 15
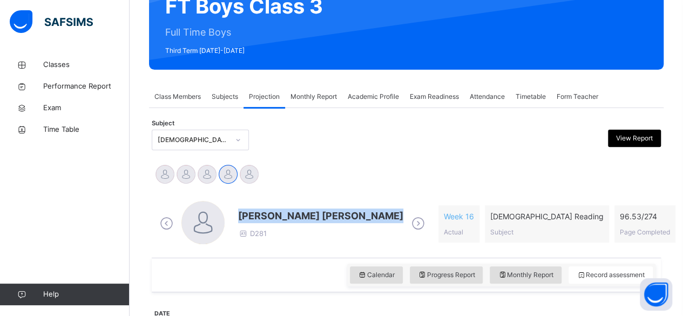
click at [251, 217] on span "[PERSON_NAME] [PERSON_NAME]" at bounding box center [320, 215] width 165 height 15
drag, startPoint x: 251, startPoint y: 217, endPoint x: 326, endPoint y: 162, distance: 92.6
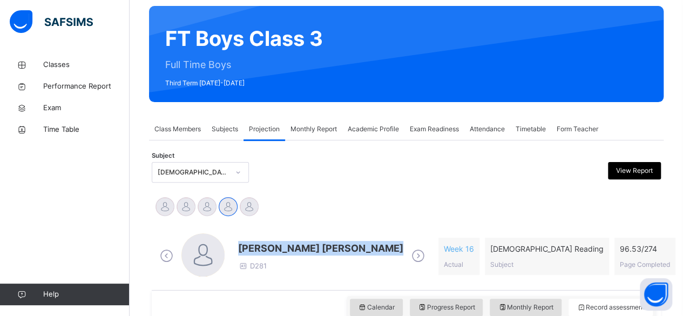
scroll to position [84, 0]
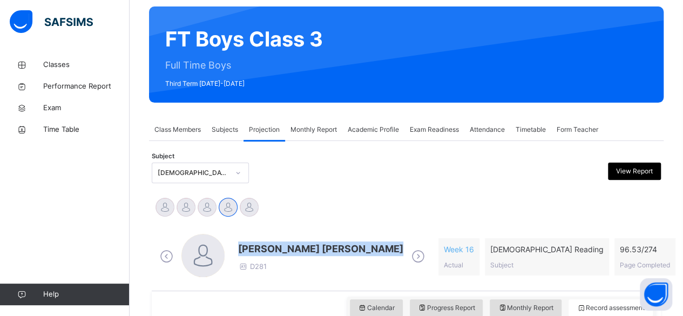
click at [173, 131] on span "Class Members" at bounding box center [177, 130] width 46 height 10
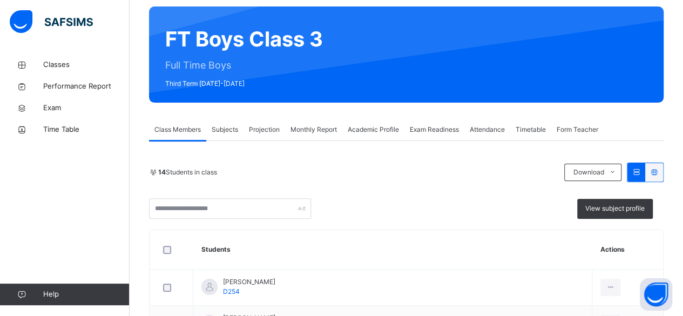
click at [227, 128] on span "Subjects" at bounding box center [225, 130] width 26 height 10
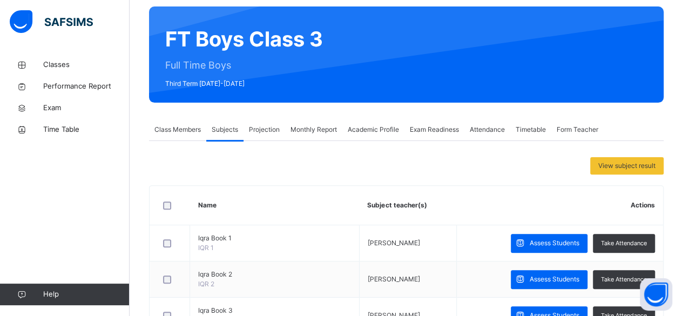
click at [226, 140] on div "Subjects" at bounding box center [224, 130] width 37 height 22
click at [229, 140] on div "Subjects" at bounding box center [224, 130] width 37 height 22
click at [239, 140] on div "Subjects" at bounding box center [224, 130] width 37 height 22
click at [246, 125] on div "Projection" at bounding box center [264, 130] width 42 height 22
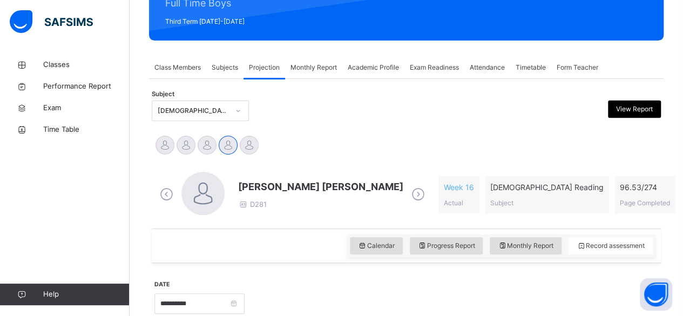
scroll to position [147, 0]
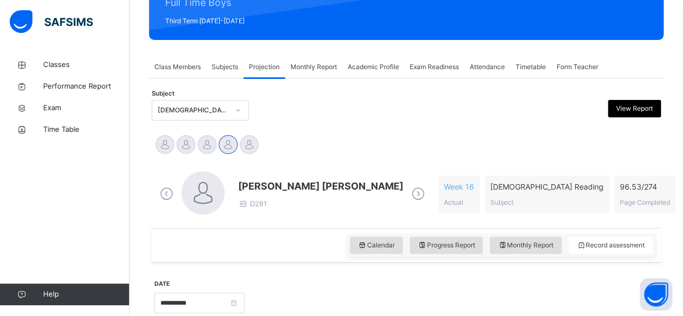
click at [254, 188] on span "[PERSON_NAME] [PERSON_NAME]" at bounding box center [320, 186] width 165 height 15
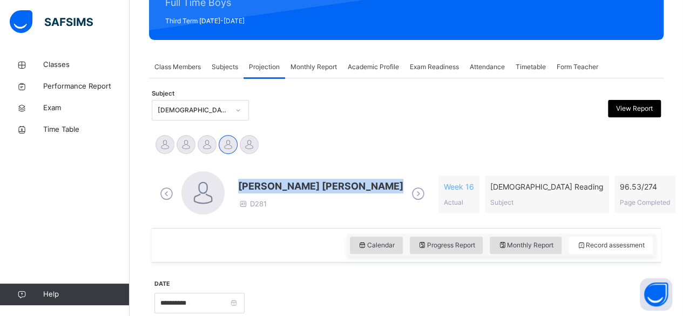
click at [254, 188] on span "[PERSON_NAME] [PERSON_NAME]" at bounding box center [320, 186] width 165 height 15
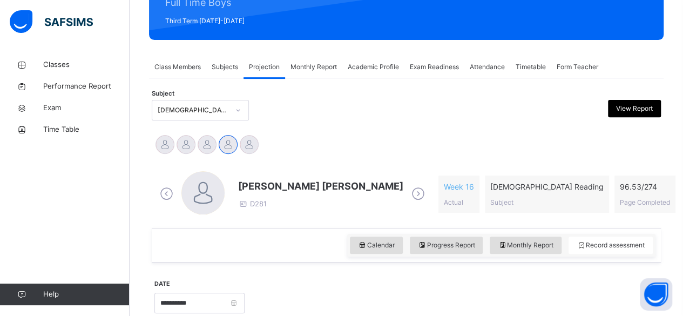
click at [343, 144] on div "[PERSON_NAME] Md [PERSON_NAME][DEMOGRAPHIC_DATA] [PERSON_NAME] [PERSON_NAME] [P…" at bounding box center [406, 146] width 504 height 24
click at [260, 188] on span "[PERSON_NAME] [PERSON_NAME]" at bounding box center [320, 186] width 165 height 15
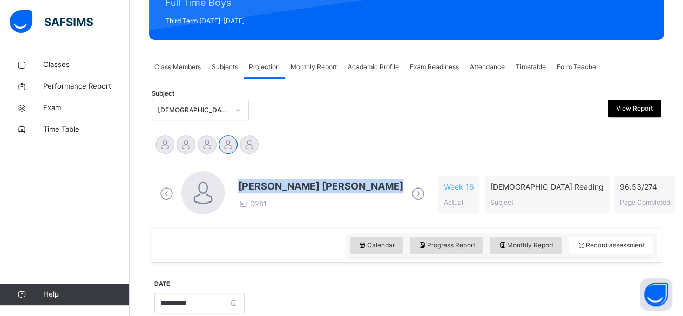
click at [260, 188] on span "[PERSON_NAME] [PERSON_NAME]" at bounding box center [320, 186] width 165 height 15
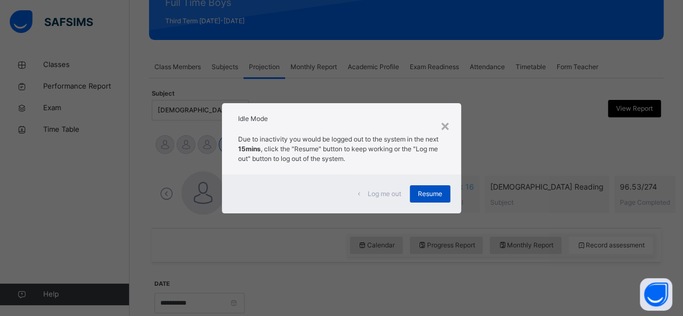
click at [438, 193] on span "Resume" at bounding box center [430, 194] width 24 height 10
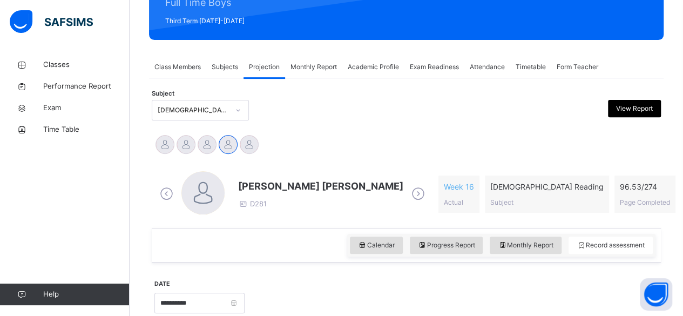
click at [269, 188] on span "[PERSON_NAME] [PERSON_NAME]" at bounding box center [320, 186] width 165 height 15
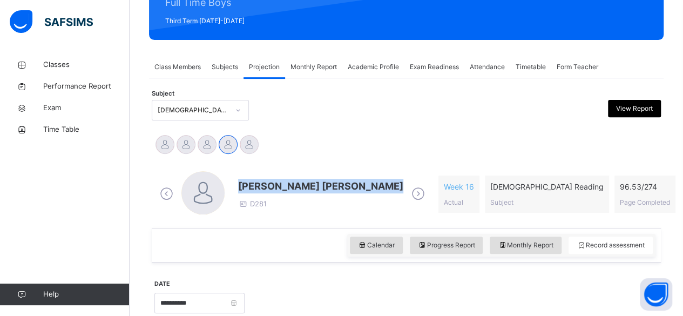
click at [269, 188] on span "[PERSON_NAME] [PERSON_NAME]" at bounding box center [320, 186] width 165 height 15
drag, startPoint x: 269, startPoint y: 188, endPoint x: 286, endPoint y: 180, distance: 19.1
click at [286, 180] on span "[PERSON_NAME] [PERSON_NAME]" at bounding box center [320, 186] width 165 height 15
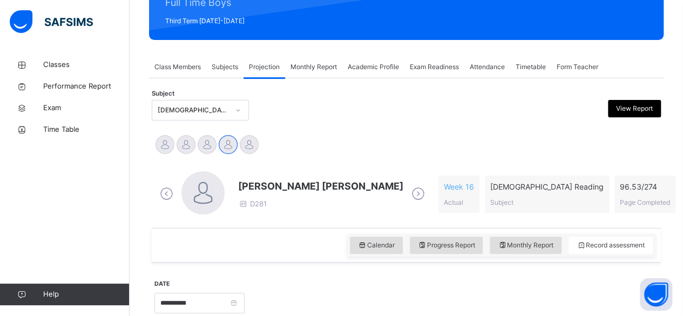
click at [286, 180] on span "[PERSON_NAME] [PERSON_NAME]" at bounding box center [320, 186] width 165 height 15
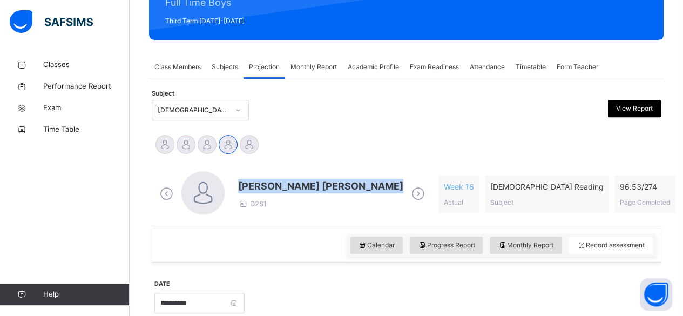
click at [286, 180] on span "[PERSON_NAME] [PERSON_NAME]" at bounding box center [320, 186] width 165 height 15
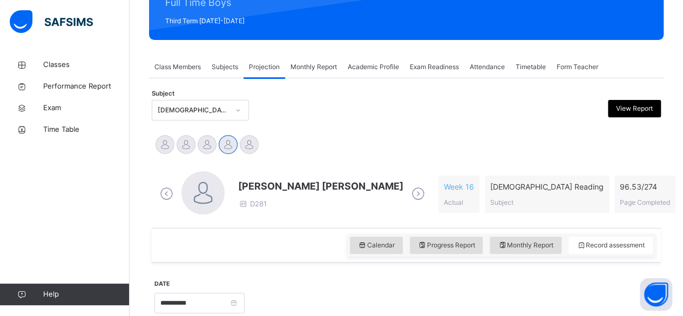
click at [302, 153] on div "[PERSON_NAME] Md [PERSON_NAME][DEMOGRAPHIC_DATA] [PERSON_NAME] [PERSON_NAME] [P…" at bounding box center [406, 146] width 504 height 24
click at [267, 183] on span "[PERSON_NAME] [PERSON_NAME]" at bounding box center [320, 186] width 165 height 15
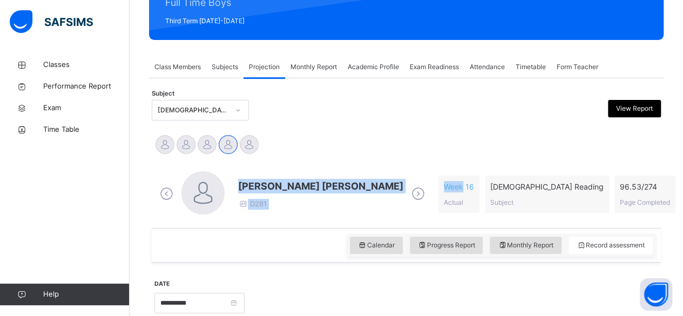
drag, startPoint x: 267, startPoint y: 183, endPoint x: 478, endPoint y: 173, distance: 211.8
click at [478, 173] on div "[PERSON_NAME] [PERSON_NAME] D281 Week 16 Actual [DEMOGRAPHIC_DATA] Reading Subj…" at bounding box center [406, 194] width 498 height 46
click at [431, 168] on div "[PERSON_NAME] [PERSON_NAME] D281 Week 16 Actual [DEMOGRAPHIC_DATA] Reading Subj…" at bounding box center [406, 194] width 504 height 62
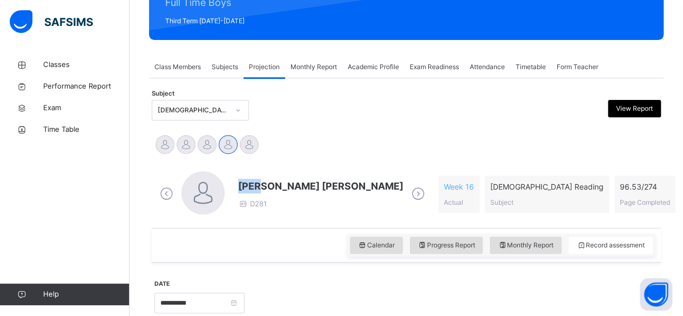
drag, startPoint x: 262, startPoint y: 185, endPoint x: 428, endPoint y: 151, distance: 169.1
click at [428, 151] on div "[PERSON_NAME] Md [PERSON_NAME][DEMOGRAPHIC_DATA] [PERSON_NAME] [PERSON_NAME] [P…" at bounding box center [406, 146] width 504 height 24
click at [244, 187] on span "[PERSON_NAME] [PERSON_NAME]" at bounding box center [320, 186] width 165 height 15
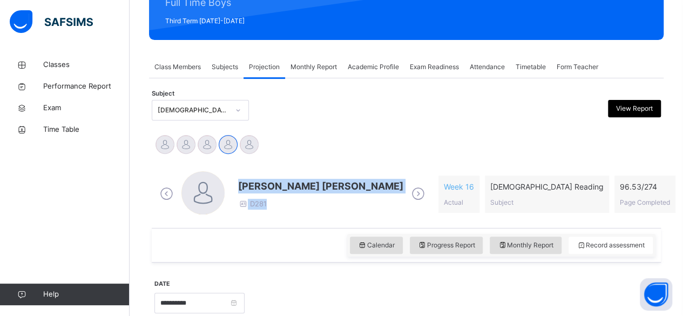
drag, startPoint x: 239, startPoint y: 182, endPoint x: 430, endPoint y: 168, distance: 191.5
click at [430, 168] on div "[PERSON_NAME] [PERSON_NAME] D281 Week 16 Actual [DEMOGRAPHIC_DATA] Reading Subj…" at bounding box center [406, 194] width 504 height 62
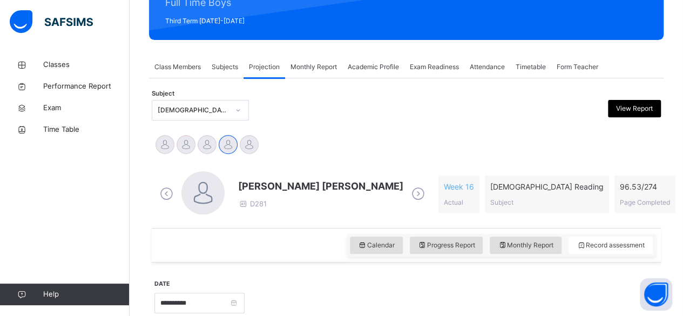
click at [342, 120] on div "Subject [DEMOGRAPHIC_DATA] Reading (007) View Report" at bounding box center [406, 109] width 509 height 31
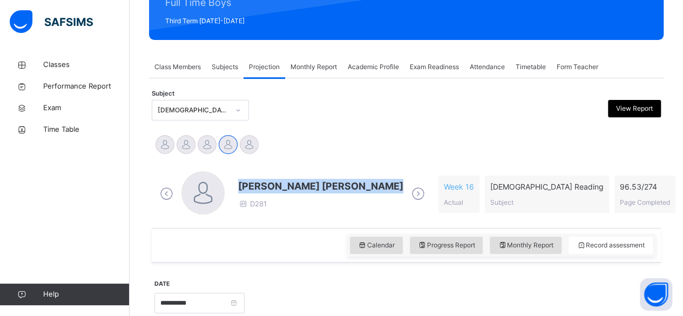
drag, startPoint x: 241, startPoint y: 186, endPoint x: 381, endPoint y: 174, distance: 140.3
click at [381, 174] on div "[PERSON_NAME] [PERSON_NAME] D281" at bounding box center [292, 194] width 270 height 46
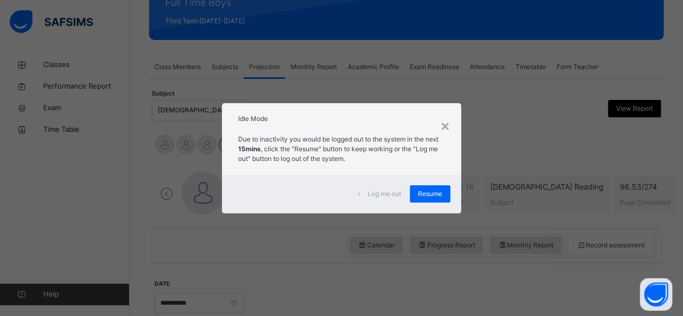
click at [404, 202] on div "Log me out" at bounding box center [380, 193] width 60 height 17
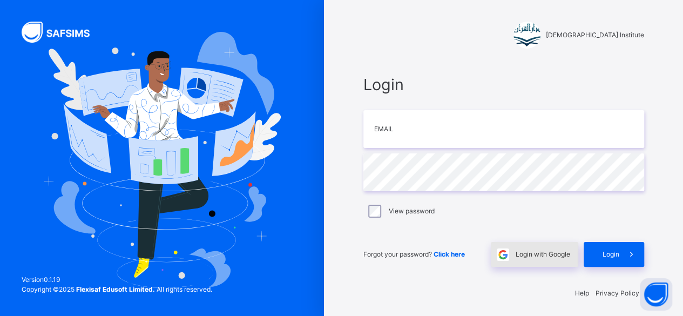
click at [525, 255] on span "Login with Google" at bounding box center [542, 254] width 55 height 10
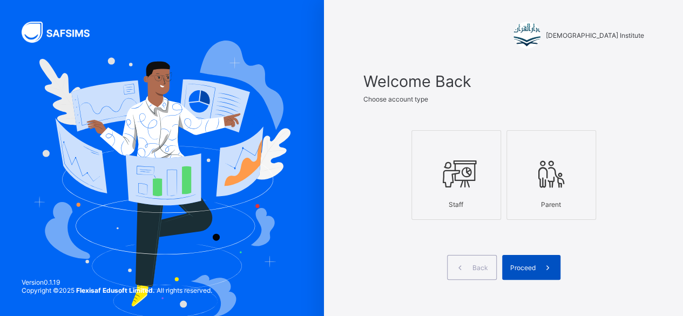
click at [554, 272] on span at bounding box center [547, 267] width 25 height 25
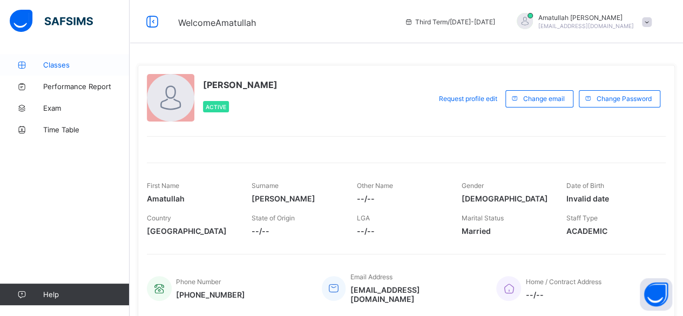
click at [69, 61] on span "Classes" at bounding box center [86, 64] width 86 height 9
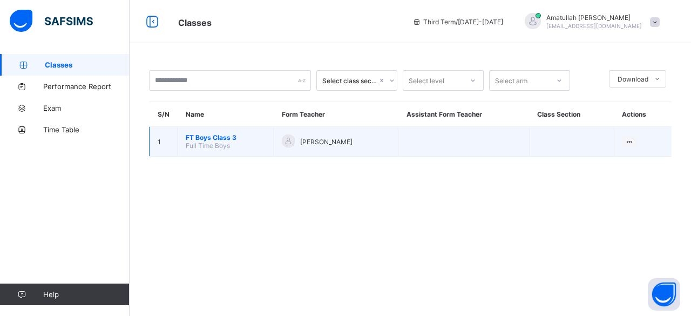
click at [222, 133] on span "FT Boys Class 3" at bounding box center [225, 137] width 79 height 8
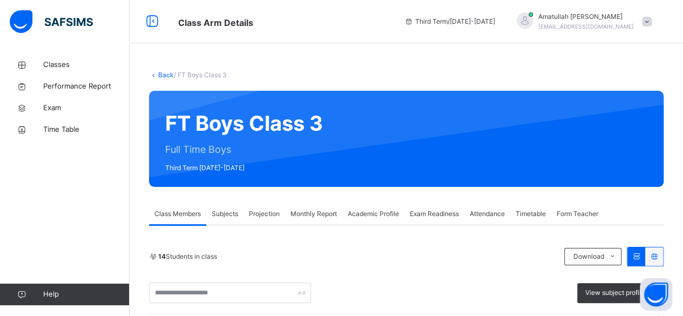
click at [248, 213] on div "Projection" at bounding box center [264, 214] width 42 height 22
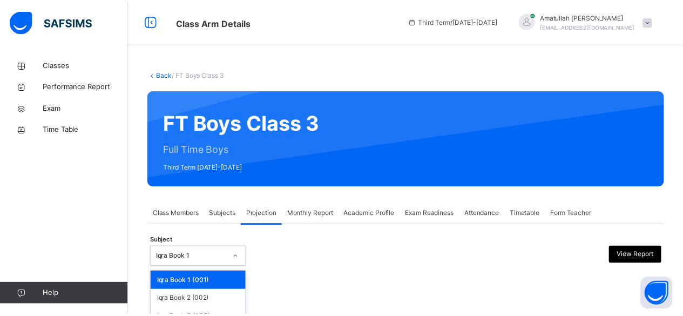
scroll to position [103, 0]
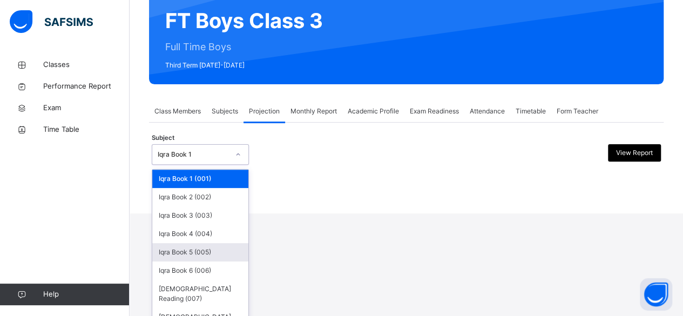
click at [217, 165] on div "option Iqra Book 5 (005) focused, 5 of 8. 8 results available. Use Up and Down …" at bounding box center [200, 154] width 97 height 21
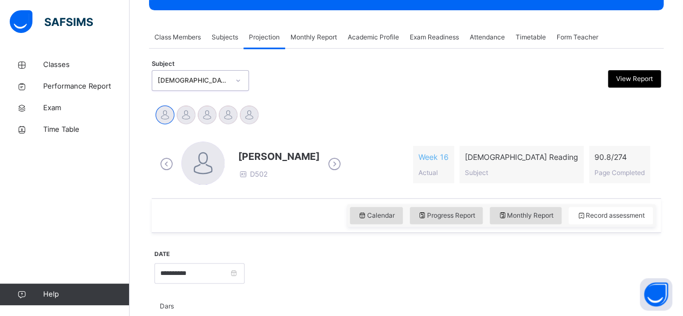
scroll to position [177, 0]
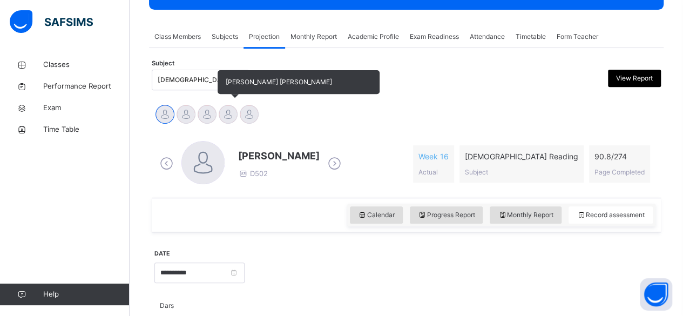
click at [230, 119] on div at bounding box center [228, 114] width 19 height 19
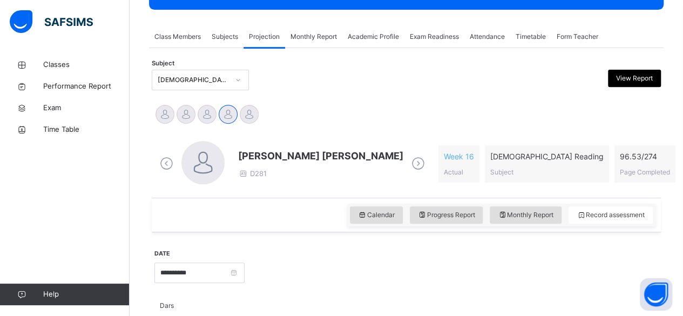
click at [257, 153] on span "[PERSON_NAME] [PERSON_NAME]" at bounding box center [320, 155] width 165 height 15
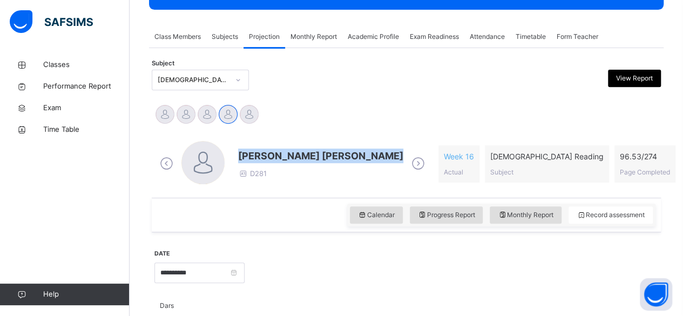
click at [257, 153] on span "[PERSON_NAME] [PERSON_NAME]" at bounding box center [320, 155] width 165 height 15
drag, startPoint x: 257, startPoint y: 153, endPoint x: 314, endPoint y: 84, distance: 89.0
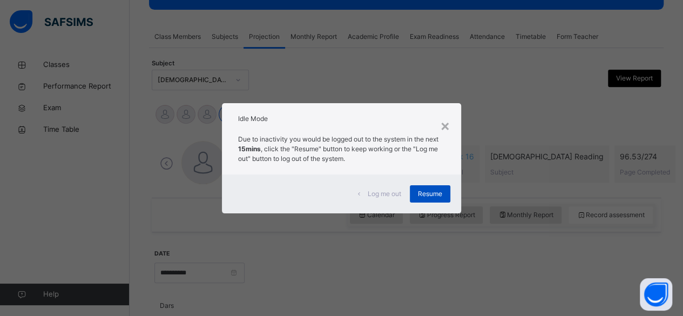
click at [426, 190] on span "Resume" at bounding box center [430, 194] width 24 height 10
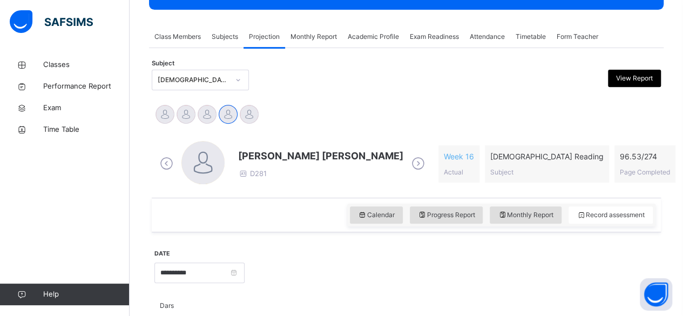
click at [284, 158] on span "[PERSON_NAME] [PERSON_NAME]" at bounding box center [320, 155] width 165 height 15
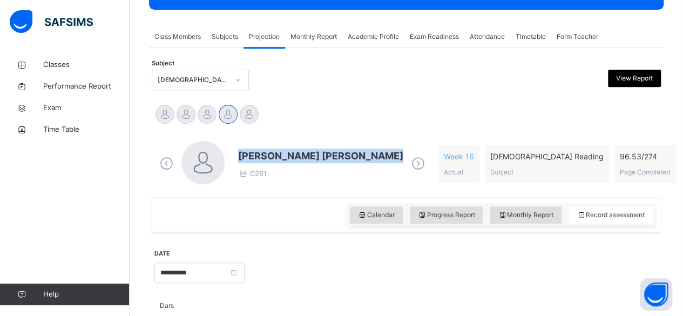
click at [284, 158] on span "[PERSON_NAME] [PERSON_NAME]" at bounding box center [320, 155] width 165 height 15
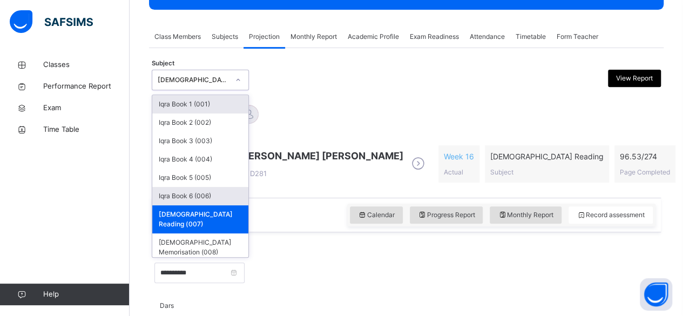
click at [196, 197] on div "Iqra Book 6 (006)" at bounding box center [200, 196] width 96 height 18
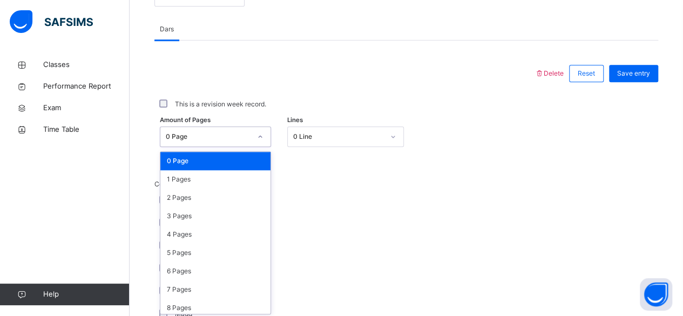
scroll to position [454, 0]
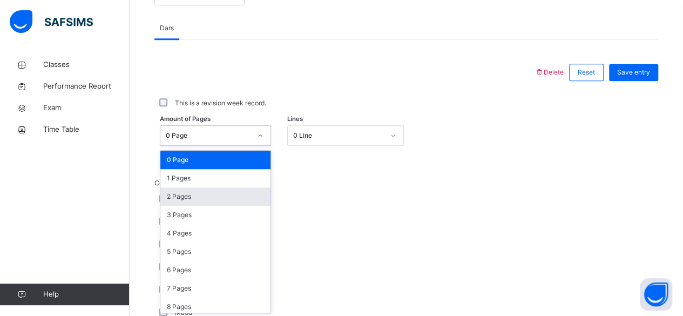
click at [175, 195] on div "2 Pages" at bounding box center [215, 196] width 110 height 18
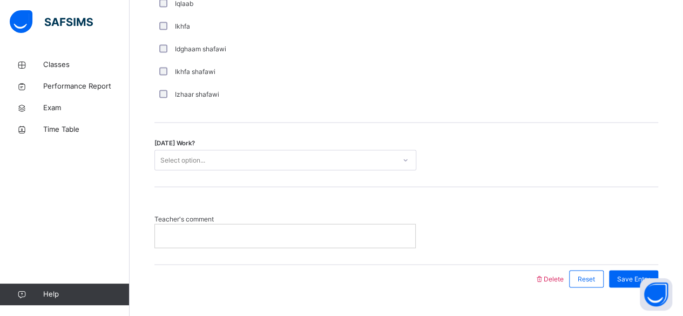
scroll to position [882, 0]
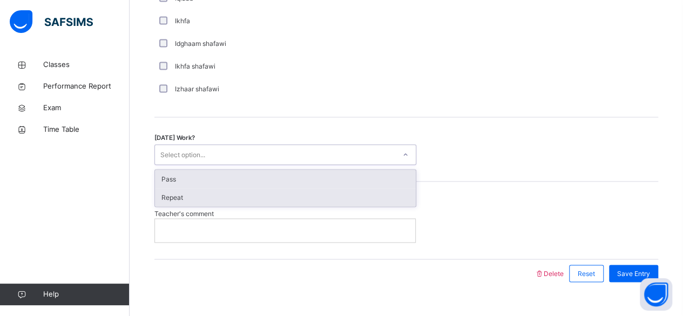
click at [185, 191] on div "Repeat" at bounding box center [285, 197] width 261 height 18
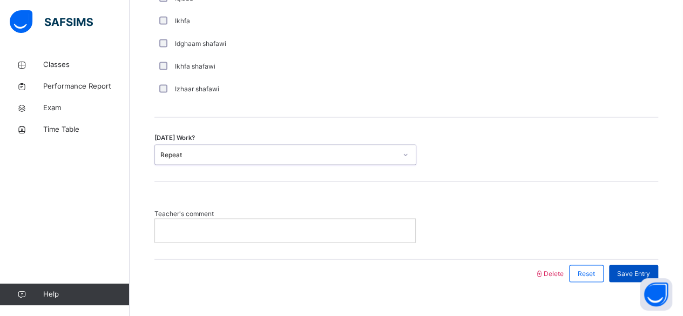
click at [650, 269] on span "Save Entry" at bounding box center [633, 273] width 33 height 10
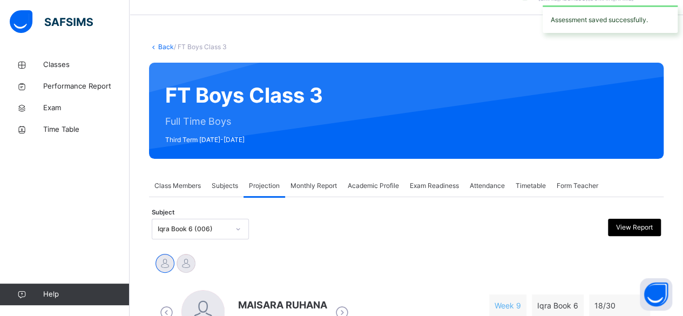
scroll to position [28, 0]
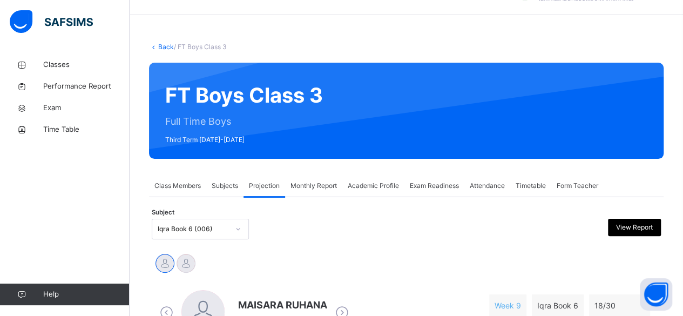
click at [323, 186] on span "Monthly Report" at bounding box center [313, 186] width 46 height 10
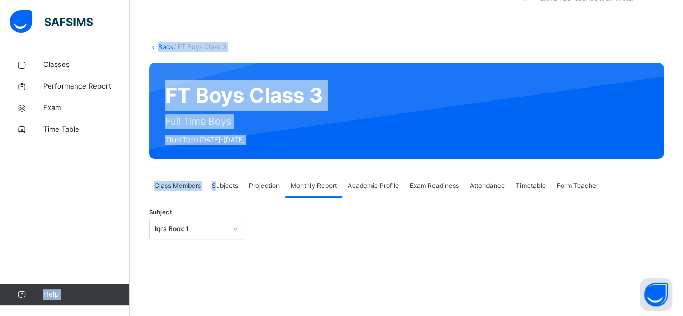
drag, startPoint x: 216, startPoint y: 189, endPoint x: 123, endPoint y: 266, distance: 120.4
click at [123, 266] on div "Class Arm Details Third Term / 2024-2025 Amatullah Ahmed shammizaman91@gmail.co…" at bounding box center [341, 249] width 683 height 554
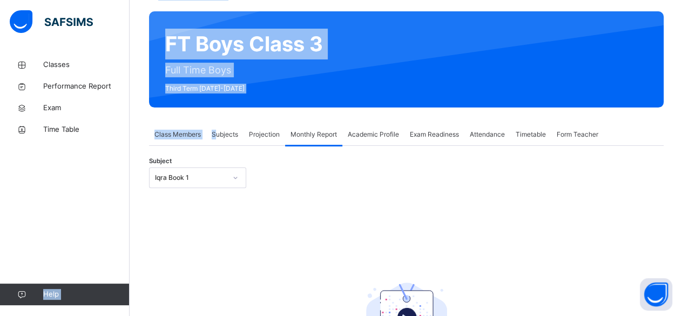
scroll to position [80, 0]
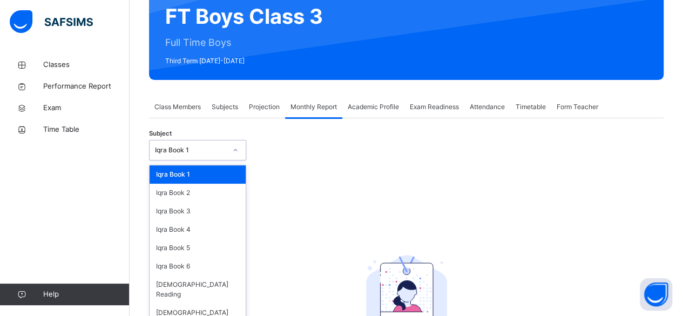
click at [167, 160] on div "option Iqra Book 1 focused, 1 of 8. 8 results available. Use Up and Down to cho…" at bounding box center [197, 150] width 97 height 21
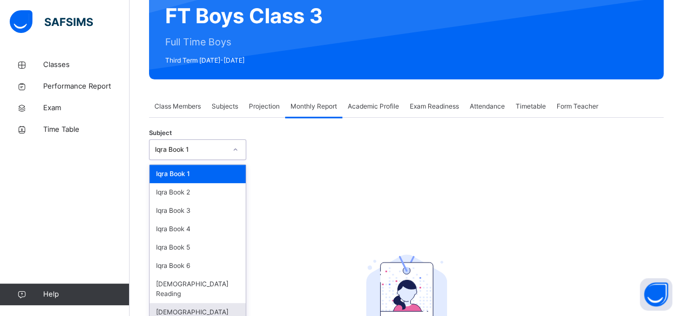
click at [223, 305] on div "[DEMOGRAPHIC_DATA] Memorisation" at bounding box center [197, 317] width 96 height 28
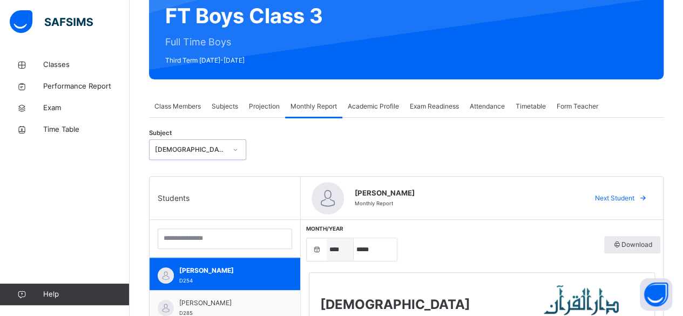
select select "****"
select select "*"
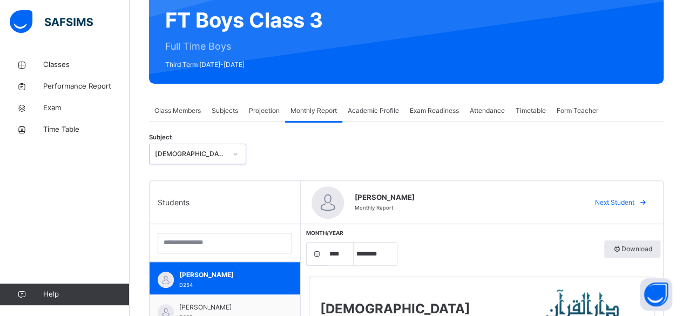
scroll to position [115, 0]
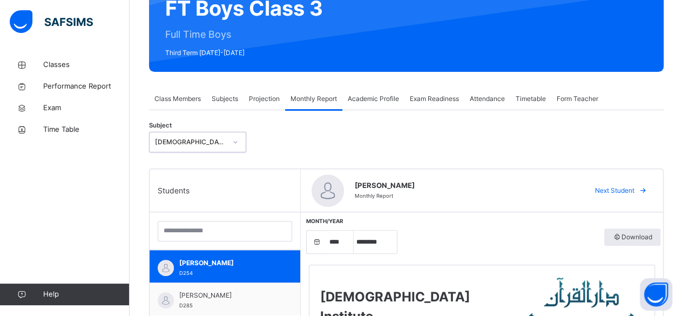
click at [257, 97] on span "Projection" at bounding box center [264, 99] width 31 height 10
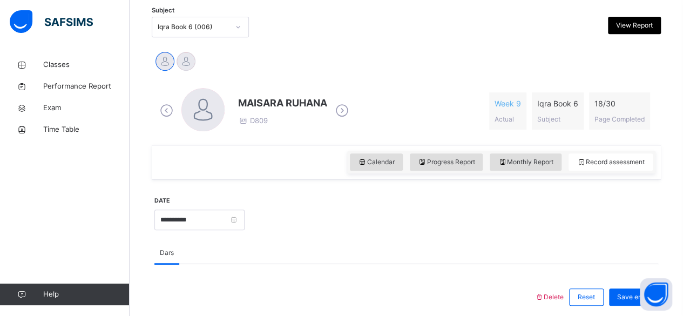
scroll to position [225, 0]
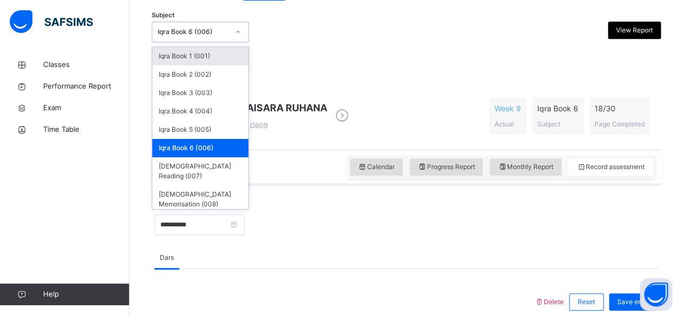
click at [197, 34] on div "Iqra Book 6 (006)" at bounding box center [193, 32] width 71 height 10
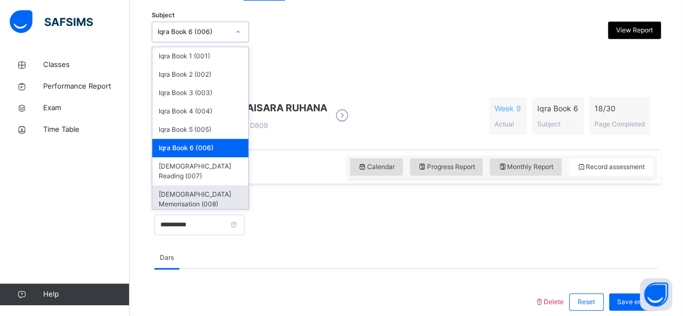
click at [221, 185] on div "[DEMOGRAPHIC_DATA] Memorisation (008)" at bounding box center [200, 199] width 96 height 28
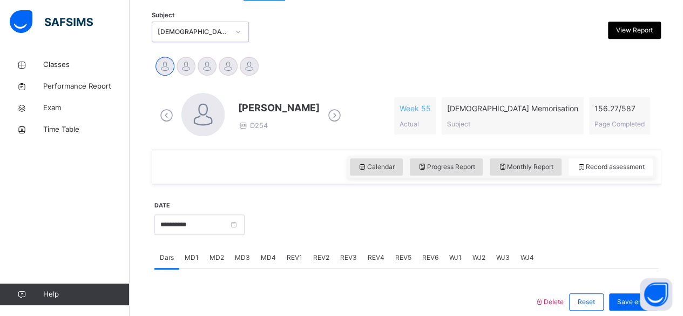
scroll to position [226, 0]
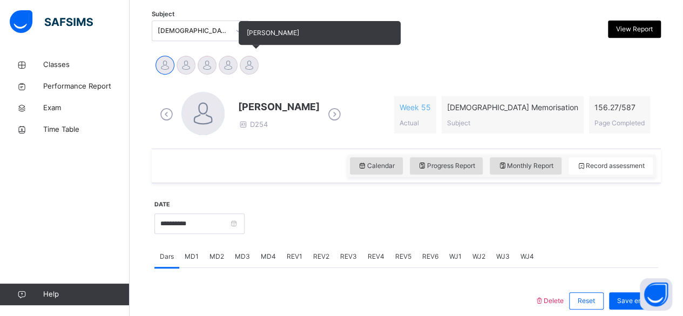
click at [253, 67] on div at bounding box center [249, 65] width 19 height 19
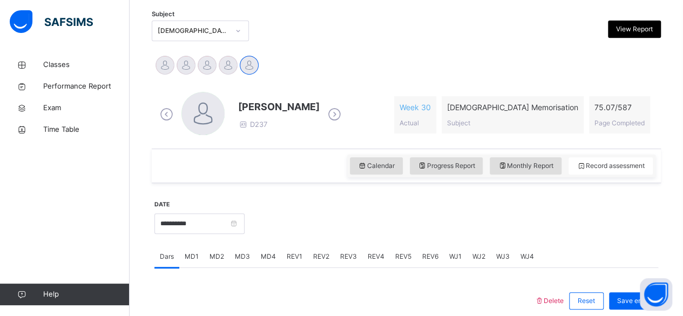
click at [299, 110] on span "[PERSON_NAME]" at bounding box center [278, 106] width 81 height 15
drag, startPoint x: 299, startPoint y: 110, endPoint x: 286, endPoint y: 108, distance: 13.1
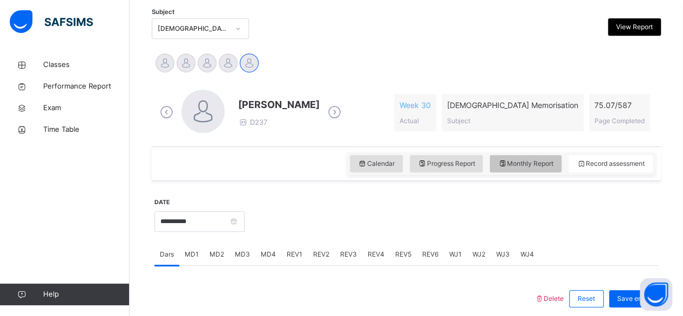
click at [530, 166] on span "Monthly Report" at bounding box center [526, 164] width 56 height 10
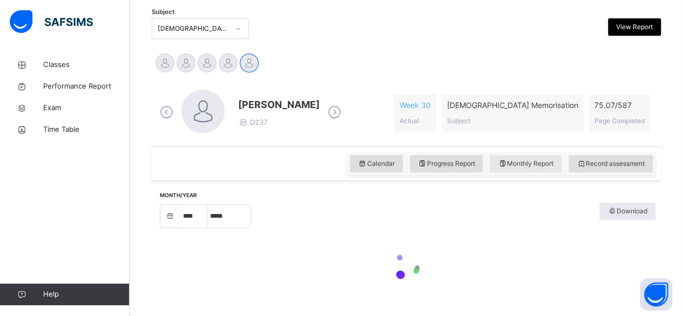
select select "****"
select select "*"
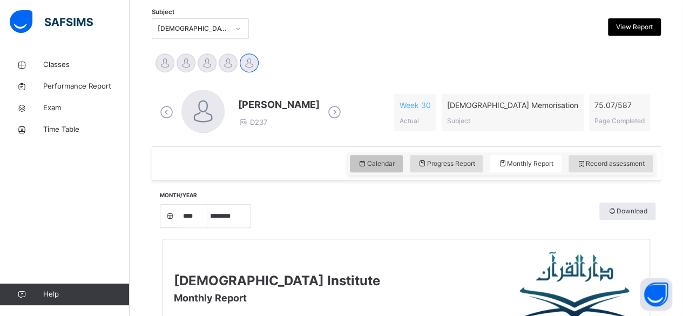
click at [391, 167] on span "Calendar" at bounding box center [376, 164] width 37 height 10
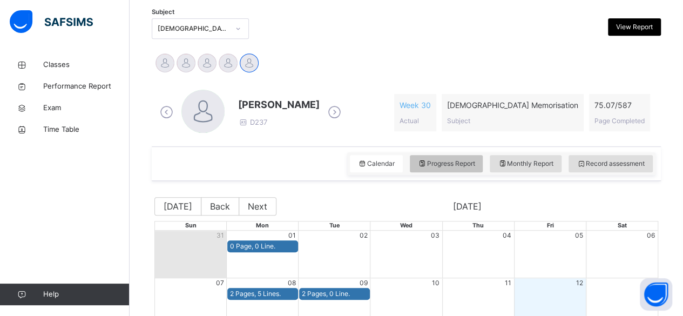
click at [427, 162] on icon at bounding box center [422, 164] width 9 height 10
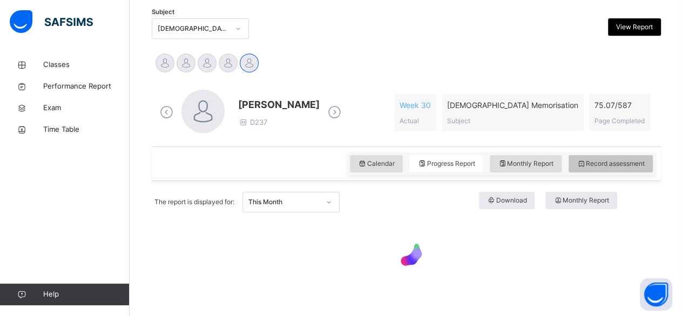
click at [601, 166] on span "Record assessment" at bounding box center [610, 164] width 68 height 10
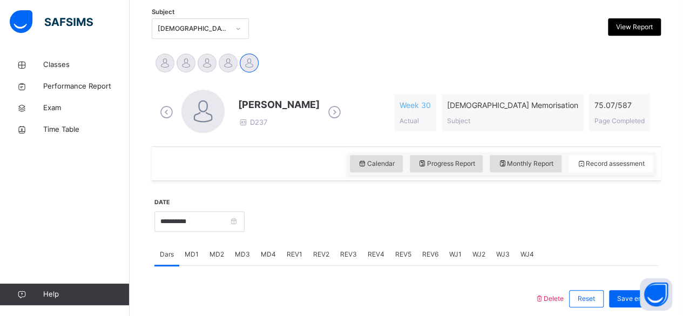
drag, startPoint x: 294, startPoint y: 100, endPoint x: 244, endPoint y: 108, distance: 49.8
drag, startPoint x: 244, startPoint y: 108, endPoint x: 187, endPoint y: 160, distance: 76.8
click at [187, 160] on div "Calendar Progress Report Monthly Report Record assessment" at bounding box center [406, 163] width 509 height 35
drag, startPoint x: 307, startPoint y: 85, endPoint x: 206, endPoint y: 103, distance: 102.0
click at [206, 103] on div "Ibrahim Haydar D237 Week 30 Actual Quran Memorisation Subject 75.07 / 587 Page …" at bounding box center [406, 112] width 504 height 62
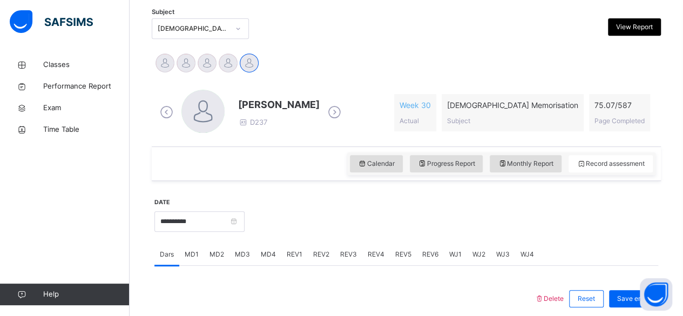
click at [325, 117] on icon at bounding box center [334, 112] width 19 height 16
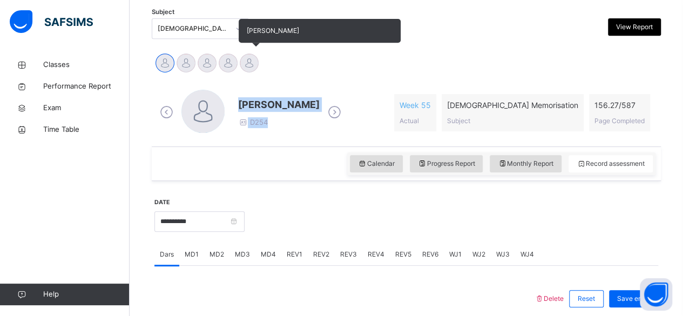
drag, startPoint x: 321, startPoint y: 117, endPoint x: 240, endPoint y: 59, distance: 99.8
click at [240, 59] on div "**********" at bounding box center [406, 300] width 509 height 506
click at [240, 59] on div "[PERSON_NAME]" at bounding box center [249, 64] width 21 height 24
click at [249, 56] on div at bounding box center [249, 62] width 19 height 19
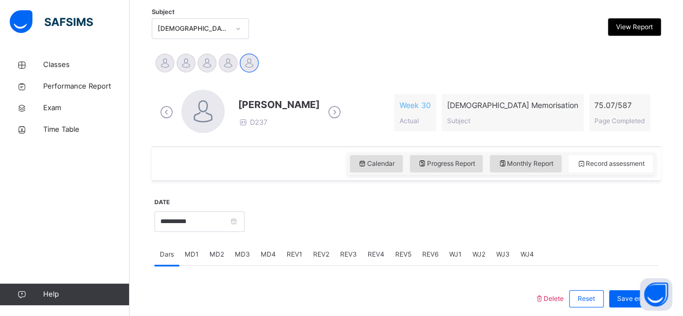
drag, startPoint x: 304, startPoint y: 101, endPoint x: 220, endPoint y: 99, distance: 83.7
click at [220, 99] on div "Ibrahim Haydar D237" at bounding box center [250, 113] width 187 height 46
click at [313, 108] on div "Ibrahim Haydar D237" at bounding box center [250, 113] width 187 height 46
drag, startPoint x: 313, startPoint y: 108, endPoint x: 309, endPoint y: 104, distance: 5.7
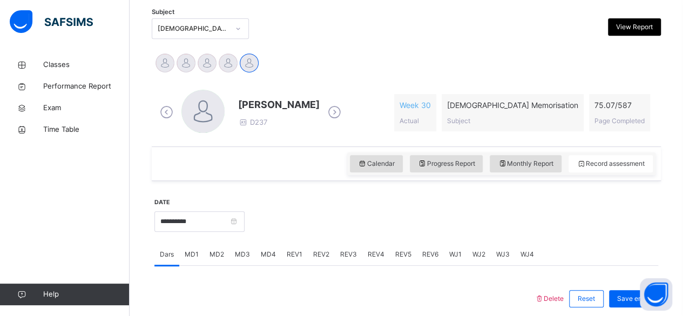
click at [309, 104] on div "Ibrahim Haydar D237" at bounding box center [250, 113] width 187 height 46
click at [309, 104] on span "[PERSON_NAME]" at bounding box center [278, 104] width 81 height 15
drag, startPoint x: 309, startPoint y: 104, endPoint x: 214, endPoint y: 118, distance: 96.6
click at [214, 118] on div "Ibrahim Haydar D237" at bounding box center [250, 113] width 187 height 46
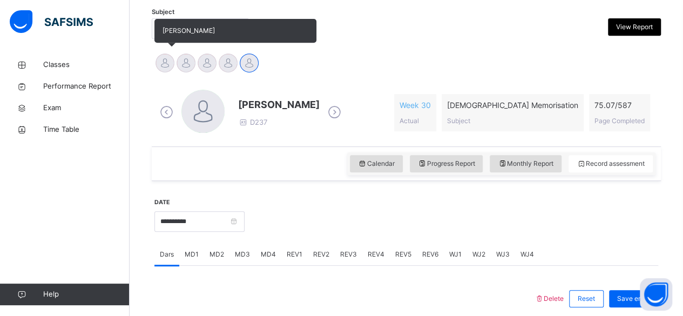
click at [159, 62] on div at bounding box center [164, 62] width 19 height 19
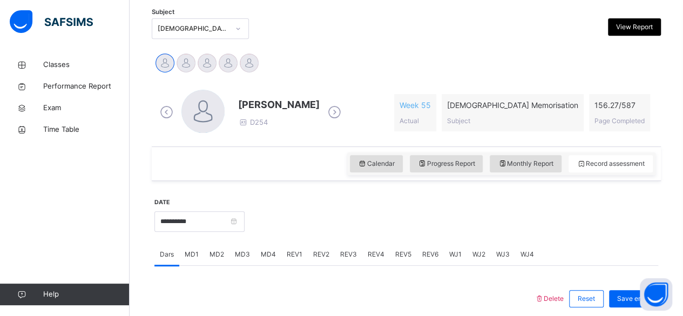
click at [278, 103] on span "[PERSON_NAME]" at bounding box center [278, 104] width 81 height 15
click at [286, 137] on div "Abubakr Adem Ali D254 Week 55 Actual Quran Memorisation Subject 156.27 / 587 Pa…" at bounding box center [406, 112] width 504 height 62
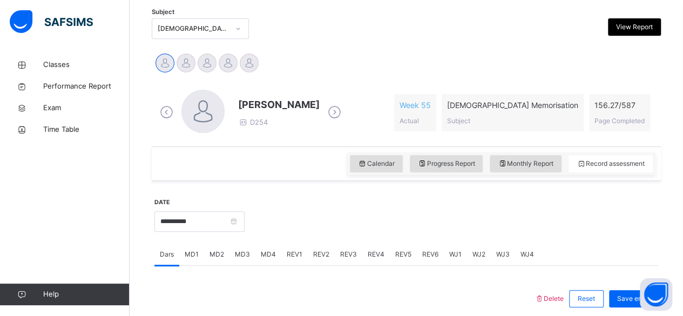
click at [261, 105] on span "[PERSON_NAME]" at bounding box center [278, 104] width 81 height 15
click at [292, 136] on div "Abubakr Adem Ali D254 Week 55 Actual Quran Memorisation Subject 156.27 / 587 Pa…" at bounding box center [406, 112] width 504 height 62
click at [268, 105] on span "[PERSON_NAME]" at bounding box center [278, 104] width 81 height 15
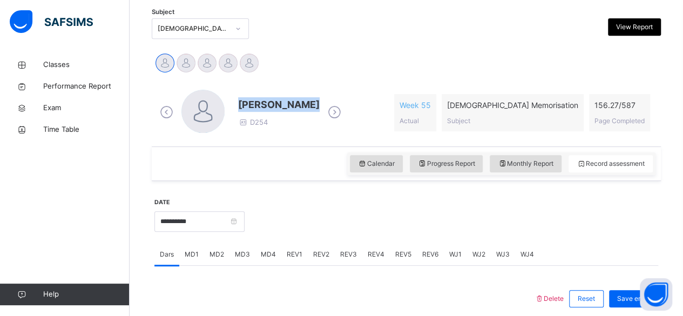
click at [268, 105] on span "[PERSON_NAME]" at bounding box center [278, 104] width 81 height 15
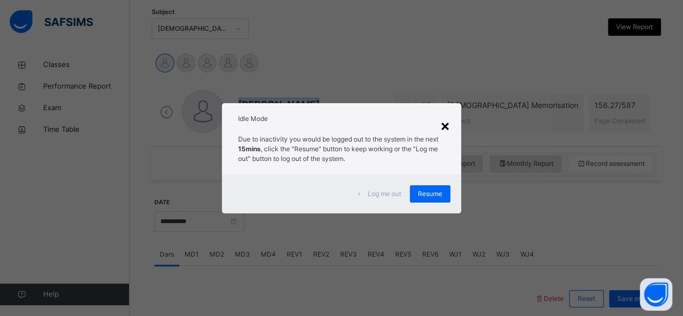
click at [450, 118] on div "×" at bounding box center [445, 125] width 10 height 23
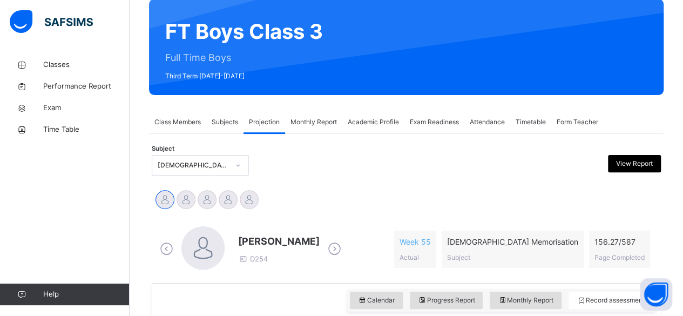
scroll to position [92, 0]
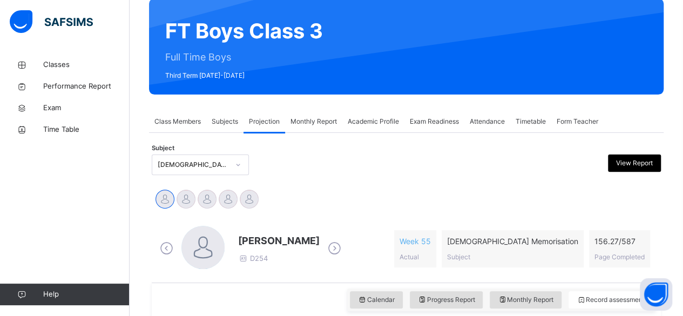
click at [254, 243] on span "[PERSON_NAME]" at bounding box center [278, 240] width 81 height 15
drag, startPoint x: 254, startPoint y: 243, endPoint x: 291, endPoint y: 205, distance: 53.4
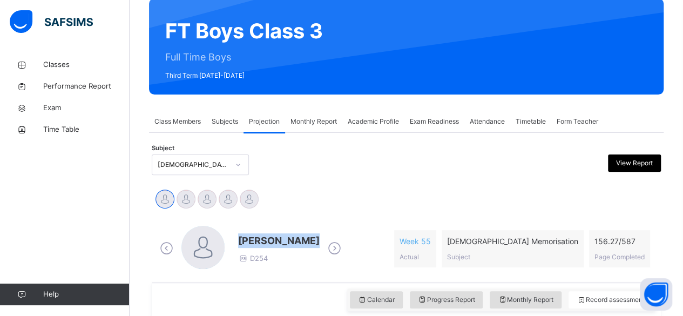
click at [291, 205] on div "Abubakr [PERSON_NAME] [PERSON_NAME] [PERSON_NAME] [PERSON_NAME] [PERSON_NAME]" at bounding box center [406, 200] width 504 height 24
drag, startPoint x: 246, startPoint y: 238, endPoint x: 327, endPoint y: 193, distance: 92.8
click at [327, 193] on div "Abubakr [PERSON_NAME] [PERSON_NAME] [PERSON_NAME] [PERSON_NAME] [PERSON_NAME]" at bounding box center [406, 200] width 504 height 24
click at [241, 241] on span "[PERSON_NAME]" at bounding box center [278, 240] width 81 height 15
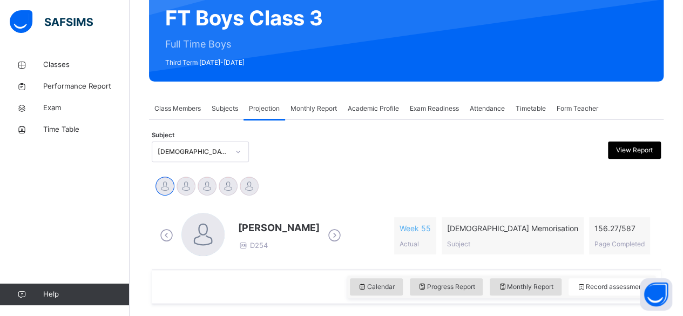
click at [165, 162] on div "[DEMOGRAPHIC_DATA] Memorisation (008)" at bounding box center [200, 151] width 97 height 21
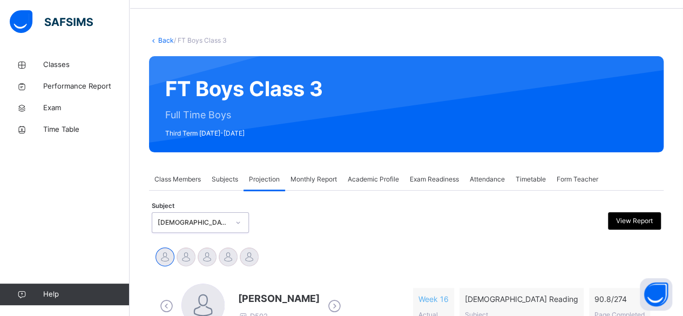
scroll to position [107, 0]
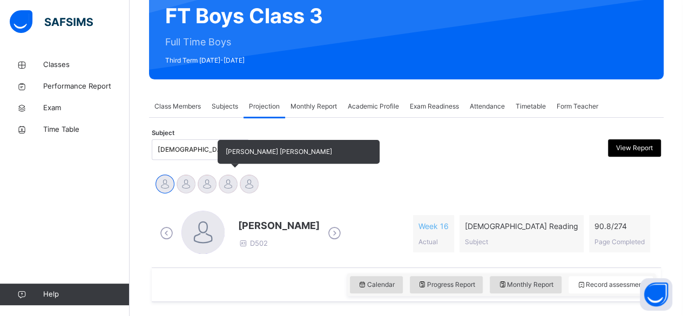
click at [230, 181] on div at bounding box center [228, 183] width 19 height 19
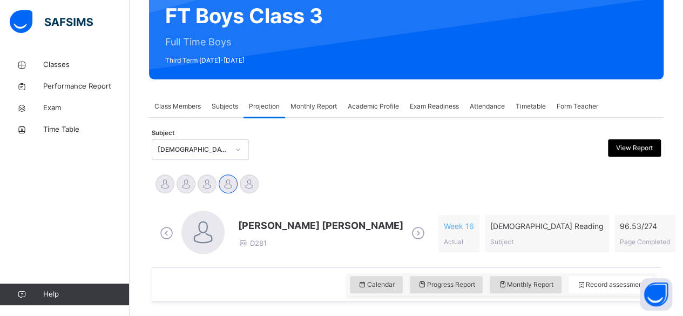
click at [246, 225] on span "[PERSON_NAME] [PERSON_NAME]" at bounding box center [320, 225] width 165 height 15
click at [243, 226] on span "[PERSON_NAME] [PERSON_NAME]" at bounding box center [320, 225] width 165 height 15
click at [239, 223] on span "[PERSON_NAME] [PERSON_NAME]" at bounding box center [320, 225] width 165 height 15
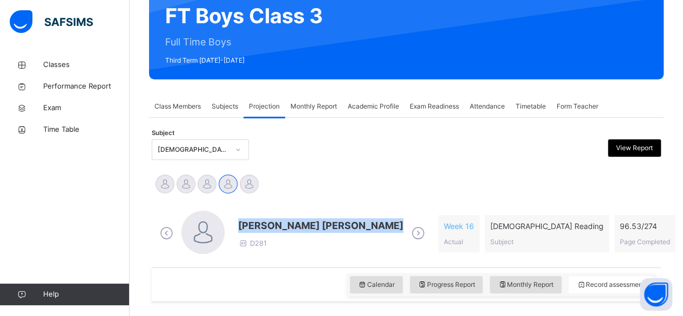
drag, startPoint x: 242, startPoint y: 225, endPoint x: 383, endPoint y: 226, distance: 141.4
click at [383, 226] on div "[PERSON_NAME] [PERSON_NAME] D281" at bounding box center [292, 233] width 270 height 46
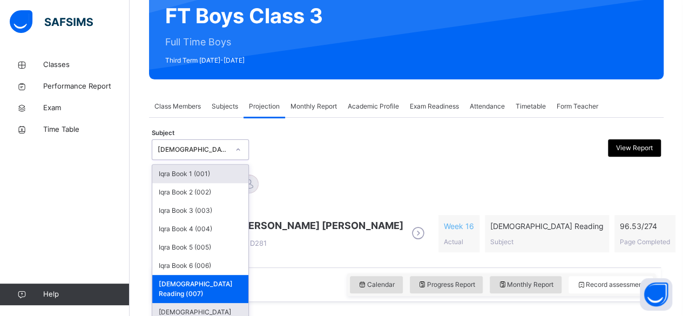
click at [214, 308] on div "[DEMOGRAPHIC_DATA] Memorisation (008)" at bounding box center [200, 317] width 96 height 28
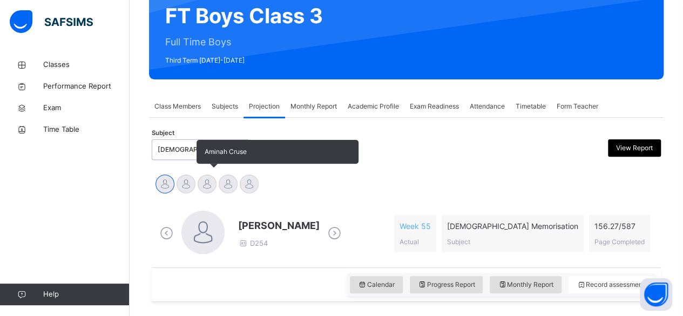
click at [214, 187] on div at bounding box center [207, 183] width 19 height 19
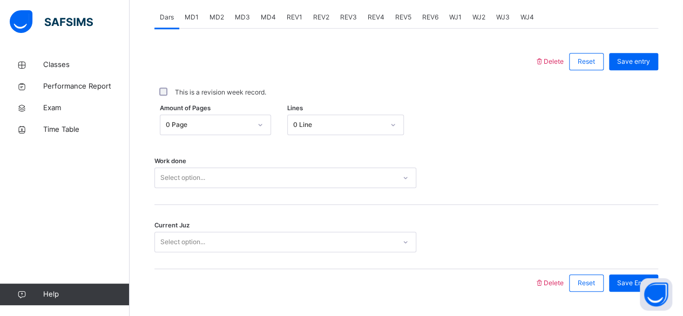
scroll to position [466, 0]
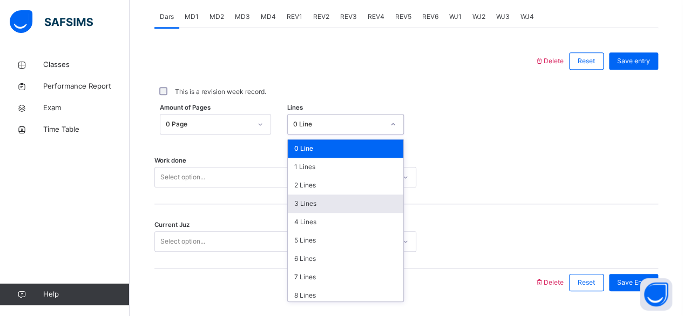
click at [312, 200] on div "3 Lines" at bounding box center [345, 203] width 115 height 18
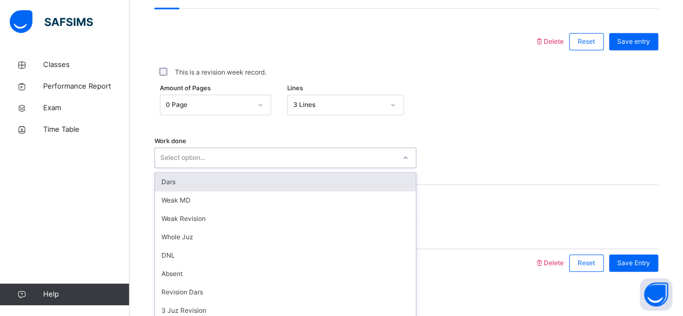
scroll to position [493, 0]
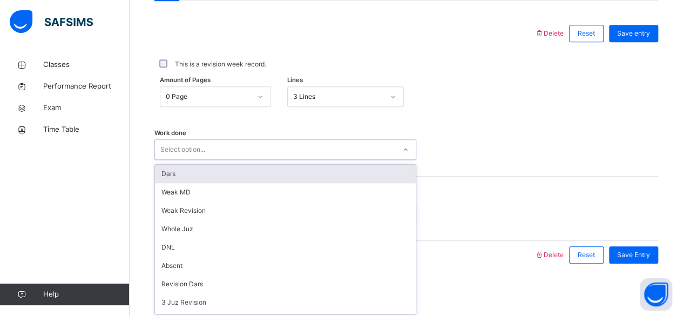
click at [244, 166] on div "Dars" at bounding box center [285, 174] width 261 height 18
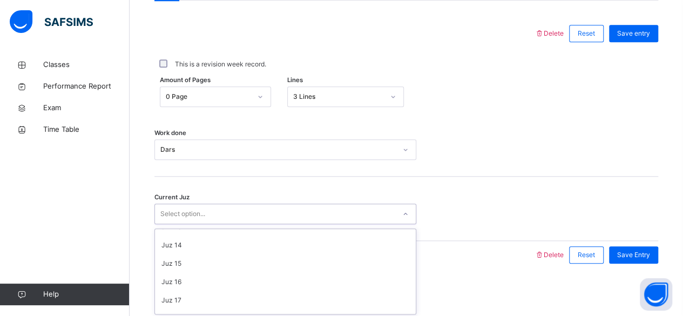
scroll to position [466, 0]
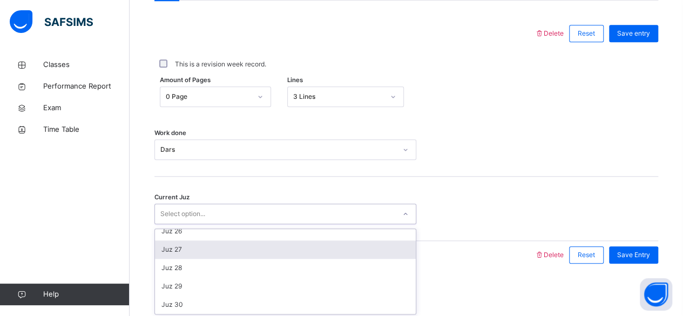
click at [206, 250] on div "Juz 27" at bounding box center [285, 249] width 261 height 18
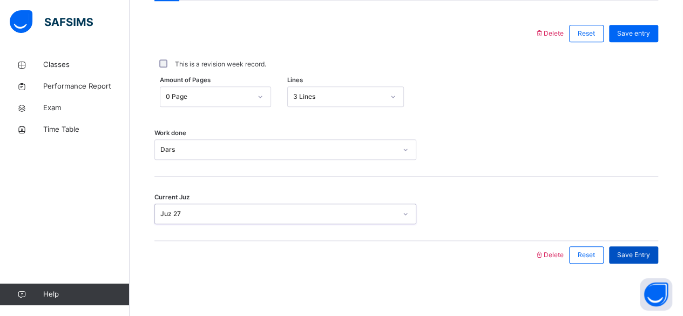
click at [634, 252] on span "Save Entry" at bounding box center [633, 255] width 33 height 10
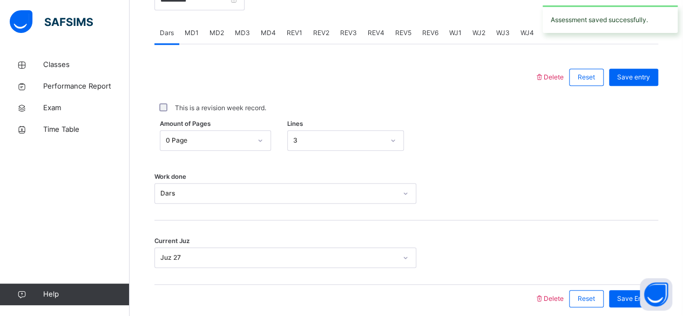
scroll to position [449, 0]
click at [269, 29] on span "MD4" at bounding box center [268, 34] width 15 height 10
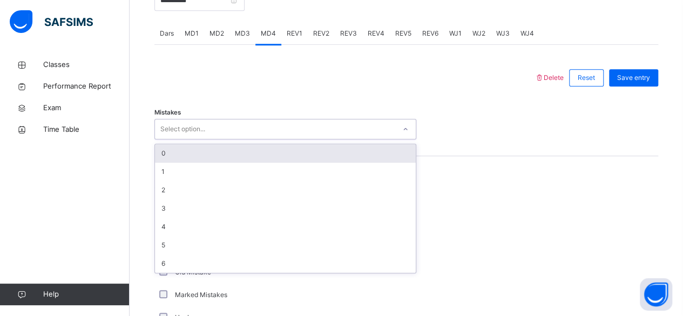
click at [270, 157] on div "0" at bounding box center [285, 153] width 261 height 18
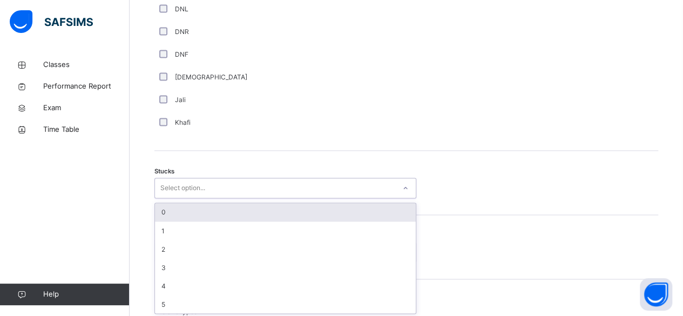
scroll to position [803, 0]
click at [220, 210] on div "0" at bounding box center [285, 211] width 261 height 18
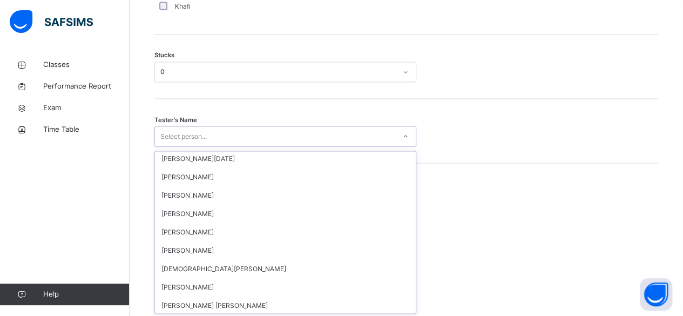
scroll to position [351, 0]
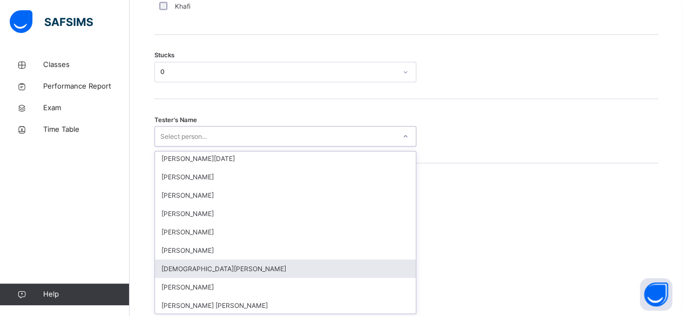
click at [251, 271] on div "Muhammed Raqeeb" at bounding box center [285, 268] width 261 height 18
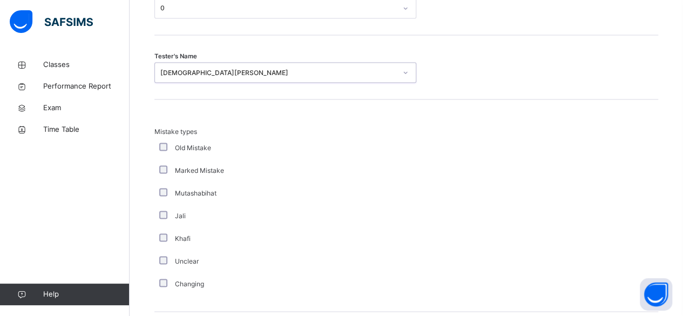
scroll to position [975, 0]
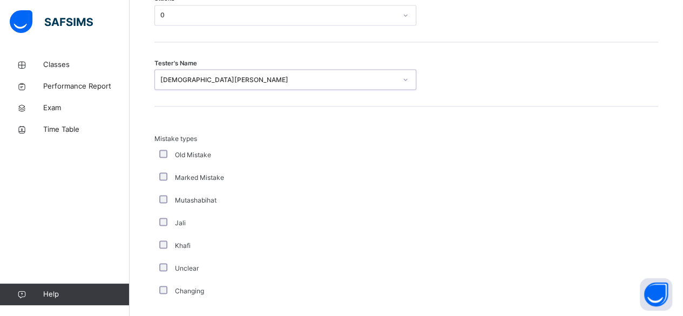
click at [241, 100] on div "Tester's Name option Muhammed Raqeeb, selected. 0 results available. Select is …" at bounding box center [406, 74] width 504 height 64
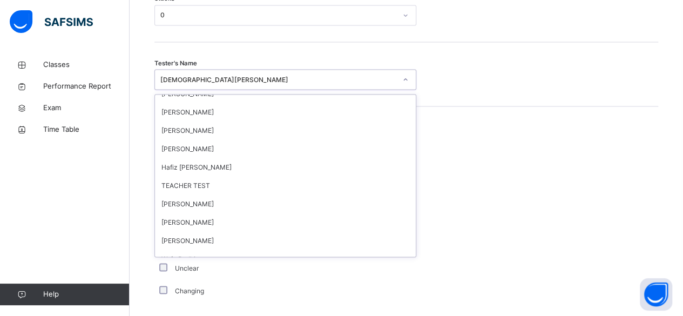
scroll to position [1038, 0]
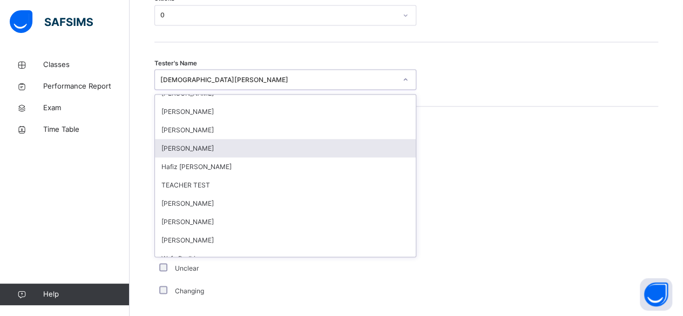
click at [203, 142] on div "Amatullah Ahmed" at bounding box center [285, 148] width 261 height 18
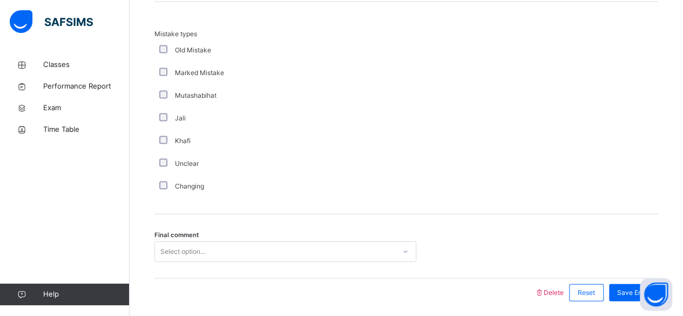
scroll to position [1116, 0]
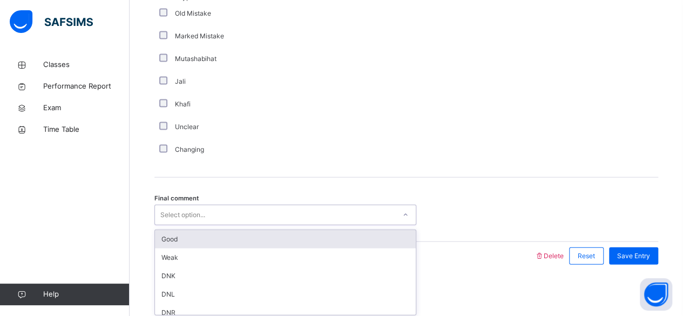
click at [210, 239] on div "Good" at bounding box center [285, 239] width 261 height 18
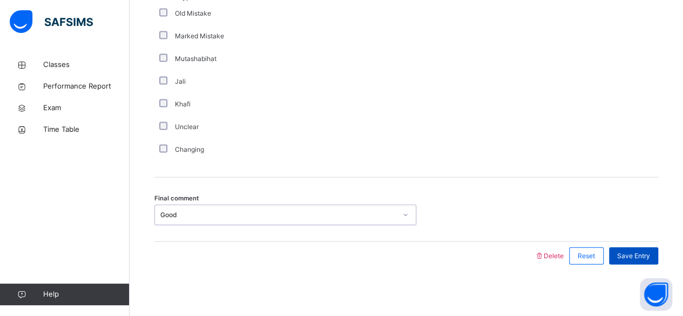
click at [658, 247] on div "Save Entry" at bounding box center [633, 255] width 49 height 17
click at [650, 254] on span "Save Entry" at bounding box center [633, 256] width 33 height 10
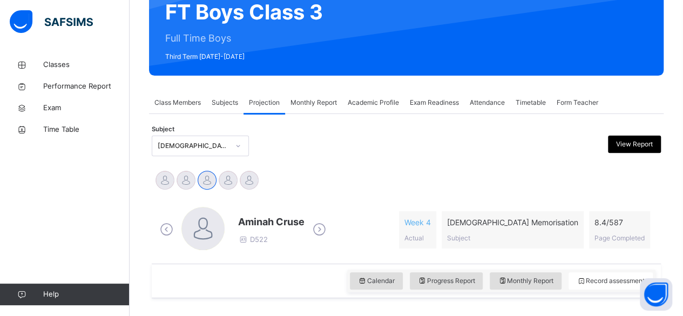
scroll to position [121, 0]
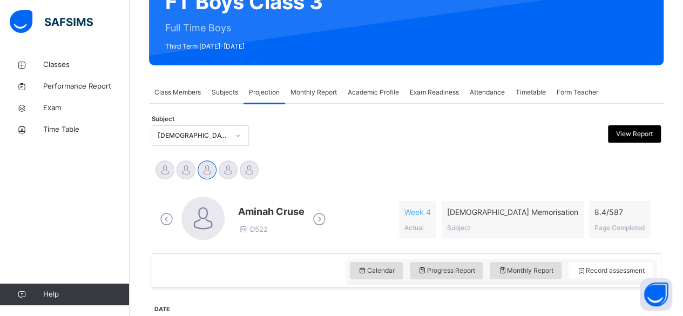
click at [138, 150] on div "Back / FT Boys Class 3 FT Boys Class 3 Full Time Boys Third Term 2024-2025 Clas…" at bounding box center [406, 311] width 553 height 757
click at [186, 93] on span "Class Members" at bounding box center [177, 92] width 46 height 10
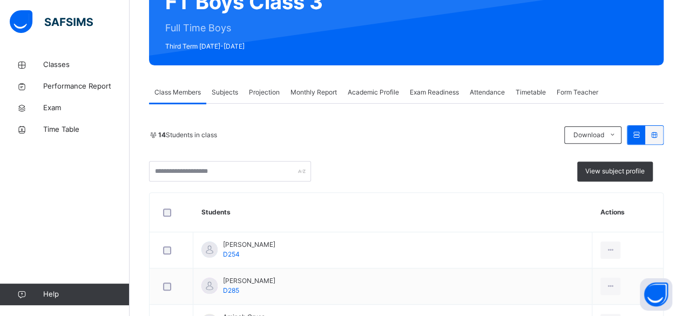
click at [220, 51] on div "FT Boys Class 3 Full Time Boys Third Term 2024-2025" at bounding box center [249, 17] width 168 height 74
click at [251, 50] on span "Third Term [DATE]-[DATE]" at bounding box center [244, 47] width 158 height 10
click at [302, 53] on div "FT Boys Class 3 Full Time Boys Third Term 2024-2025" at bounding box center [249, 17] width 168 height 74
click at [268, 84] on div "Projection" at bounding box center [264, 92] width 42 height 22
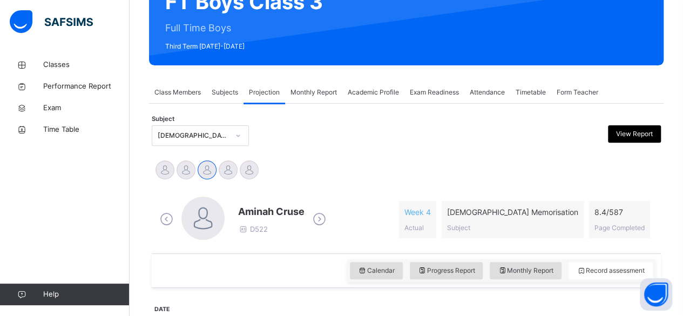
click at [271, 85] on div "Projection" at bounding box center [264, 92] width 42 height 22
click at [200, 101] on div "Class Members" at bounding box center [177, 92] width 57 height 22
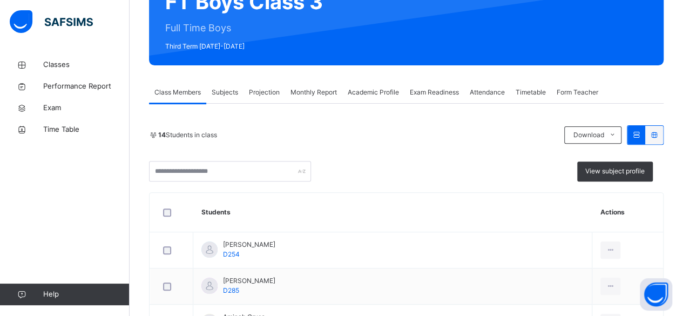
click at [262, 38] on div "FT Boys Class 3 Full Time Boys Third Term 2024-2025" at bounding box center [406, 17] width 514 height 96
click at [281, 55] on div "FT Boys Class 3 Full Time Boys Third Term 2024-2025" at bounding box center [406, 17] width 514 height 96
click at [281, 82] on div "Projection" at bounding box center [264, 92] width 42 height 22
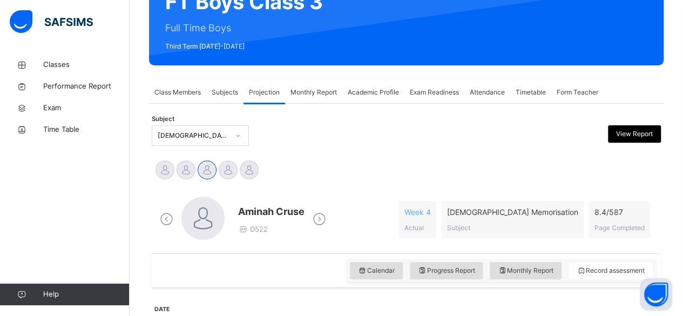
click at [275, 95] on span "Projection" at bounding box center [264, 92] width 31 height 10
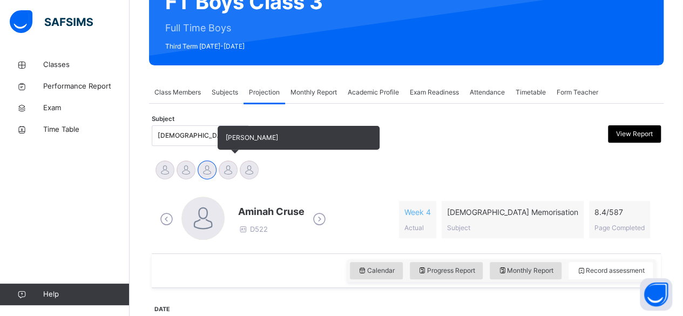
click at [233, 164] on div at bounding box center [228, 169] width 19 height 19
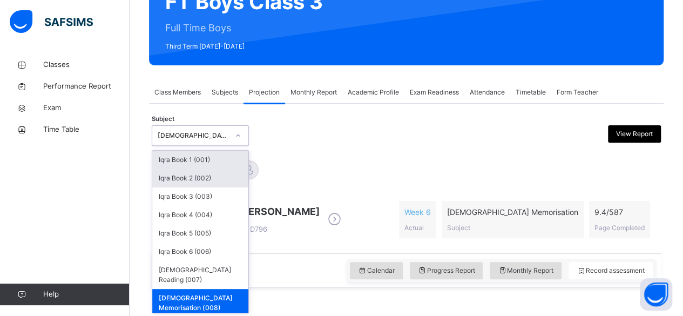
click at [240, 176] on div "Iqra Book 2 (002)" at bounding box center [200, 178] width 96 height 18
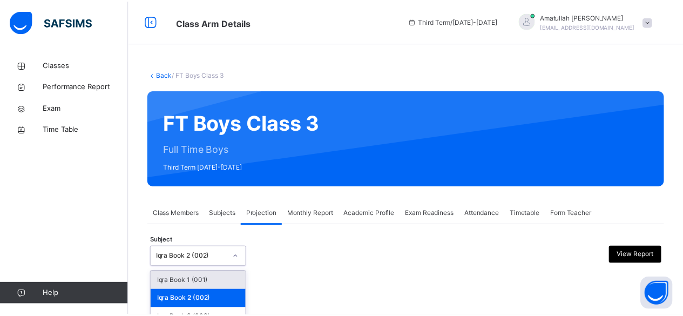
scroll to position [103, 0]
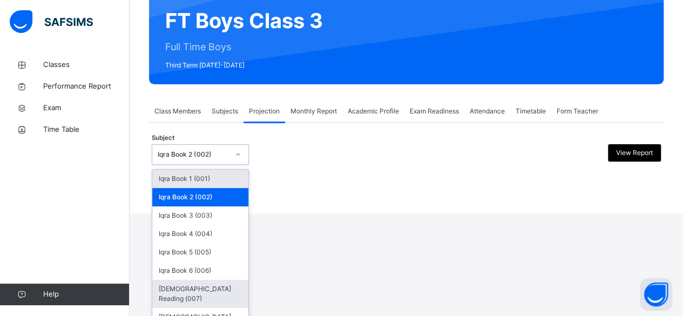
click at [198, 297] on div "[DEMOGRAPHIC_DATA] Reading (007)" at bounding box center [200, 294] width 96 height 28
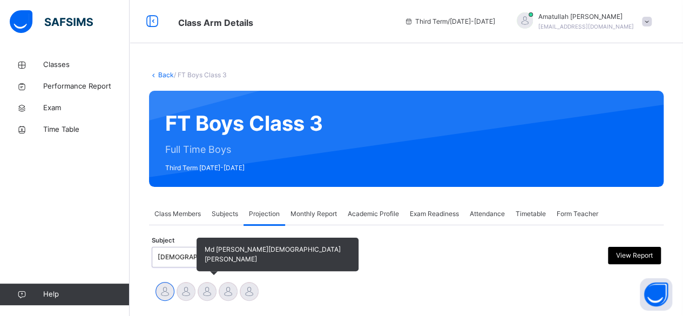
click at [213, 293] on div at bounding box center [207, 291] width 19 height 19
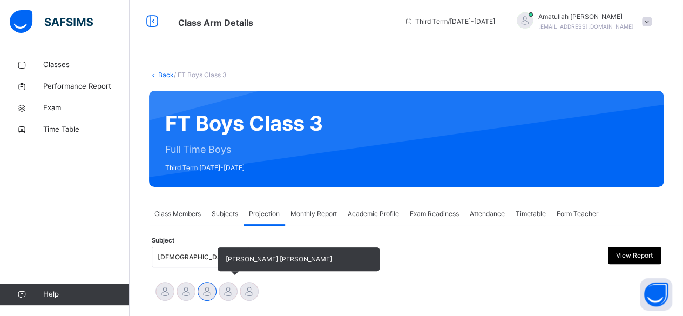
click at [226, 297] on div at bounding box center [228, 291] width 19 height 19
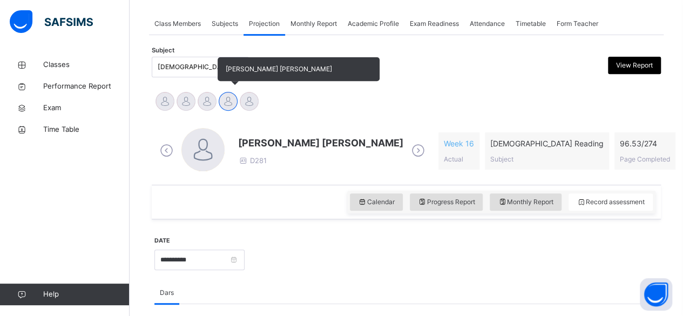
scroll to position [192, 0]
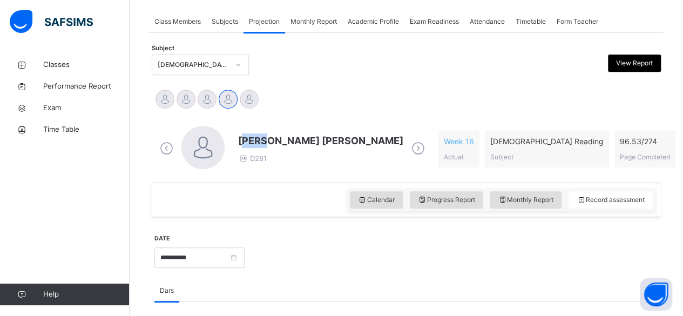
drag, startPoint x: 244, startPoint y: 138, endPoint x: 271, endPoint y: 124, distance: 30.4
click at [271, 124] on div "[PERSON_NAME] [PERSON_NAME] D281 Week 16 Actual [DEMOGRAPHIC_DATA] Reading Subj…" at bounding box center [406, 149] width 504 height 62
click at [240, 137] on span "[PERSON_NAME] [PERSON_NAME]" at bounding box center [320, 140] width 165 height 15
drag, startPoint x: 244, startPoint y: 144, endPoint x: 236, endPoint y: 141, distance: 8.5
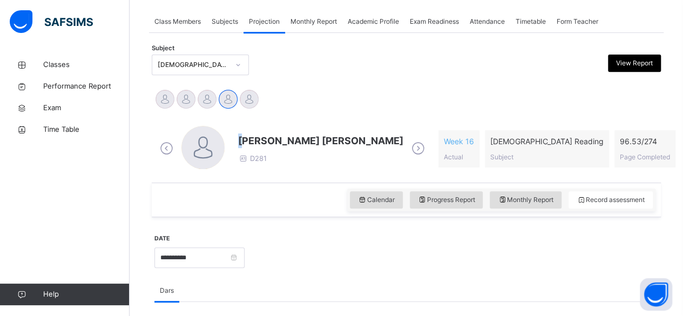
click at [236, 141] on div "[PERSON_NAME] [PERSON_NAME] D281" at bounding box center [292, 149] width 270 height 46
drag, startPoint x: 263, startPoint y: 125, endPoint x: 301, endPoint y: 84, distance: 55.0
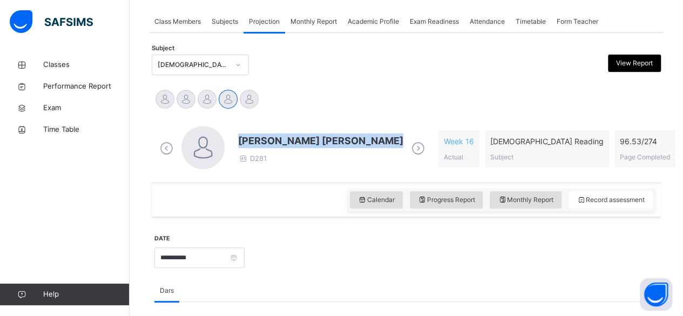
drag, startPoint x: 242, startPoint y: 141, endPoint x: 383, endPoint y: 131, distance: 141.8
click at [383, 131] on div "[PERSON_NAME] [PERSON_NAME] D281" at bounding box center [292, 149] width 270 height 46
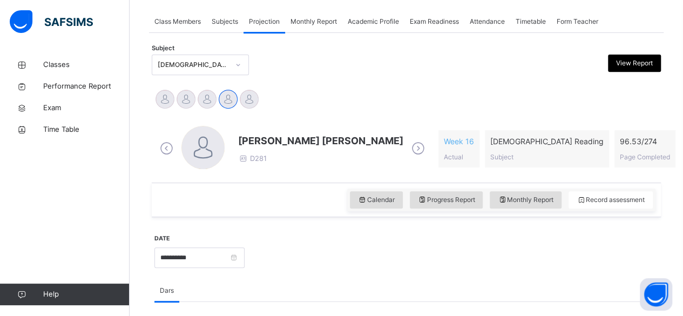
click at [362, 63] on div at bounding box center [341, 65] width 123 height 21
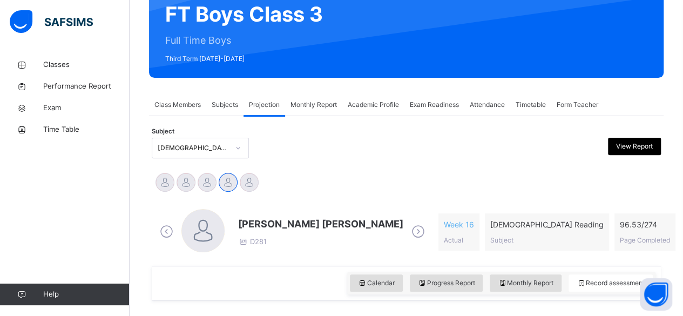
scroll to position [113, 0]
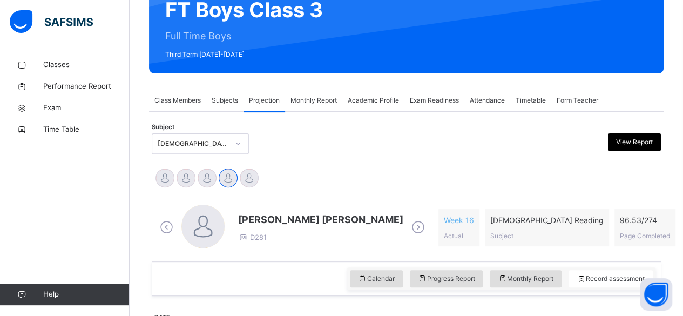
click at [491, 128] on div "Subject [DEMOGRAPHIC_DATA] Reading (007) View Report" at bounding box center [406, 143] width 509 height 31
click at [485, 99] on span "Attendance" at bounding box center [487, 101] width 35 height 10
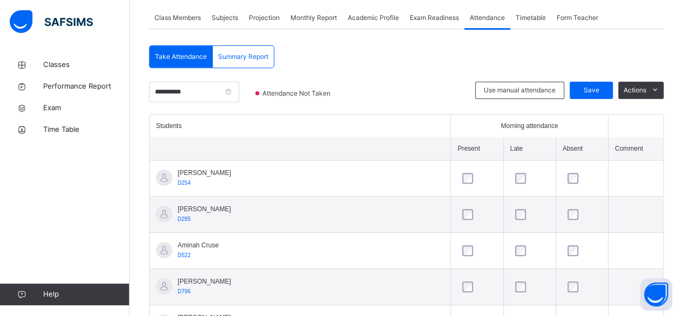
scroll to position [194, 0]
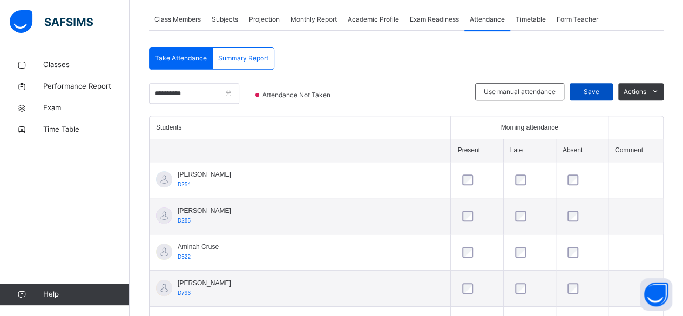
click at [604, 90] on span "Save" at bounding box center [590, 92] width 27 height 10
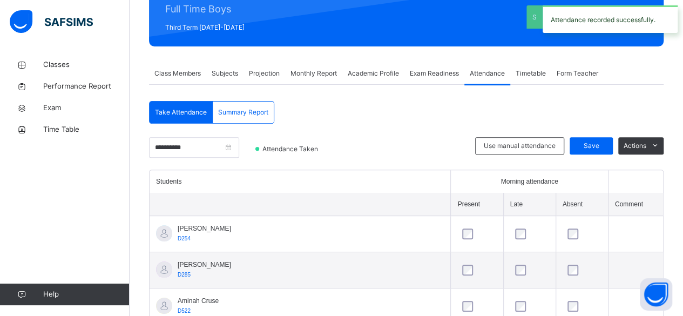
scroll to position [62, 0]
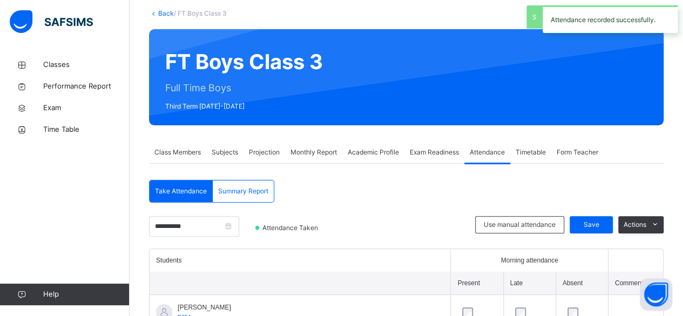
click at [274, 151] on span "Projection" at bounding box center [264, 152] width 31 height 10
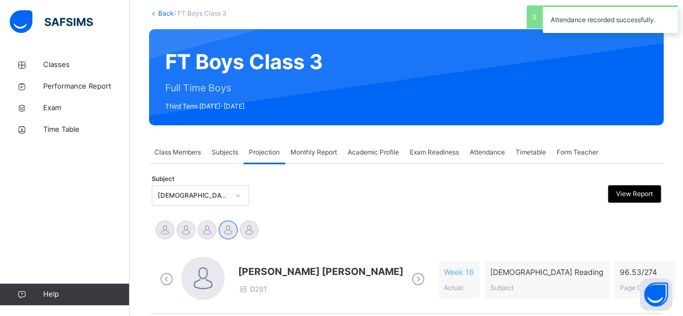
click at [256, 266] on span "[PERSON_NAME] [PERSON_NAME]" at bounding box center [320, 271] width 165 height 15
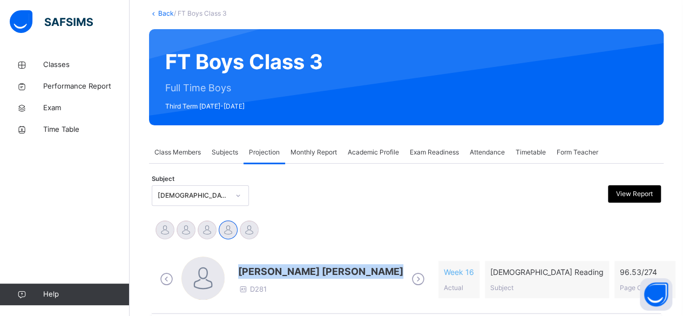
click at [256, 266] on span "[PERSON_NAME] [PERSON_NAME]" at bounding box center [320, 271] width 165 height 15
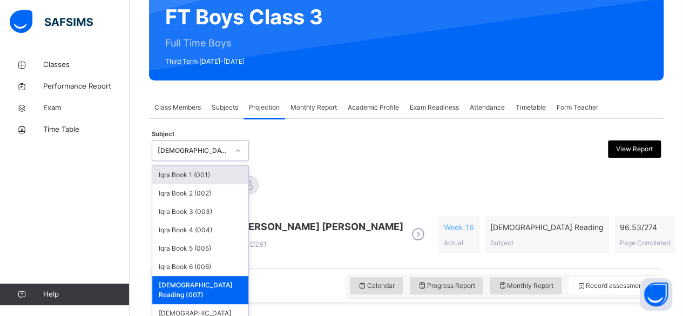
click at [202, 161] on div "option Quran Reading (007), selected. option Iqra Book 1 (001) focused, 1 of 8.…" at bounding box center [200, 150] width 97 height 21
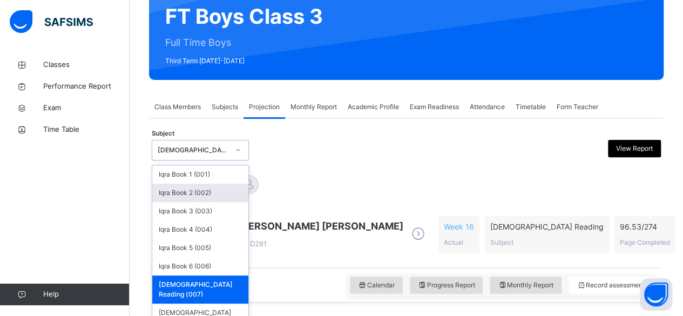
scroll to position [107, 0]
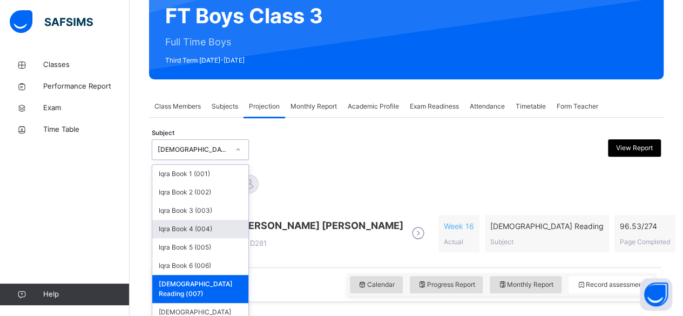
click at [207, 222] on div "Iqra Book 4 (004)" at bounding box center [200, 229] width 96 height 18
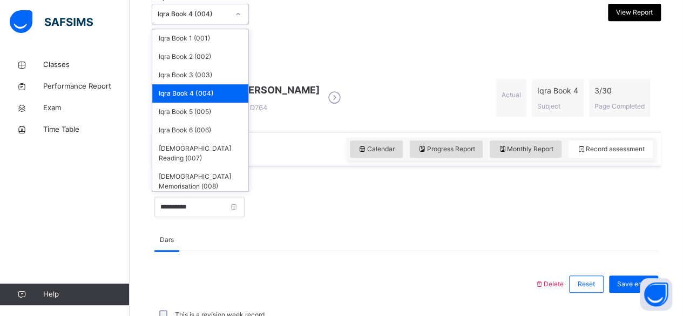
scroll to position [236, 0]
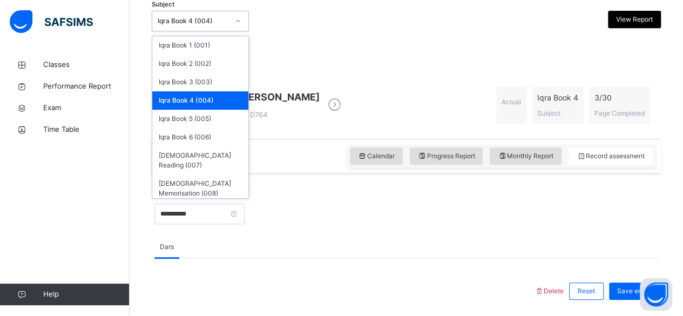
click at [245, 102] on div "Iqra Book 4 (004)" at bounding box center [200, 100] width 96 height 18
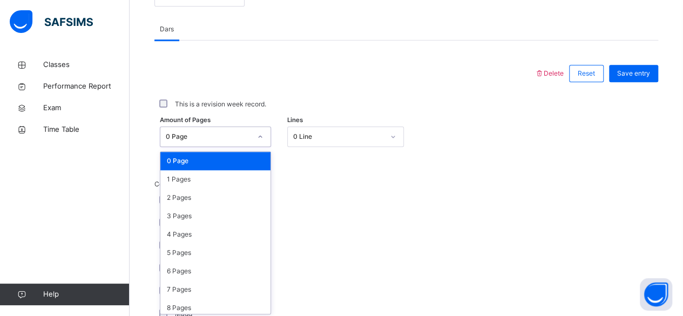
scroll to position [454, 0]
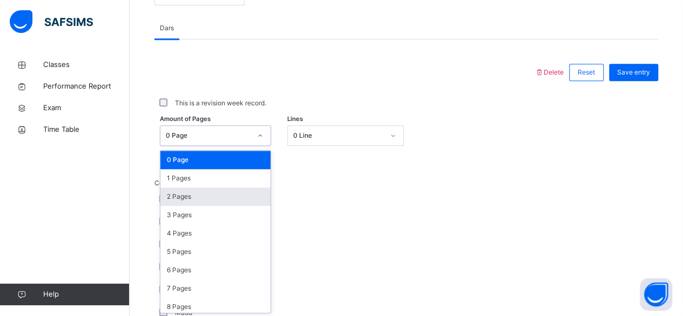
click at [219, 201] on div "2 Pages" at bounding box center [215, 196] width 110 height 18
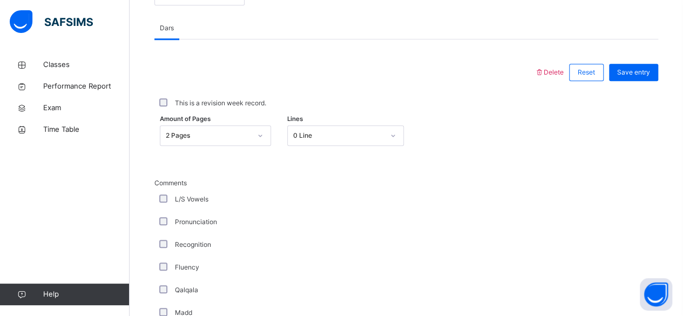
click at [315, 221] on div "Pronunciation" at bounding box center [289, 222] width 264 height 10
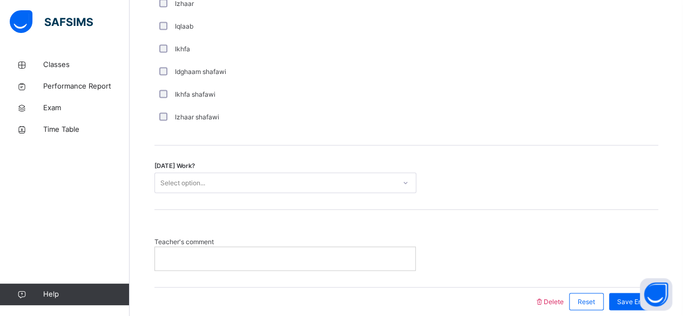
scroll to position [899, 0]
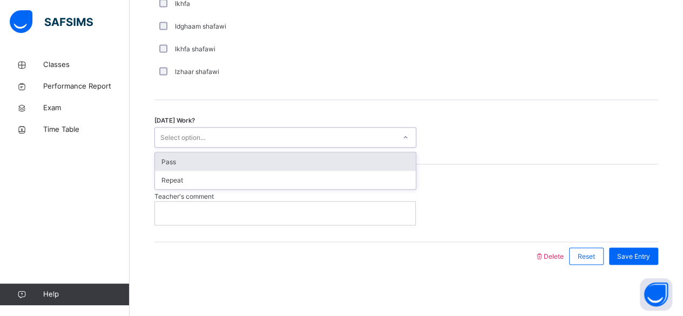
click at [388, 162] on div "Pass" at bounding box center [285, 161] width 261 height 18
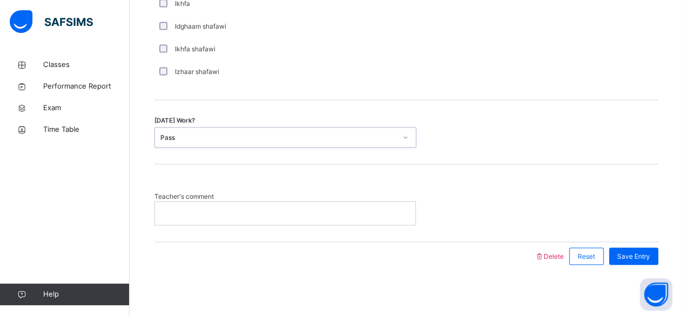
click at [345, 212] on p at bounding box center [285, 213] width 244 height 10
click at [636, 259] on div "Save Entry" at bounding box center [633, 255] width 49 height 17
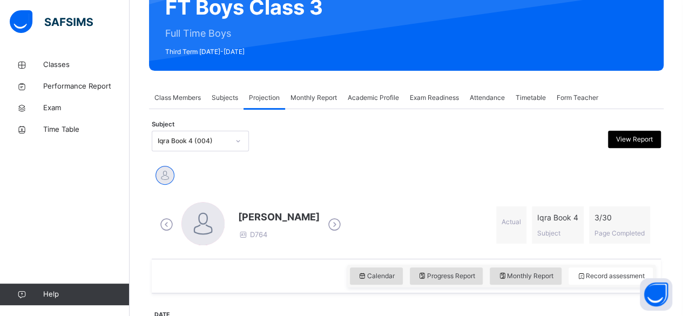
scroll to position [148, 0]
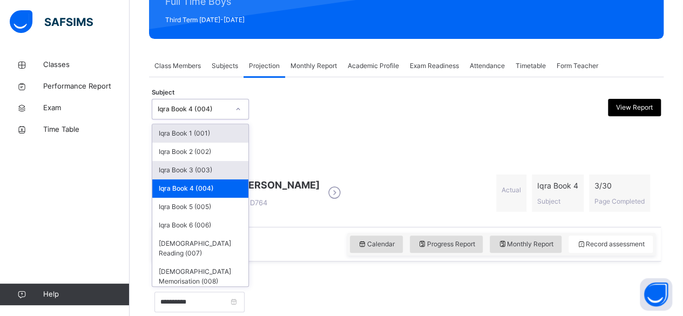
click at [228, 166] on div "Iqra Book 3 (003)" at bounding box center [200, 170] width 96 height 18
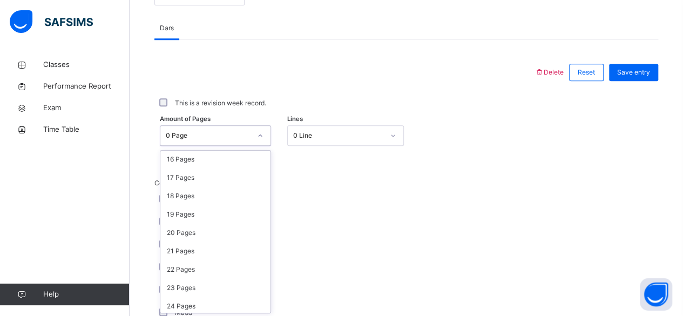
scroll to position [407, 0]
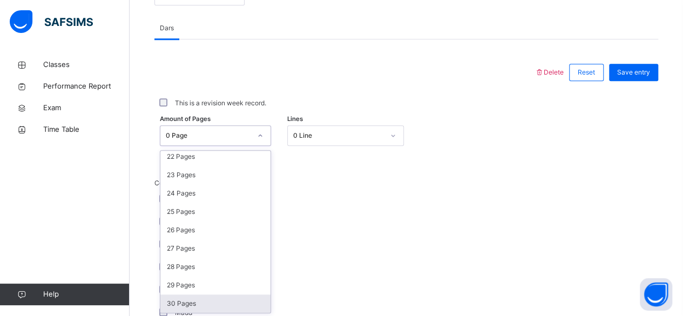
click at [204, 298] on div "30 Pages" at bounding box center [215, 303] width 110 height 18
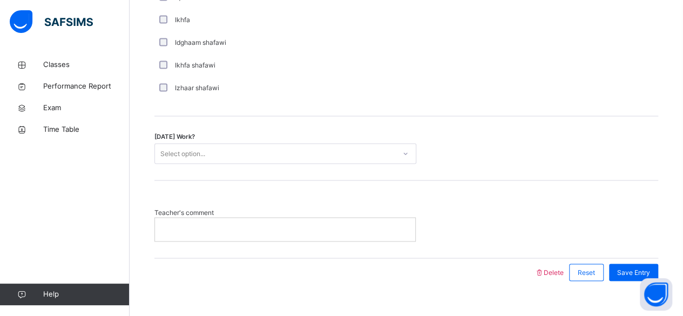
scroll to position [883, 0]
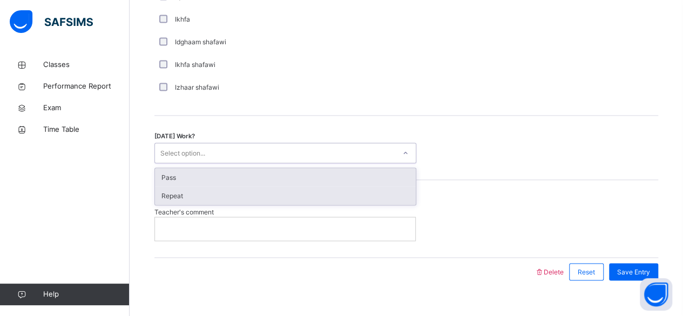
click at [363, 199] on div "Repeat" at bounding box center [285, 195] width 261 height 18
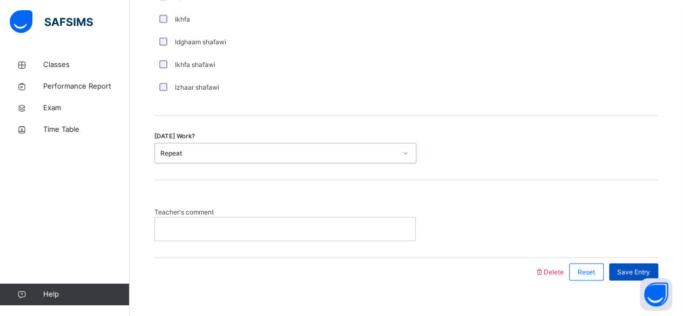
click at [658, 273] on div "Save Entry" at bounding box center [633, 271] width 49 height 17
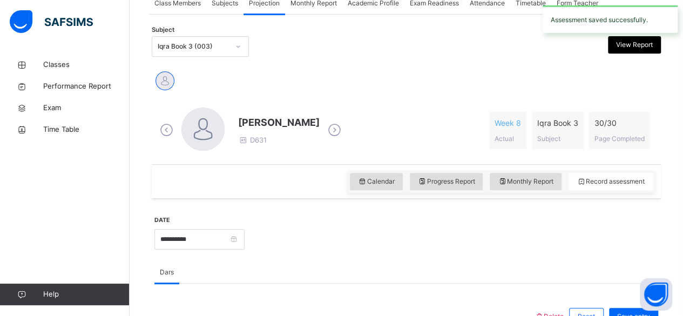
scroll to position [207, 0]
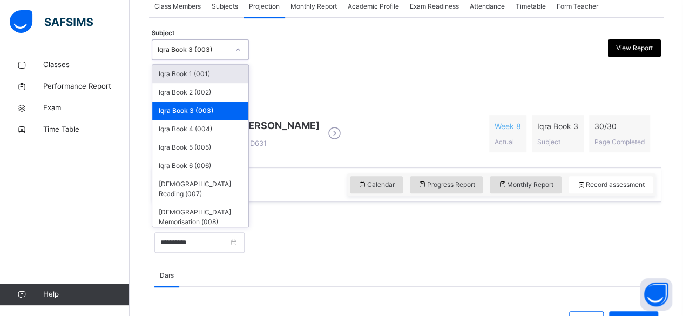
click at [212, 55] on div "Iqra Book 3 (003)" at bounding box center [190, 50] width 76 height 17
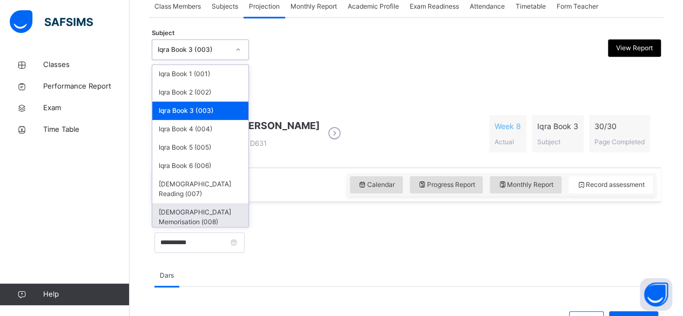
click at [174, 203] on div "[DEMOGRAPHIC_DATA] Memorisation (008)" at bounding box center [200, 217] width 96 height 28
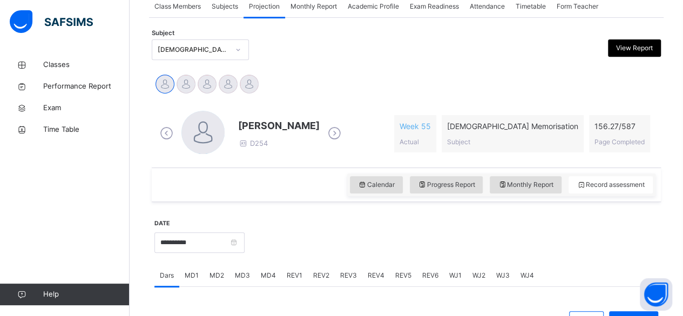
click at [338, 137] on icon at bounding box center [334, 133] width 19 height 16
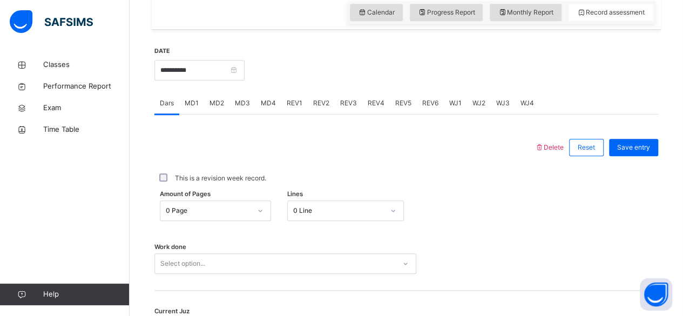
scroll to position [417, 0]
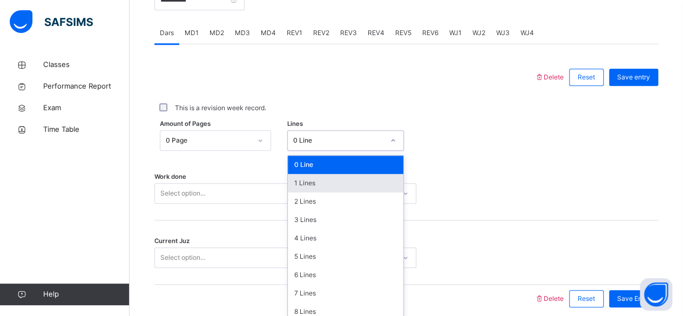
click at [333, 151] on div "option 0 Line focused, 1 of 16. 16 results available. Use Up and Down to choose…" at bounding box center [345, 140] width 117 height 21
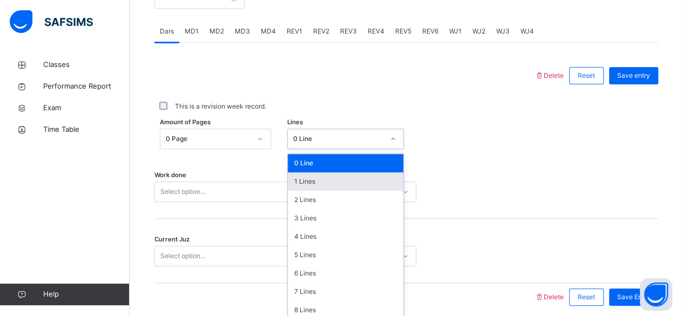
scroll to position [454, 0]
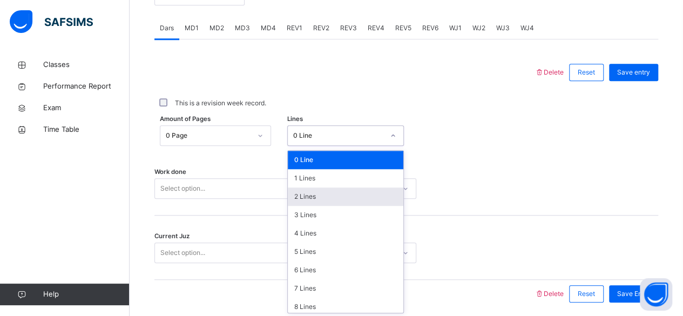
click at [321, 191] on div "2 Lines" at bounding box center [345, 196] width 115 height 18
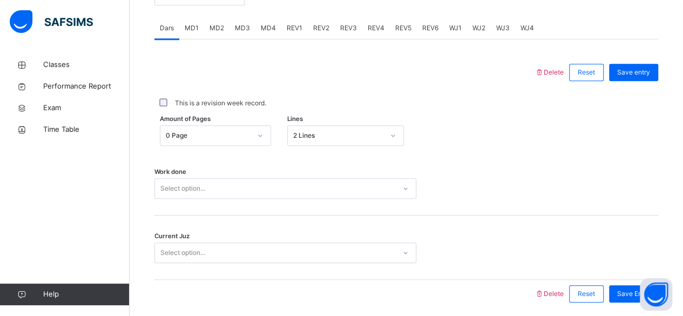
click at [212, 172] on div "Work done Select option..." at bounding box center [406, 183] width 504 height 64
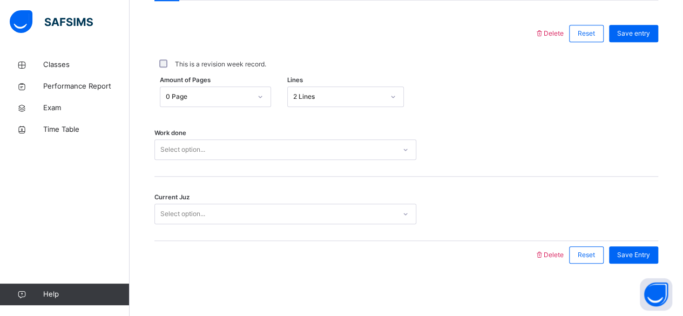
click at [217, 160] on div "Select option..." at bounding box center [285, 149] width 262 height 21
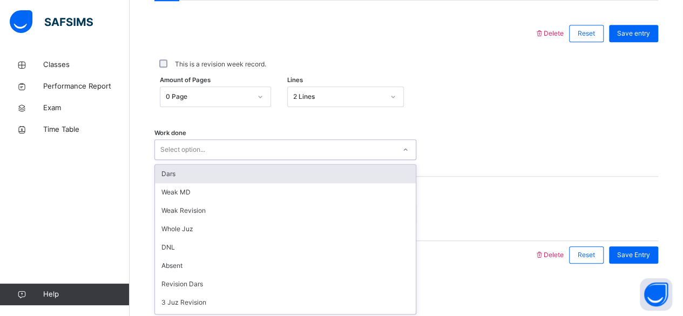
click at [207, 168] on div "Dars" at bounding box center [285, 174] width 261 height 18
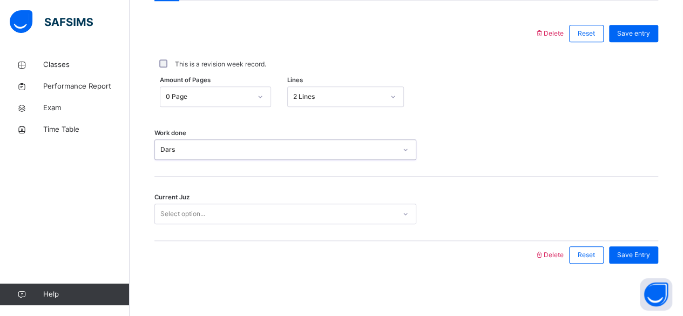
click at [214, 188] on div "Current Juz Select option..." at bounding box center [406, 208] width 504 height 64
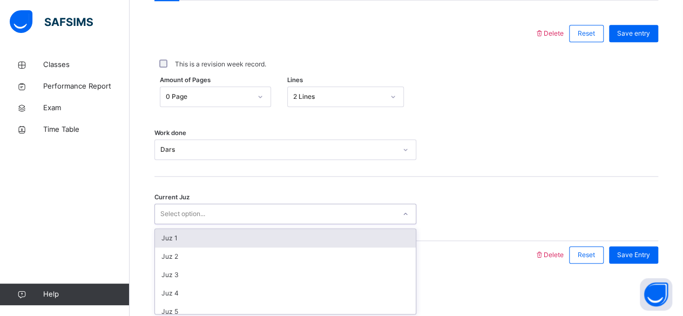
click at [212, 218] on div "Select option..." at bounding box center [275, 214] width 240 height 17
type input "******"
click at [193, 243] on div "Juz 26" at bounding box center [285, 238] width 261 height 18
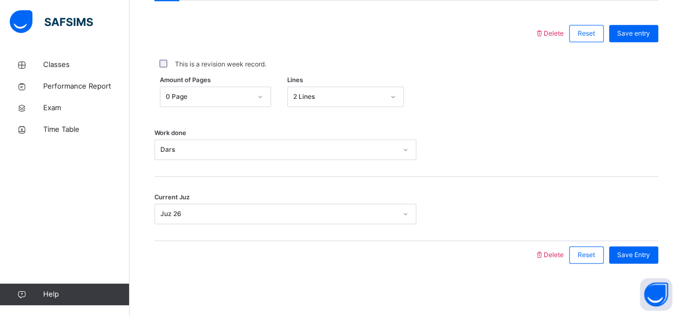
drag, startPoint x: 577, startPoint y: 159, endPoint x: 592, endPoint y: 142, distance: 22.6
click at [577, 159] on div "Work done Dars" at bounding box center [406, 144] width 504 height 64
click at [661, 23] on div "**********" at bounding box center [406, 100] width 509 height 369
click at [645, 36] on span "Save entry" at bounding box center [633, 34] width 33 height 10
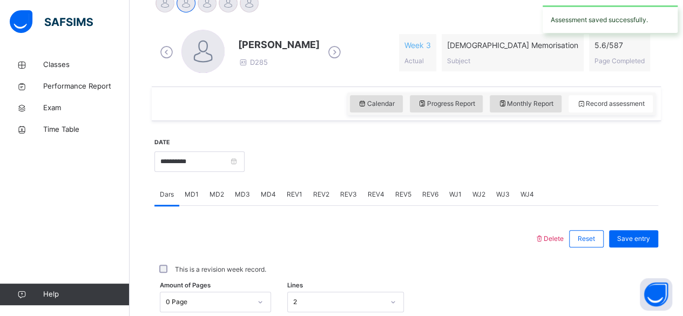
click at [527, 106] on span "Monthly Report" at bounding box center [526, 104] width 56 height 10
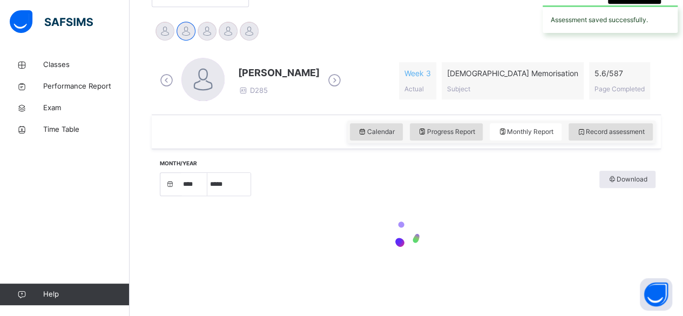
select select "****"
select select "*"
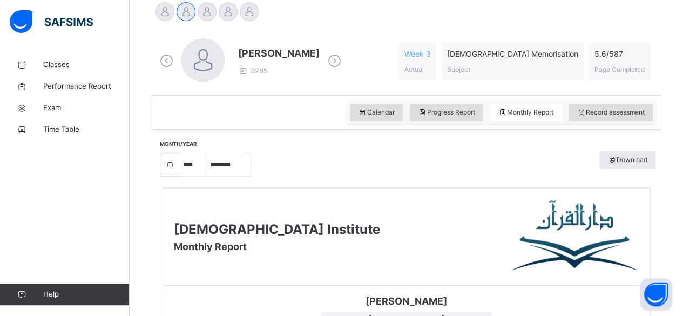
scroll to position [285, 0]
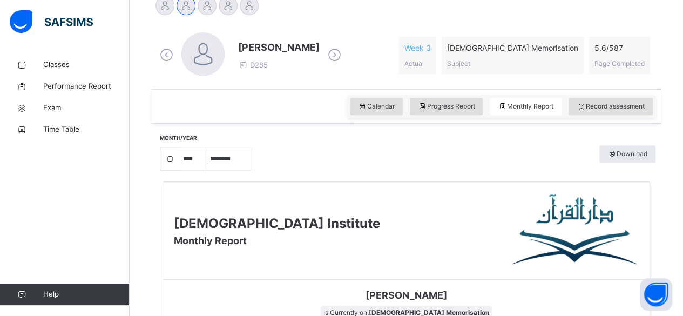
click at [590, 80] on div "Ahmed Selami D285 Week 3 Actual Quran Memorisation Subject 5.6 / 587 Page Compl…" at bounding box center [406, 55] width 504 height 62
drag, startPoint x: 591, startPoint y: 90, endPoint x: 594, endPoint y: 102, distance: 12.2
click at [592, 91] on div "Calendar Progress Report Monthly Report Record assessment" at bounding box center [406, 106] width 509 height 35
click at [594, 106] on span "Record assessment" at bounding box center [610, 106] width 68 height 10
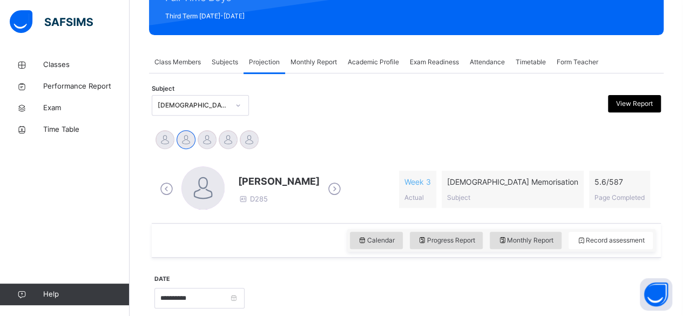
scroll to position [151, 0]
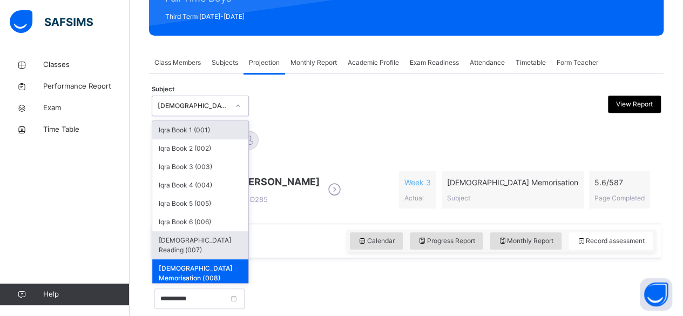
click at [192, 236] on div "[DEMOGRAPHIC_DATA] Reading (007)" at bounding box center [200, 245] width 96 height 28
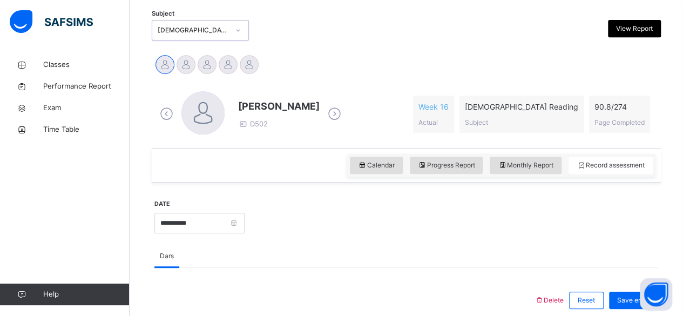
scroll to position [189, 0]
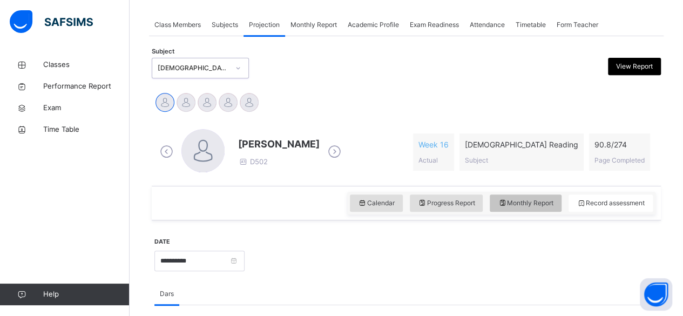
click at [553, 205] on span "Monthly Report" at bounding box center [526, 203] width 56 height 10
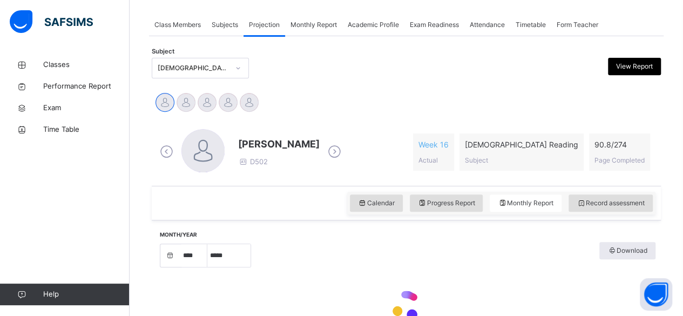
click at [443, 291] on div at bounding box center [406, 306] width 498 height 67
select select "****"
select select "*"
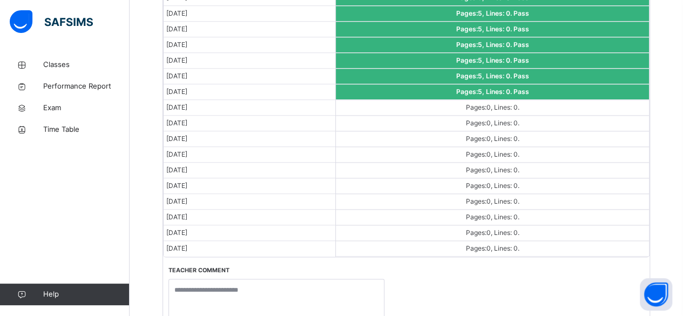
scroll to position [770, 0]
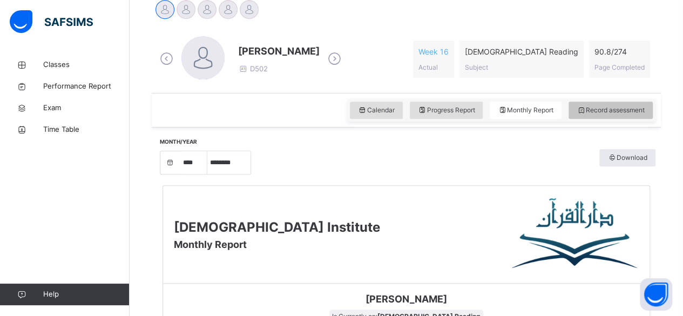
click at [616, 114] on div "Record assessment" at bounding box center [610, 109] width 84 height 17
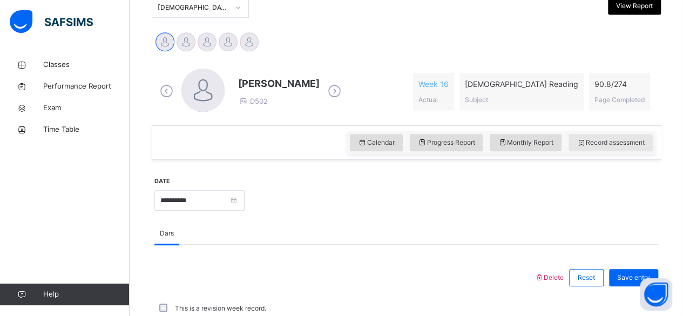
scroll to position [282, 0]
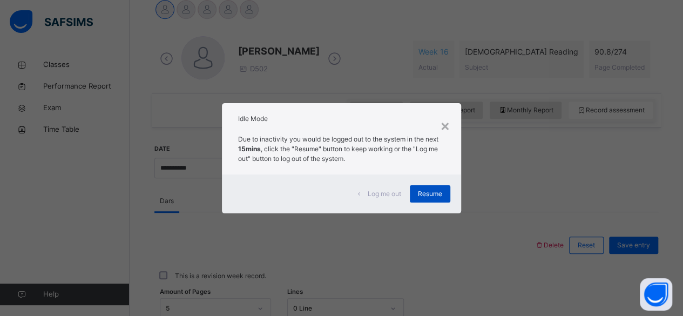
click at [446, 196] on div "Resume" at bounding box center [430, 193] width 40 height 17
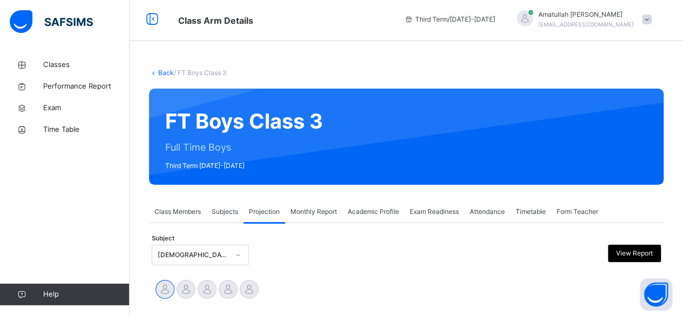
scroll to position [0, 0]
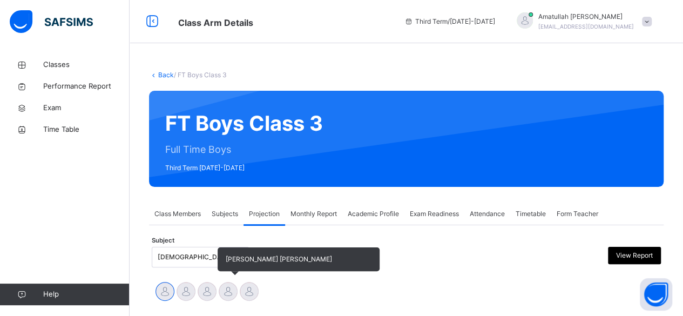
click at [236, 283] on div "[PERSON_NAME] [PERSON_NAME]" at bounding box center [227, 293] width 21 height 24
